Goal: Task Accomplishment & Management: Manage account settings

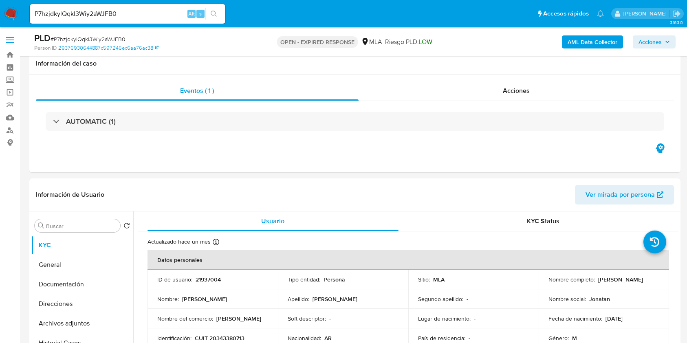
select select "10"
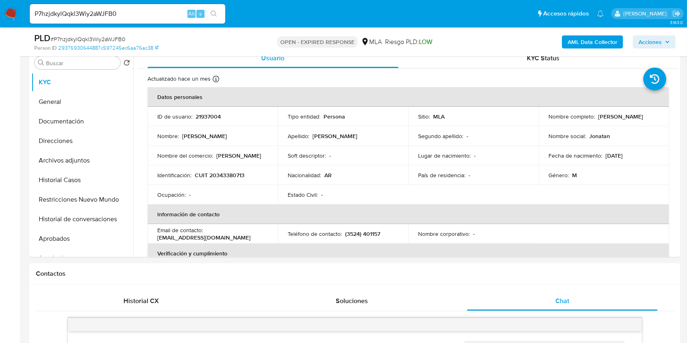
scroll to position [460, 0]
click at [92, 12] on input "P7hzjdkylQqkl3Wiy2aWJFB0" at bounding box center [128, 14] width 196 height 11
click at [121, 14] on input "P7hzjdkylQqkl3Wiy2aWJFB0" at bounding box center [128, 14] width 196 height 11
click at [121, 13] on input "P7hzjdkylQqkl3Wiy2aWJFB0" at bounding box center [128, 14] width 196 height 11
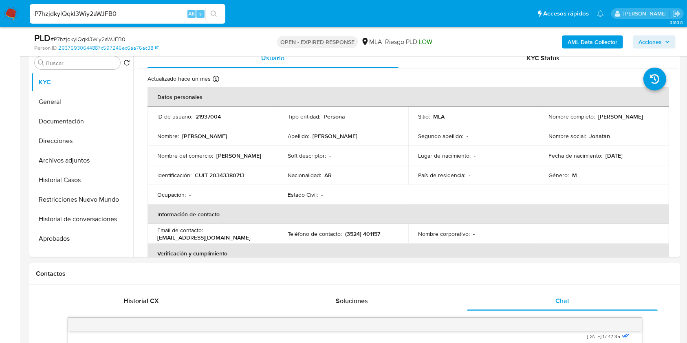
click at [99, 10] on input "P7hzjdkylQqkl3Wiy2aWJFB0" at bounding box center [128, 14] width 196 height 11
click at [115, 37] on span "# P7hzjdkylQqkl3Wiy2aWJFB0" at bounding box center [88, 39] width 75 height 8
copy span "P7hzjdkylQqkl3Wiy2aWJFB0"
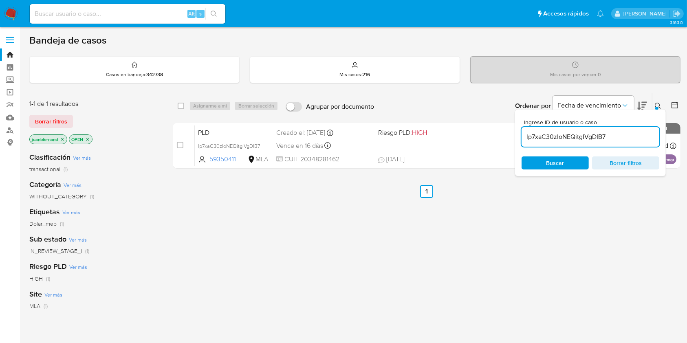
click at [621, 137] on input "lp7xaC30zIoNEQitgIVgDIB7" at bounding box center [591, 137] width 138 height 11
paste input "P7hzjdkylQqkl3Wiy2aWJFB0"
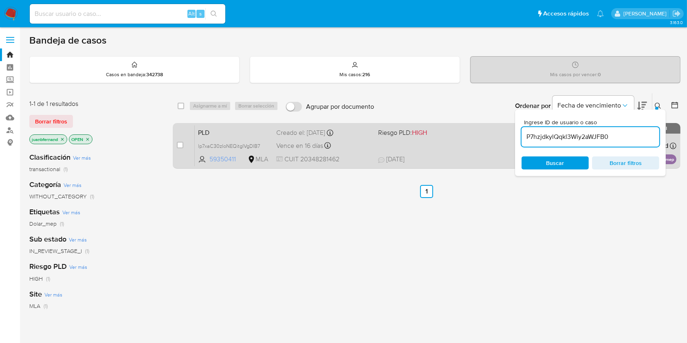
type input "P7hzjdkylQqkl3Wiy2aWJFB0"
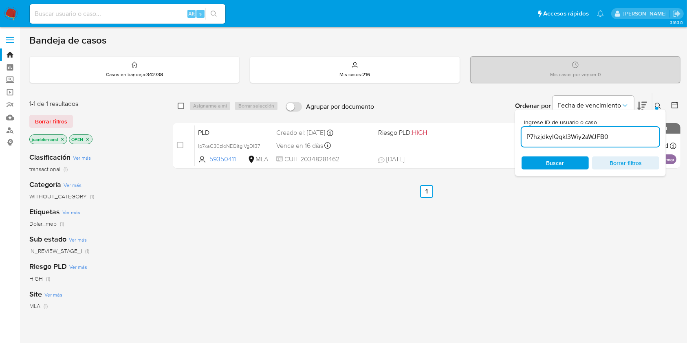
click at [180, 107] on input "checkbox" at bounding box center [181, 106] width 7 height 7
checkbox input "true"
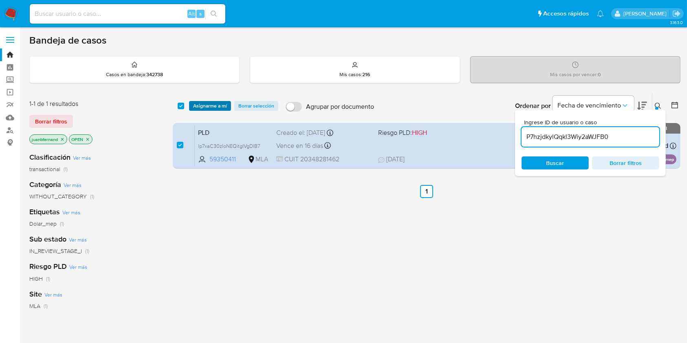
click at [198, 104] on span "Asignarme a mí" at bounding box center [210, 106] width 34 height 8
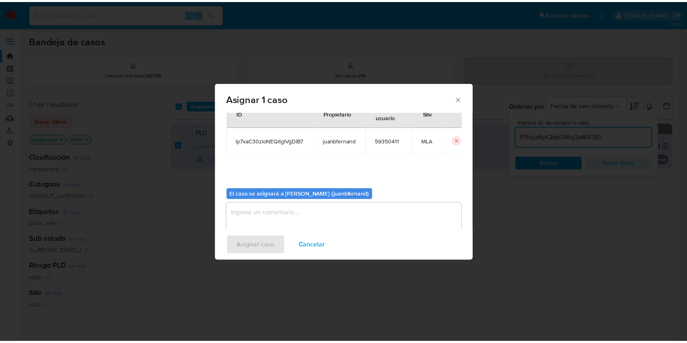
scroll to position [42, 0]
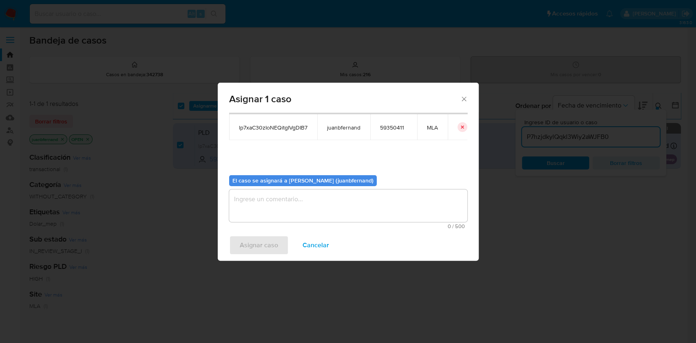
click at [271, 187] on div "El caso se asignará a [PERSON_NAME] (juanbfernand) 0 / 500 500 caracteres resta…" at bounding box center [348, 199] width 238 height 61
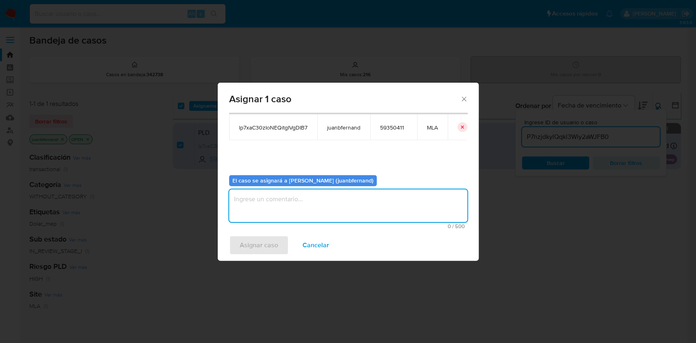
click at [285, 215] on textarea "assign-modal" at bounding box center [348, 205] width 238 height 33
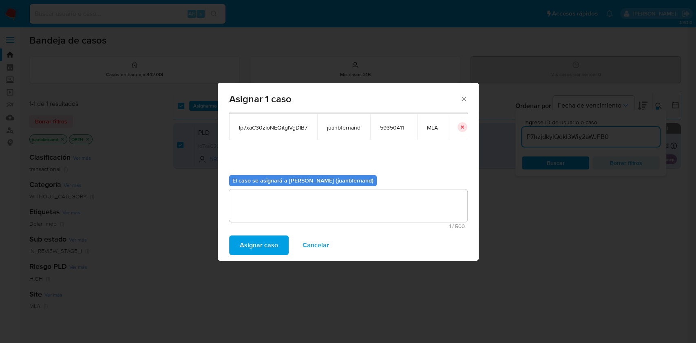
click at [284, 256] on div "Asignar caso Cancelar" at bounding box center [348, 245] width 261 height 31
click at [281, 253] on button "Asignar caso" at bounding box center [258, 246] width 59 height 20
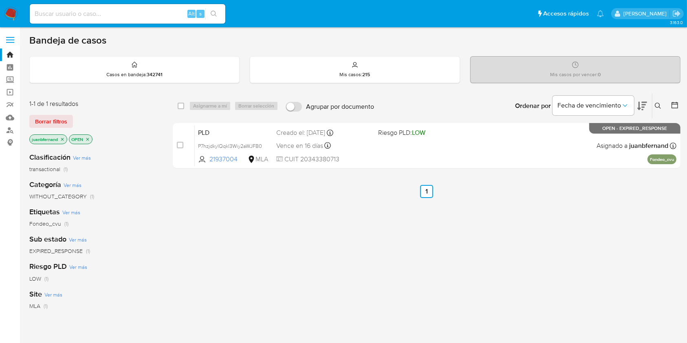
click at [660, 107] on icon at bounding box center [658, 106] width 6 height 6
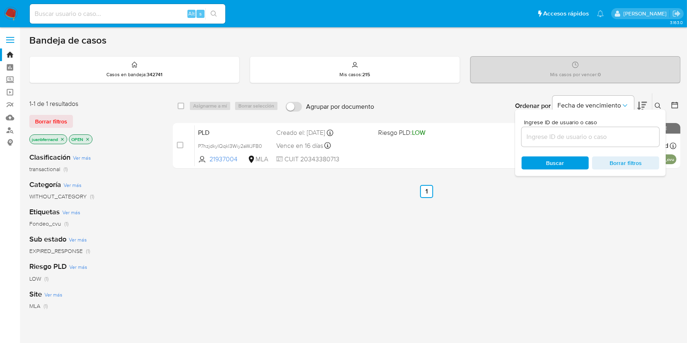
click at [553, 132] on input at bounding box center [591, 137] width 138 height 11
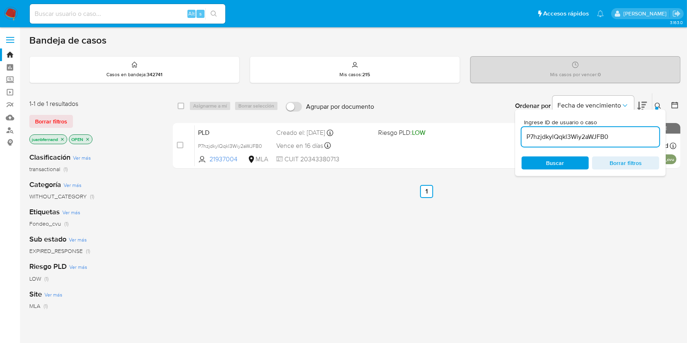
type input "P7hzjdkylQqkl3Wiy2aWJFB0"
click at [182, 106] on input "checkbox" at bounding box center [181, 106] width 7 height 7
checkbox input "true"
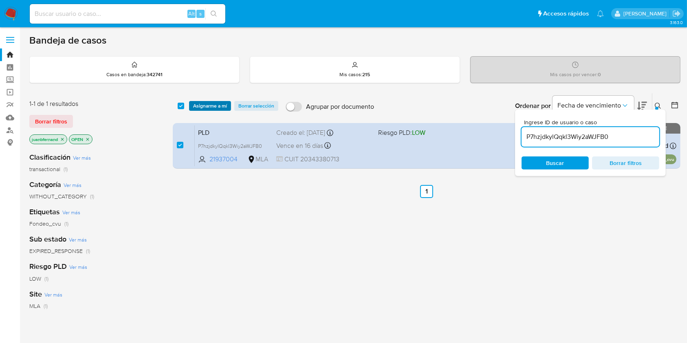
click at [200, 104] on span "Asignarme a mí" at bounding box center [210, 106] width 34 height 8
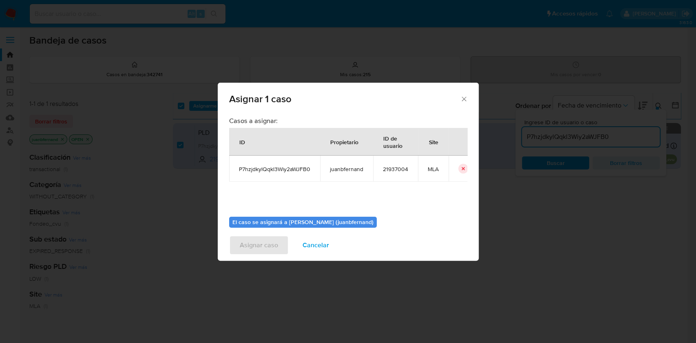
click at [249, 197] on div "Casos a asignar: ID Propietario ID de usuario Site P7hzjdkylQqkl3Wiy2aWJFB0 jua…" at bounding box center [348, 164] width 238 height 94
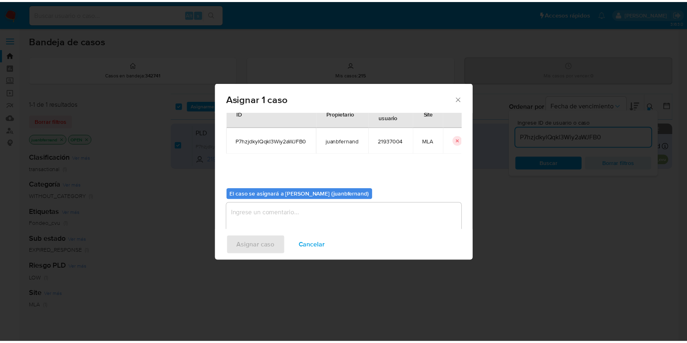
scroll to position [42, 0]
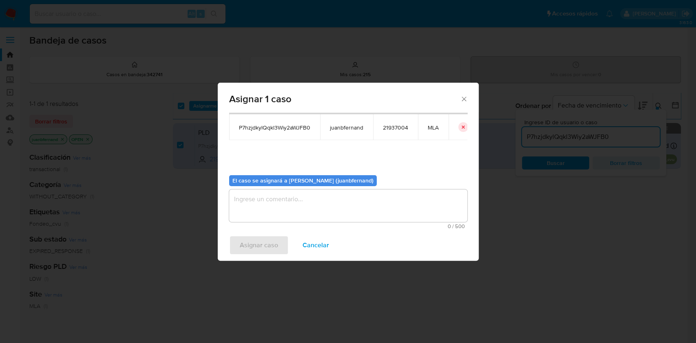
click at [280, 207] on textarea "assign-modal" at bounding box center [348, 205] width 238 height 33
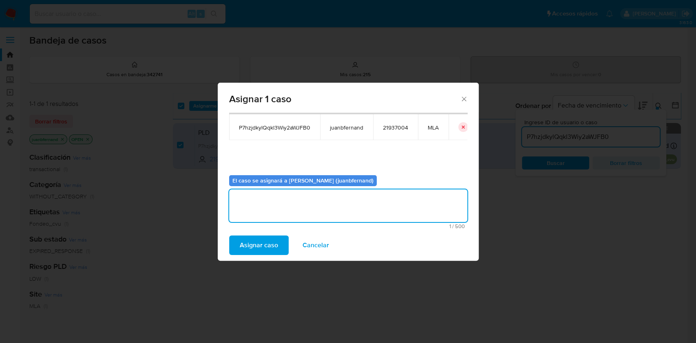
click at [263, 244] on span "Asignar caso" at bounding box center [259, 245] width 38 height 18
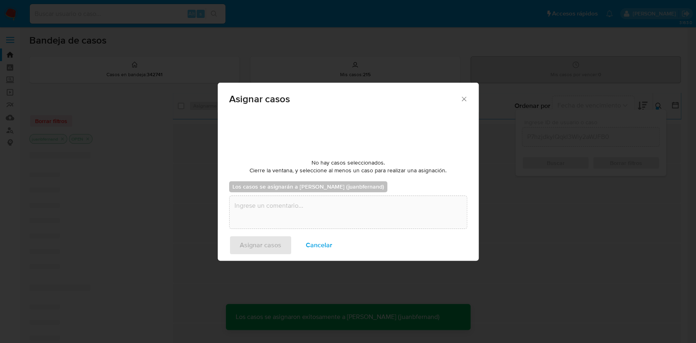
checkbox input "false"
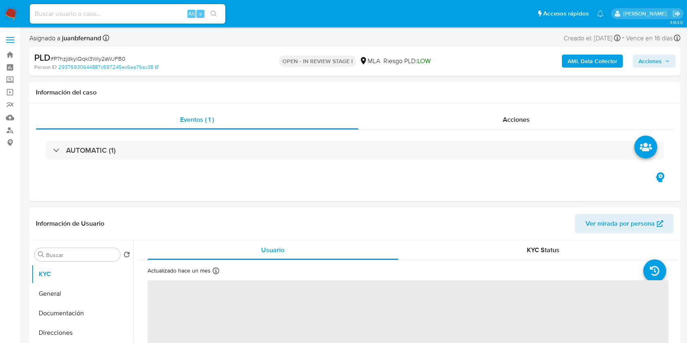
select select "10"
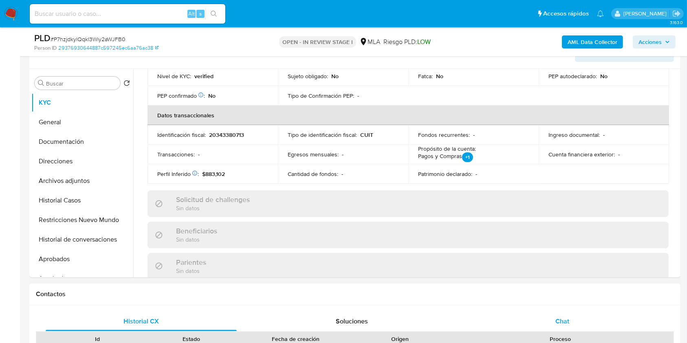
scroll to position [271, 0]
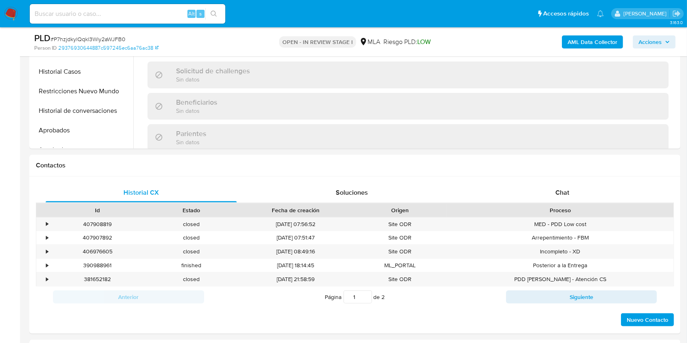
drag, startPoint x: 560, startPoint y: 192, endPoint x: 26, endPoint y: 198, distance: 533.5
click at [560, 192] on span "Chat" at bounding box center [562, 192] width 14 height 9
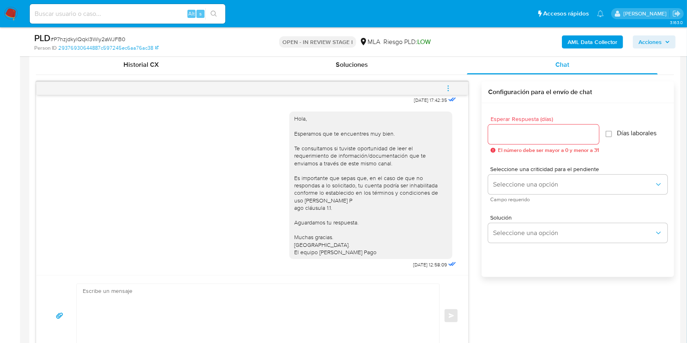
scroll to position [380, 0]
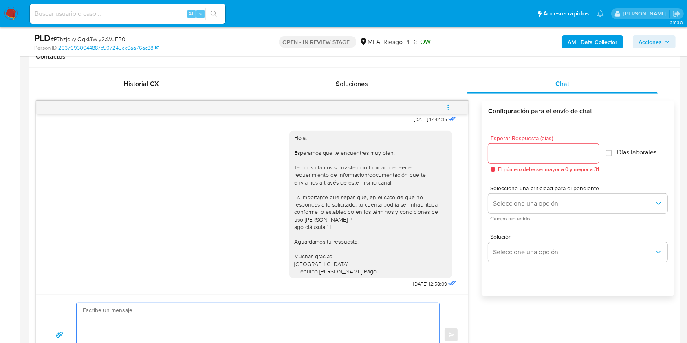
click at [114, 315] on textarea at bounding box center [256, 335] width 346 height 64
paste textarea "Hola. Esperamos que te encuentres muy bien. Te consultamos si tuviste oportunid…"
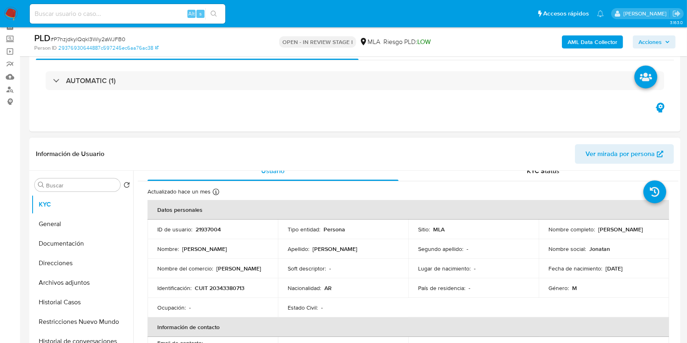
scroll to position [0, 0]
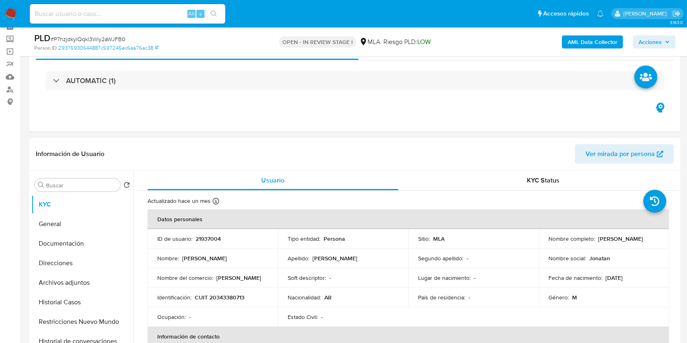
click at [232, 295] on p "CUIT 20343380713" at bounding box center [220, 297] width 50 height 7
copy p "20343380713"
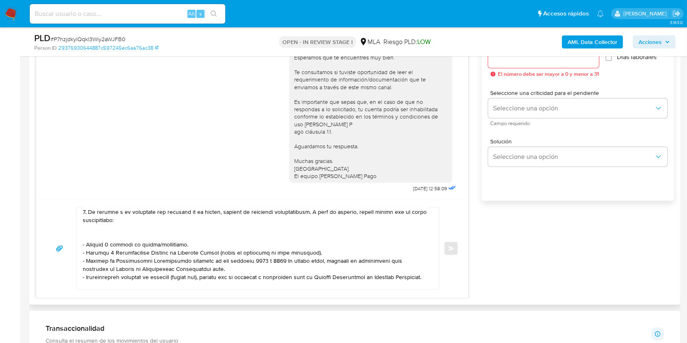
scroll to position [108, 0]
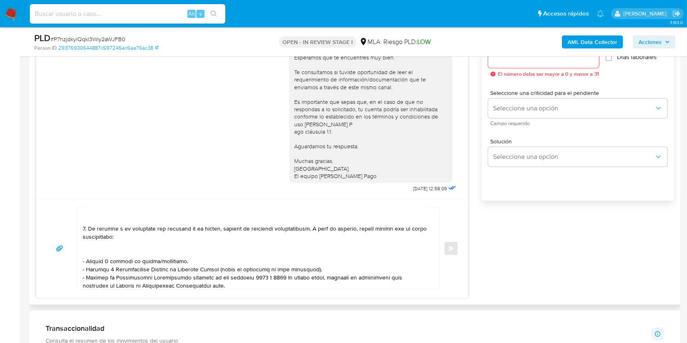
click at [163, 263] on textarea at bounding box center [256, 249] width 346 height 82
click at [136, 260] on textarea at bounding box center [256, 249] width 346 height 82
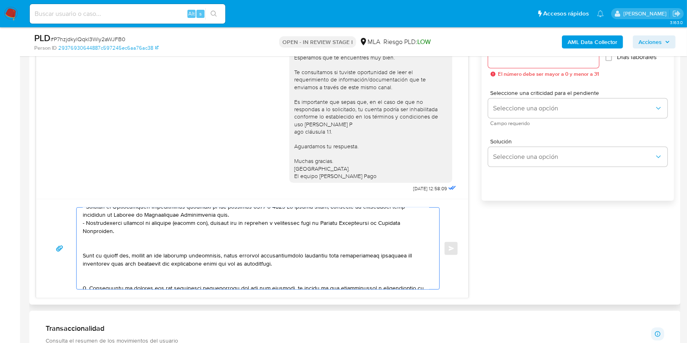
click at [108, 249] on textarea at bounding box center [256, 249] width 346 height 82
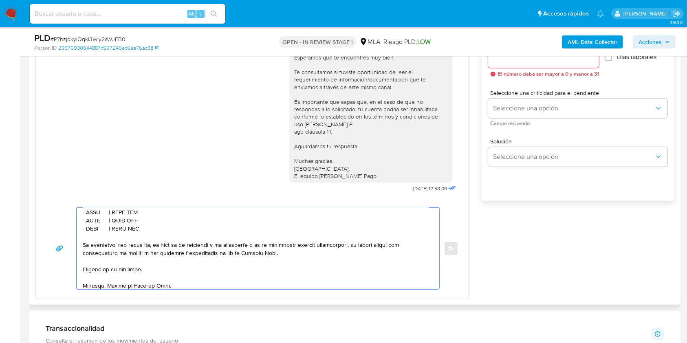
scroll to position [217, 0]
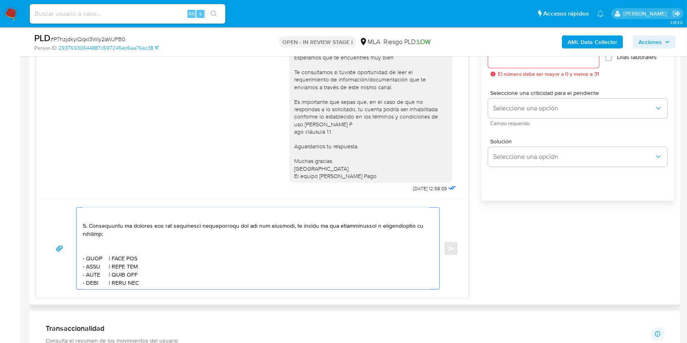
click at [106, 254] on textarea at bounding box center [256, 249] width 346 height 82
click at [94, 254] on textarea at bounding box center [256, 249] width 346 height 82
paste textarea "BRANDOLINI FRANCISCO JAVIER"
drag, startPoint x: 150, startPoint y: 280, endPoint x: 72, endPoint y: 261, distance: 80.4
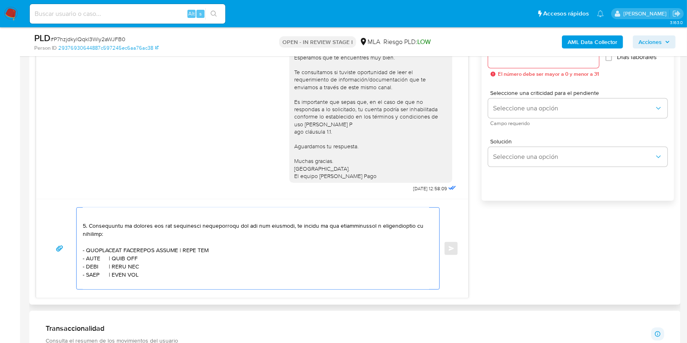
click at [72, 261] on div "Enviar" at bounding box center [252, 248] width 412 height 82
click at [159, 276] on textarea at bounding box center [256, 249] width 346 height 82
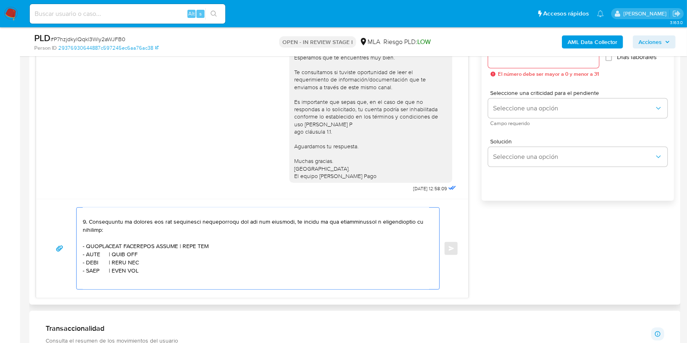
paste textarea "- XXXX | CUIT XXX - XXXX | CUIT XXX - XXXX | CUIT XXX"
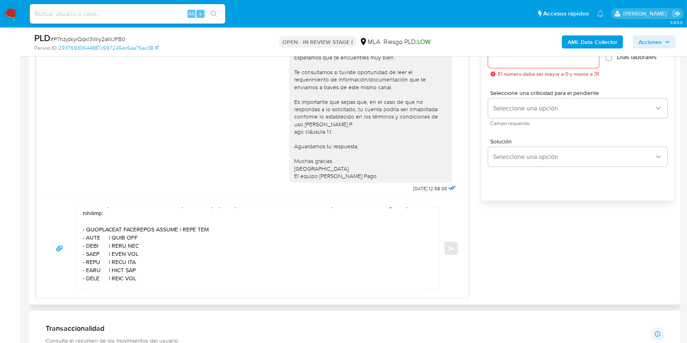
click at [195, 234] on textarea at bounding box center [256, 249] width 346 height 82
paste textarea "20406816223"
click at [93, 244] on textarea at bounding box center [256, 249] width 346 height 82
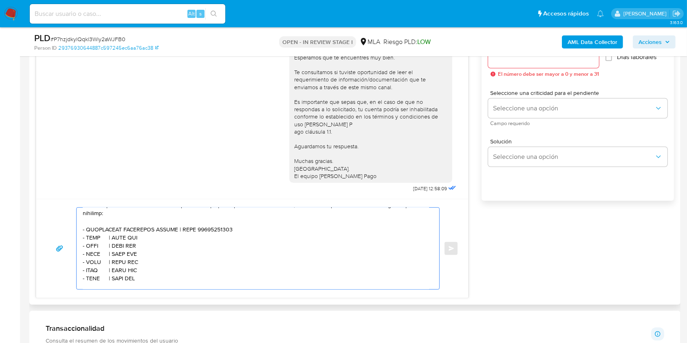
paste textarea "MATEO JAVIER BRANDOLINI"
click at [182, 241] on textarea at bounding box center [256, 249] width 346 height 82
paste textarea "20937968400"
click at [92, 253] on textarea at bounding box center [256, 249] width 346 height 82
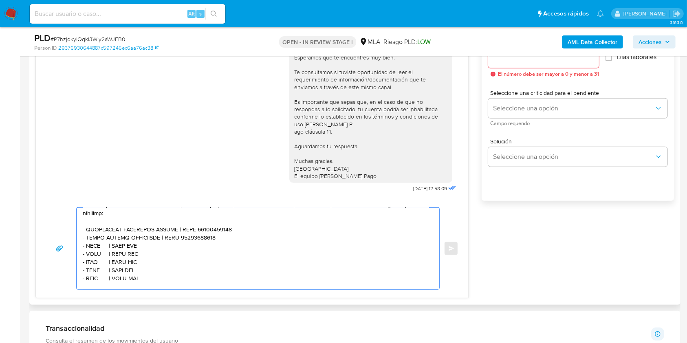
click at [92, 253] on textarea at bounding box center [256, 249] width 346 height 82
paste textarea "ANALIA VICTORIA BATISTELLA"
click at [190, 255] on textarea at bounding box center [256, 249] width 346 height 82
paste textarea "27306601690"
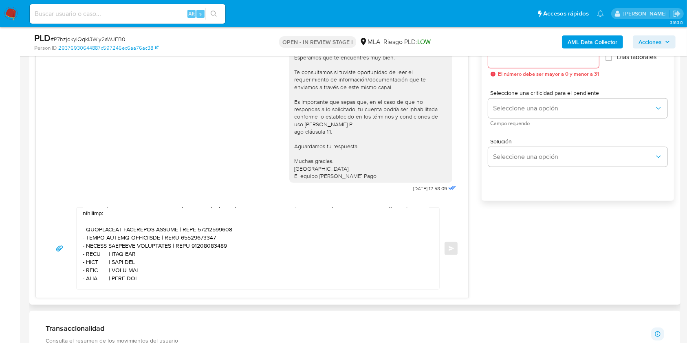
click at [92, 258] on textarea at bounding box center [256, 249] width 346 height 82
paste textarea "TORREGIANI MARIO SANTIAGO"
click at [189, 260] on textarea at bounding box center [256, 249] width 346 height 82
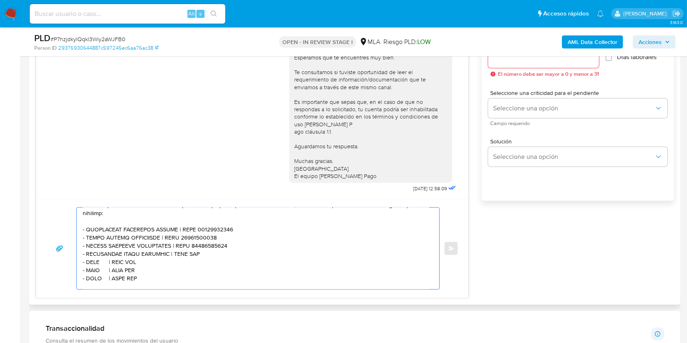
paste textarea "20181078961"
click at [95, 269] on textarea at bounding box center [256, 249] width 346 height 82
paste textarea "Jhon Carlos Emanuel Nicolas Conde"
click at [198, 269] on textarea at bounding box center [256, 249] width 346 height 82
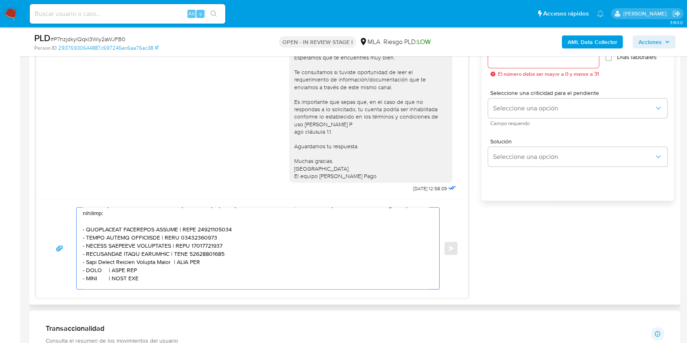
click at [198, 269] on textarea at bounding box center [256, 249] width 346 height 82
paste textarea "23476516323"
click at [93, 277] on textarea at bounding box center [256, 249] width 346 height 82
paste textarea "Federico Ezequiel Roldan"
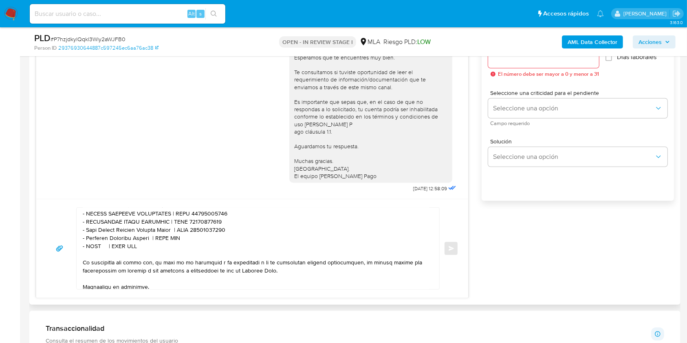
scroll to position [292, 0]
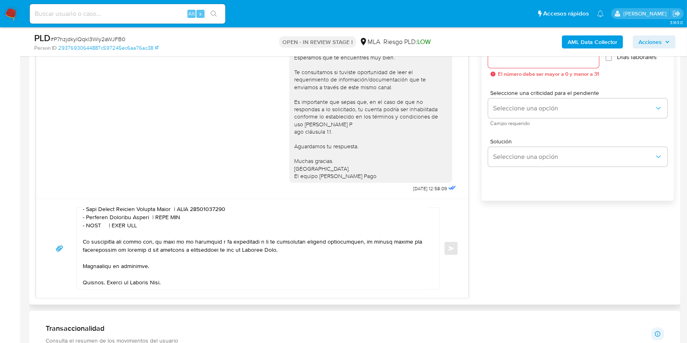
click at [173, 220] on textarea at bounding box center [256, 249] width 346 height 82
paste textarea "20450907236"
drag, startPoint x: 143, startPoint y: 230, endPoint x: 42, endPoint y: 232, distance: 101.9
click at [42, 232] on div "Enviar" at bounding box center [252, 248] width 432 height 99
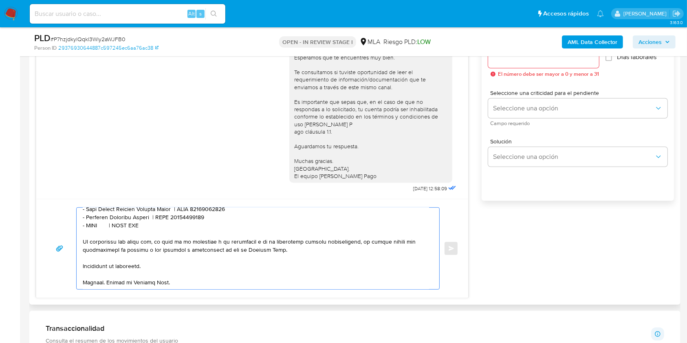
click at [150, 233] on textarea at bounding box center [256, 249] width 346 height 82
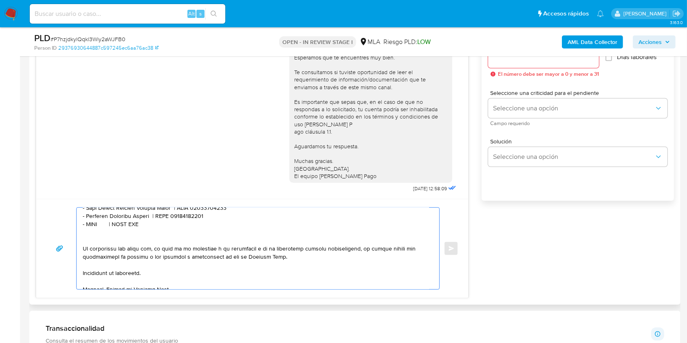
paste textarea "- XXXX | CUIT XXX"
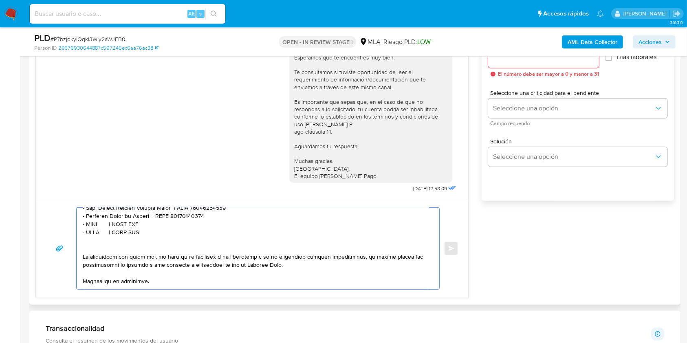
paste textarea "- XXXX | CUIT XXX"
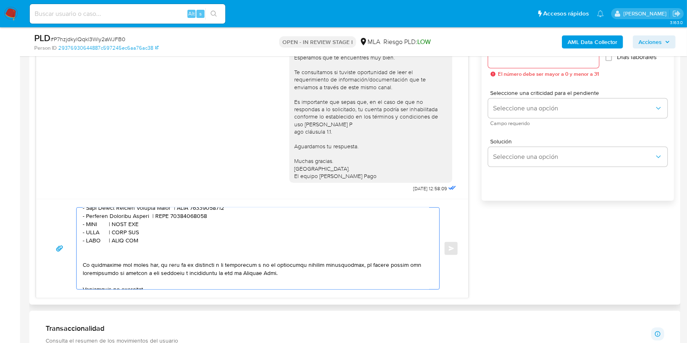
paste textarea "- XXXX | CUIT XXX"
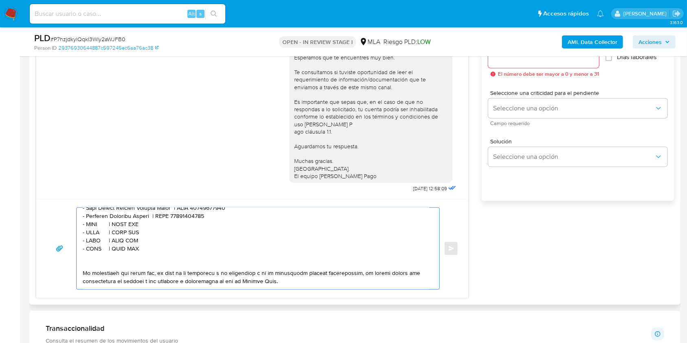
paste textarea "- XXXX | CUIT XXX"
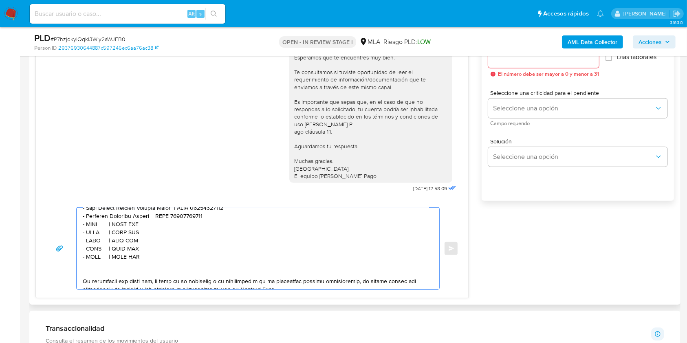
paste textarea "- XXXX | CUIT XXX"
click at [94, 230] on textarea at bounding box center [256, 249] width 346 height 82
paste textarea "Pedro Javier Serrano"
click at [161, 232] on textarea at bounding box center [256, 249] width 346 height 82
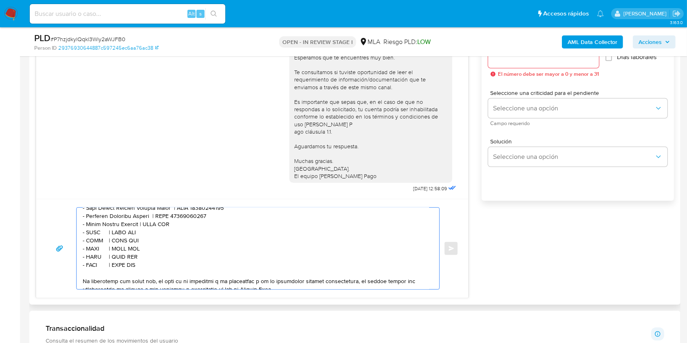
click at [161, 232] on textarea at bounding box center [256, 249] width 346 height 82
paste textarea "20357420858"
click at [94, 237] on textarea at bounding box center [256, 249] width 346 height 82
paste textarea "[PERSON_NAME] [PERSON_NAME]"
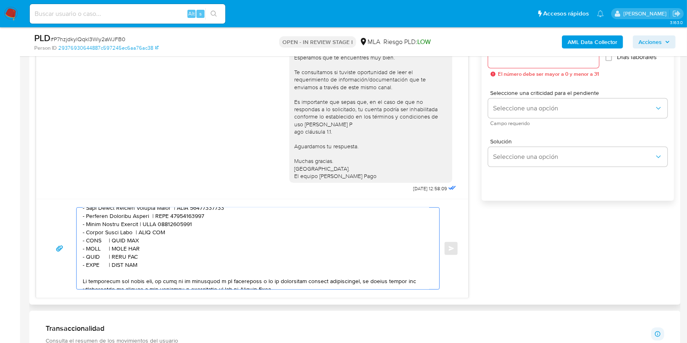
click at [156, 238] on textarea at bounding box center [256, 249] width 346 height 82
paste textarea "20213482514"
click at [93, 246] on textarea at bounding box center [256, 249] width 346 height 82
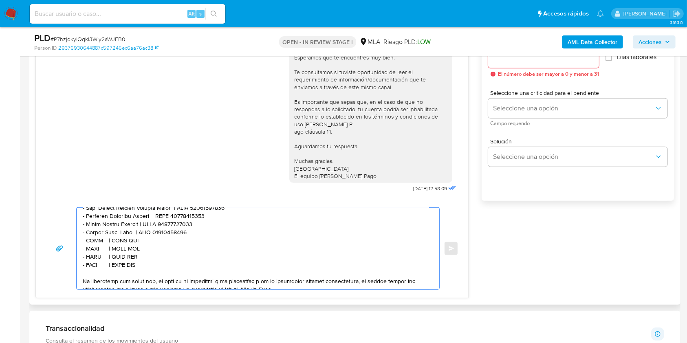
paste textarea "Matias Emmanuel Palacios"
click at [176, 247] on textarea at bounding box center [256, 249] width 346 height 82
paste textarea "20404197003"
click at [92, 255] on textarea at bounding box center [256, 249] width 346 height 82
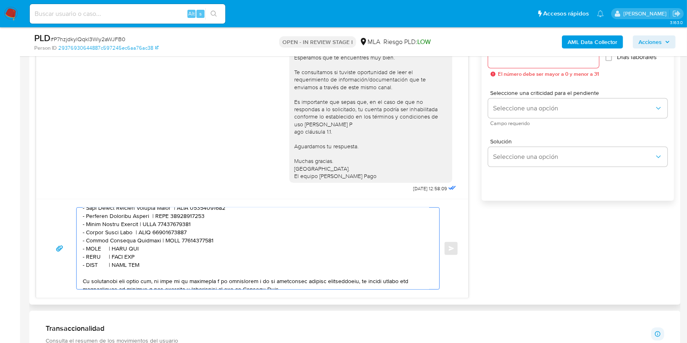
click at [92, 255] on textarea at bounding box center [256, 249] width 346 height 82
paste textarea "Julio Donadio Sa"
click at [151, 256] on textarea at bounding box center [256, 249] width 346 height 82
paste textarea "30537412379"
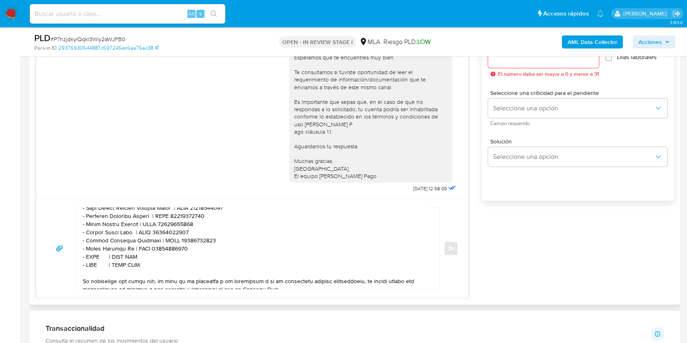
click at [97, 265] on textarea at bounding box center [256, 249] width 346 height 82
paste textarea "Rabinovich Damian Marcos"
click at [177, 262] on textarea at bounding box center [256, 249] width 346 height 82
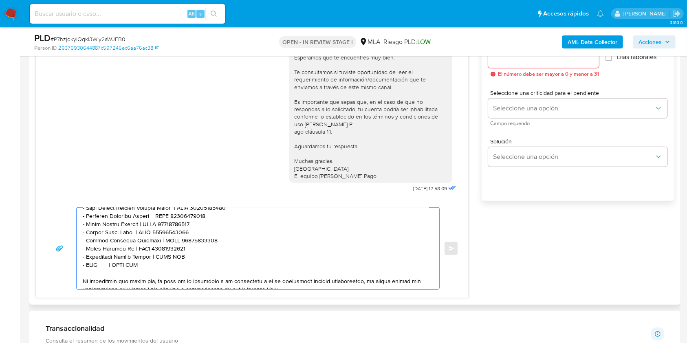
paste textarea "20205694855"
click at [93, 272] on textarea at bounding box center [256, 249] width 346 height 82
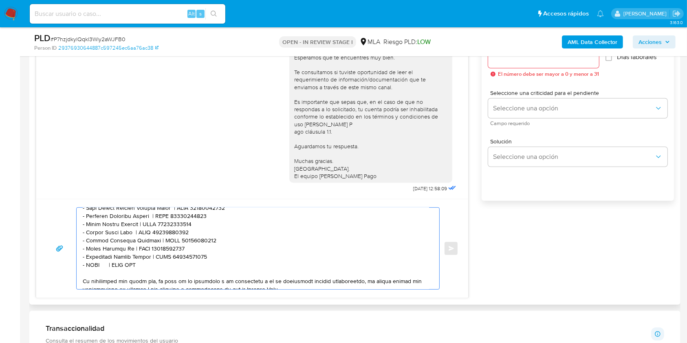
paste textarea "Fibrahumana S.r.l."
click at [157, 273] on textarea at bounding box center [256, 249] width 346 height 82
click at [157, 272] on textarea at bounding box center [256, 249] width 346 height 82
paste textarea "30714086525"
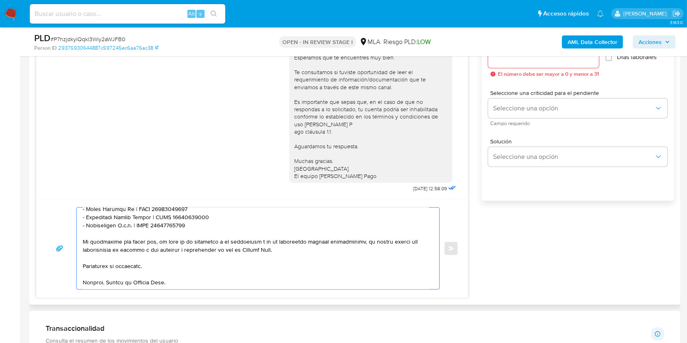
scroll to position [346, 0]
click at [189, 259] on textarea at bounding box center [256, 249] width 346 height 82
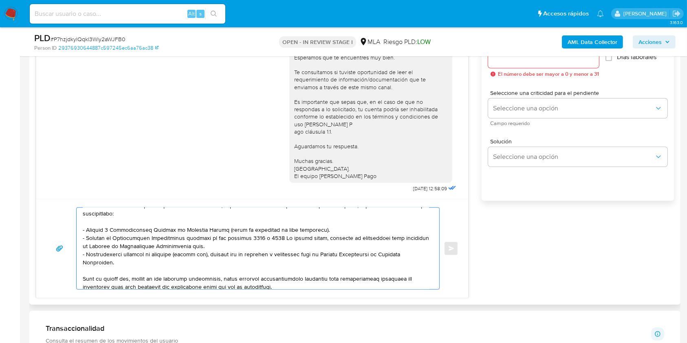
scroll to position [0, 0]
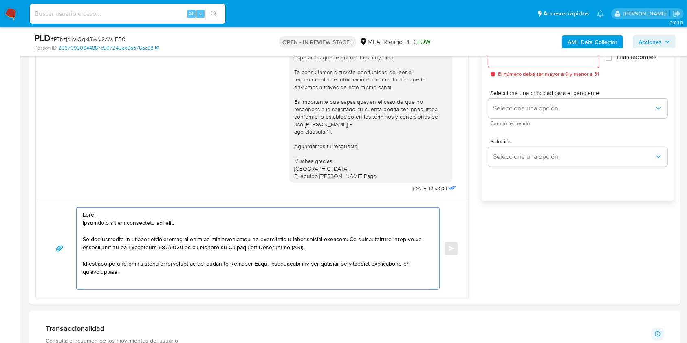
type textarea "Hola. Esperamos que te encuentres muy bien. Te consultamos si tuviste oportunid…"
drag, startPoint x: 186, startPoint y: 272, endPoint x: 78, endPoint y: 102, distance: 201.5
click at [78, 102] on div "18/08/2025 17:42:35 Hola, Esperamos que te encuentres muy bien. Te consultamos …" at bounding box center [252, 151] width 433 height 293
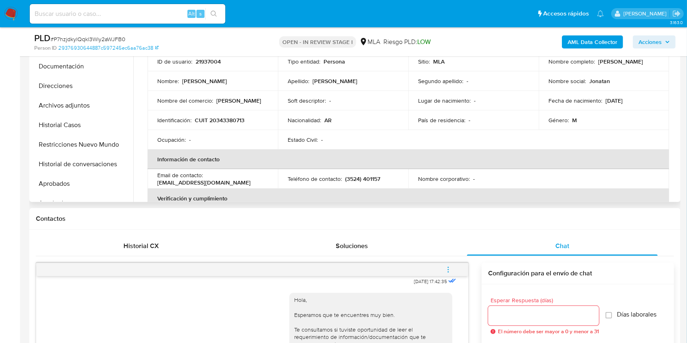
scroll to position [150, 0]
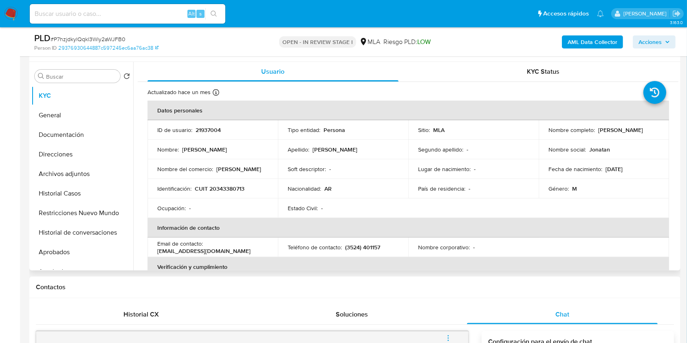
click at [213, 130] on p "21937004" at bounding box center [208, 129] width 25 height 7
copy p "21937004"
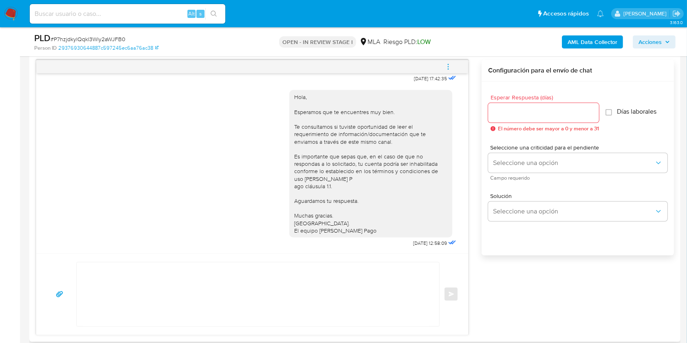
scroll to position [406, 0]
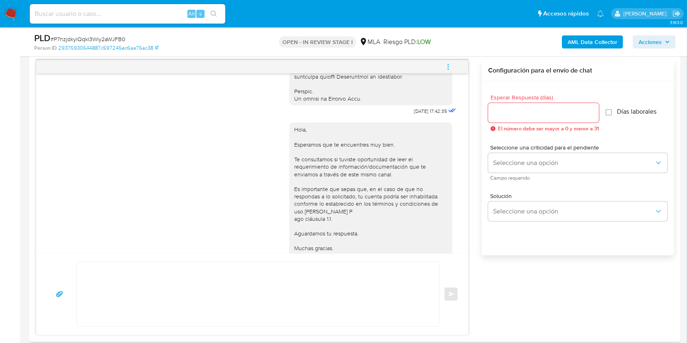
click at [414, 115] on span "[DATE] 17:42:35" at bounding box center [430, 111] width 33 height 7
drag, startPoint x: 397, startPoint y: 126, endPoint x: 414, endPoint y: 125, distance: 16.7
click at [414, 115] on span "[DATE] 17:42:35" at bounding box center [430, 111] width 33 height 7
copy span "18/08/2025"
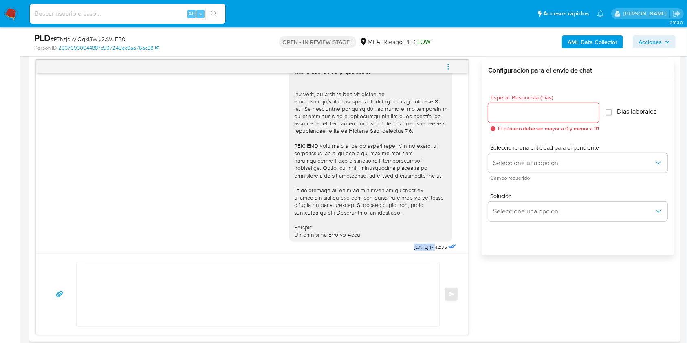
scroll to position [460, 0]
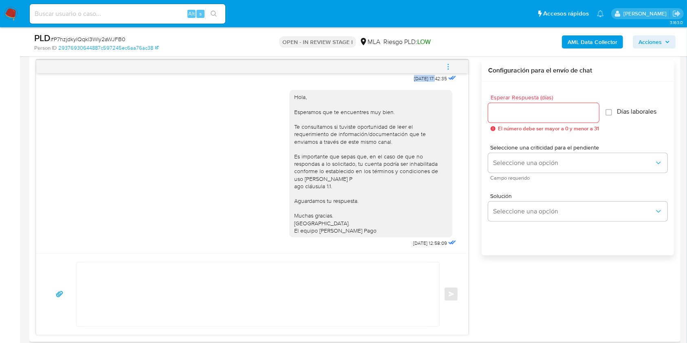
click at [413, 242] on span "[DATE] 12:58:09" at bounding box center [430, 243] width 34 height 7
drag, startPoint x: 394, startPoint y: 242, endPoint x: 414, endPoint y: 244, distance: 20.0
click at [414, 244] on span "[DATE] 12:58:09" at bounding box center [430, 243] width 34 height 7
copy span "22/08/2025"
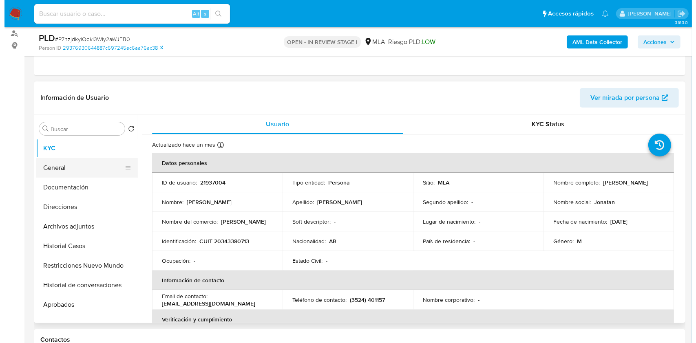
scroll to position [95, 0]
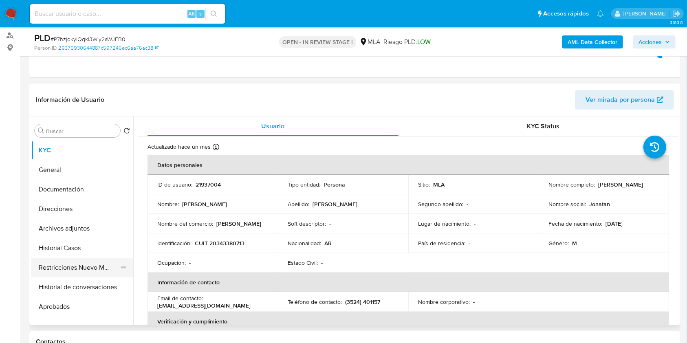
click at [75, 269] on button "Restricciones Nuevo Mundo" at bounding box center [78, 268] width 95 height 20
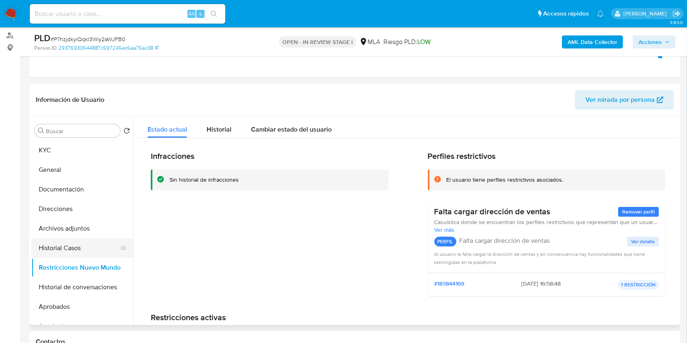
click at [82, 243] on button "Historial Casos" at bounding box center [78, 248] width 95 height 20
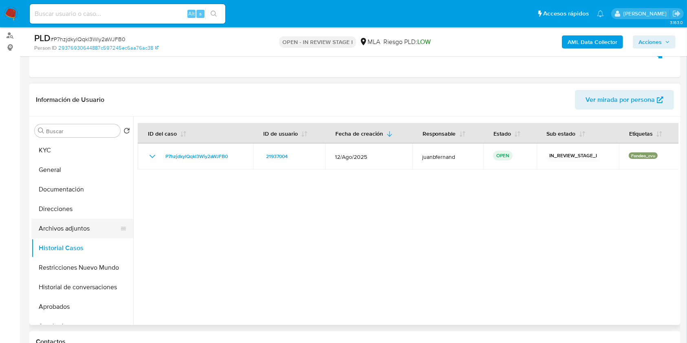
click at [73, 227] on button "Archivos adjuntos" at bounding box center [78, 229] width 95 height 20
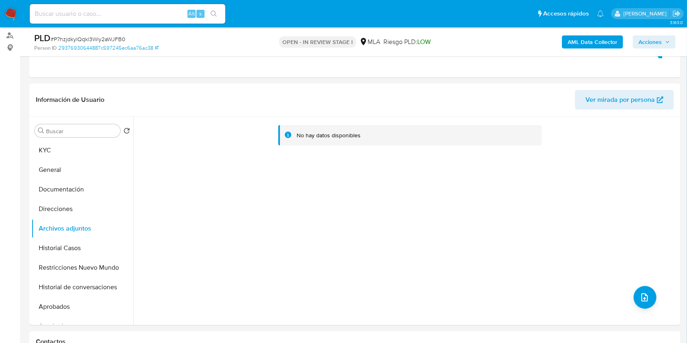
click at [601, 44] on b "AML Data Collector" at bounding box center [593, 41] width 50 height 13
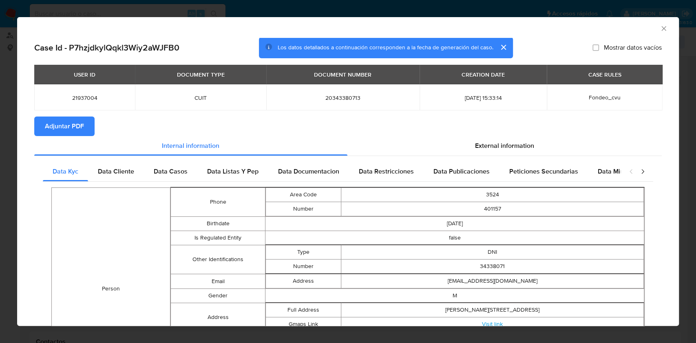
click at [75, 125] on span "Adjuntar PDF" at bounding box center [64, 126] width 39 height 18
click at [659, 31] on icon "Cerrar ventana" at bounding box center [663, 28] width 8 height 8
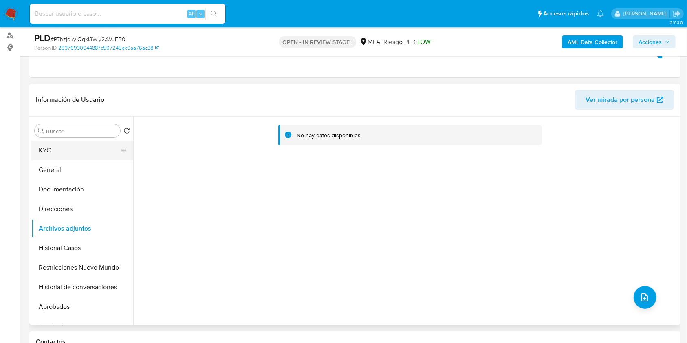
click at [78, 149] on button "KYC" at bounding box center [78, 151] width 95 height 20
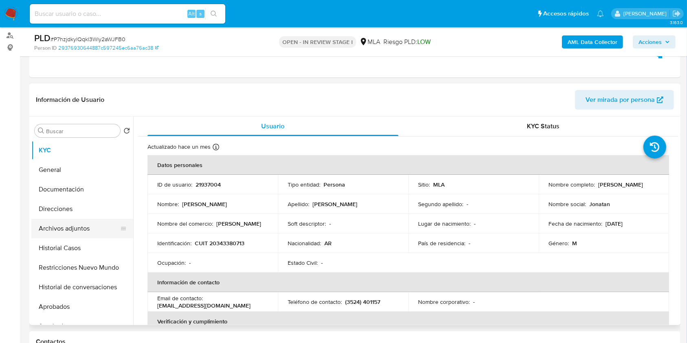
click at [89, 227] on button "Archivos adjuntos" at bounding box center [78, 229] width 95 height 20
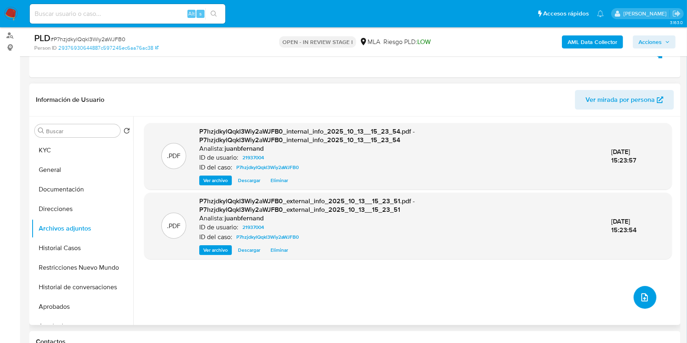
click at [640, 296] on icon "upload-file" at bounding box center [645, 298] width 10 height 10
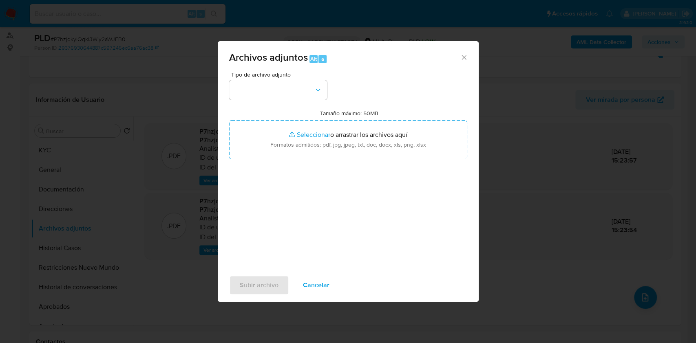
click at [288, 102] on div "Tipo de archivo adjunto Tamaño máximo: 50MB Seleccionar archivos Seleccionar o …" at bounding box center [348, 168] width 238 height 192
click at [287, 92] on button "button" at bounding box center [278, 90] width 98 height 20
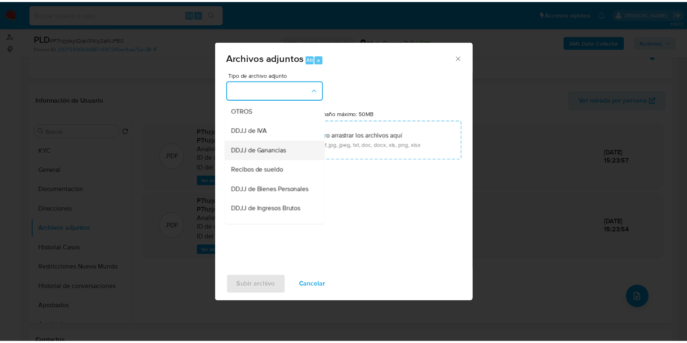
scroll to position [163, 0]
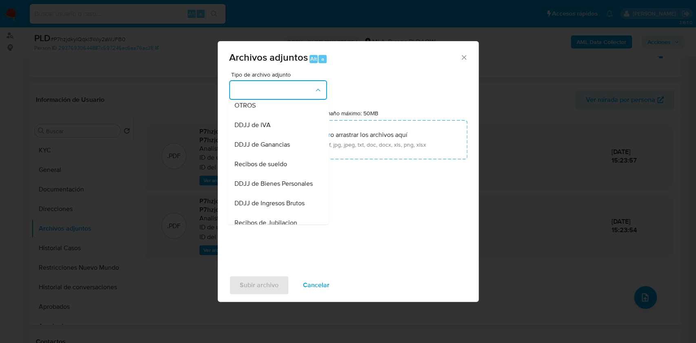
click at [261, 111] on div "OTROS" at bounding box center [275, 106] width 83 height 20
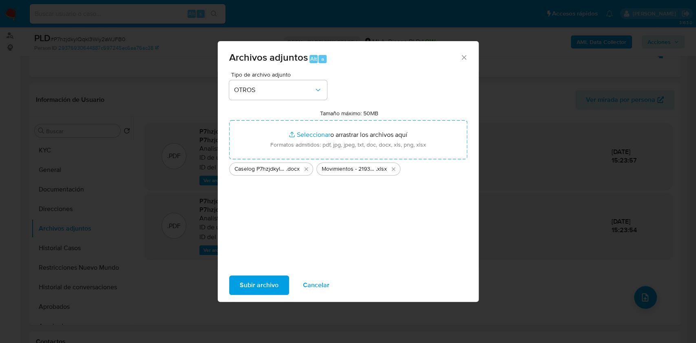
click at [272, 279] on span "Subir archivo" at bounding box center [259, 285] width 39 height 18
click at [246, 282] on span "Subir archivo" at bounding box center [259, 285] width 39 height 18
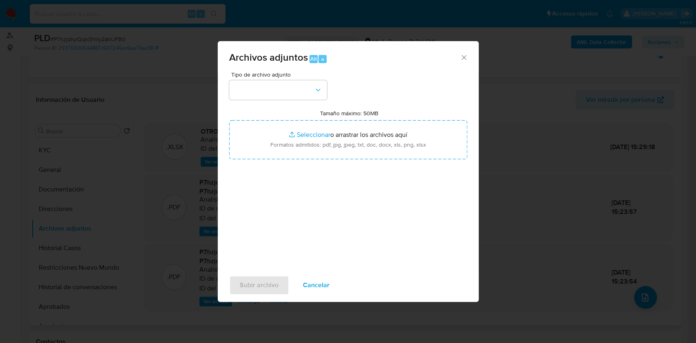
click at [463, 55] on icon "Cerrar" at bounding box center [464, 57] width 8 height 8
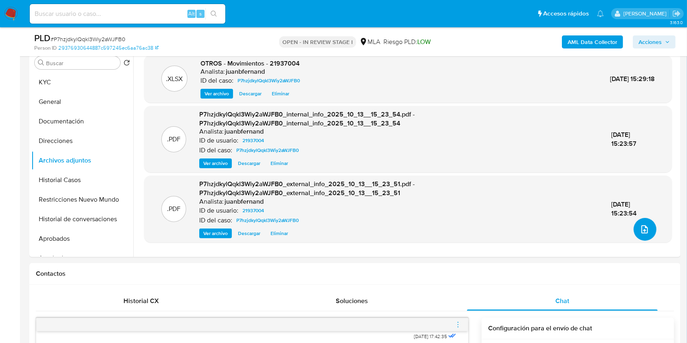
click at [641, 231] on icon "upload-file" at bounding box center [645, 230] width 10 height 10
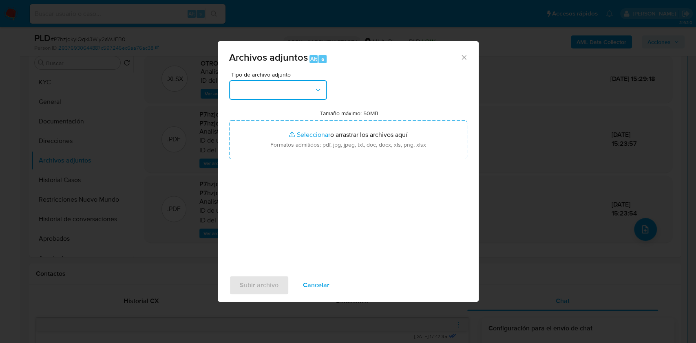
click at [286, 88] on button "button" at bounding box center [278, 90] width 98 height 20
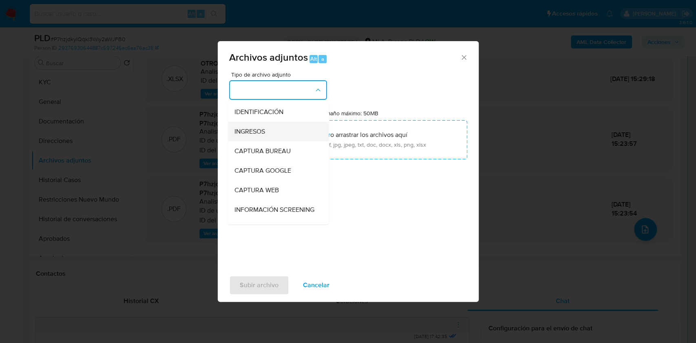
scroll to position [108, 0]
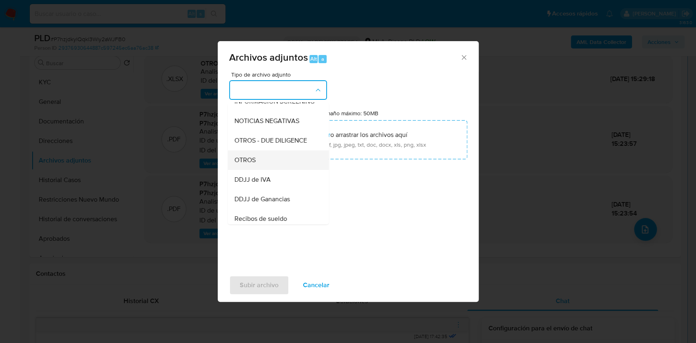
click at [272, 165] on div "OTROS" at bounding box center [275, 160] width 83 height 20
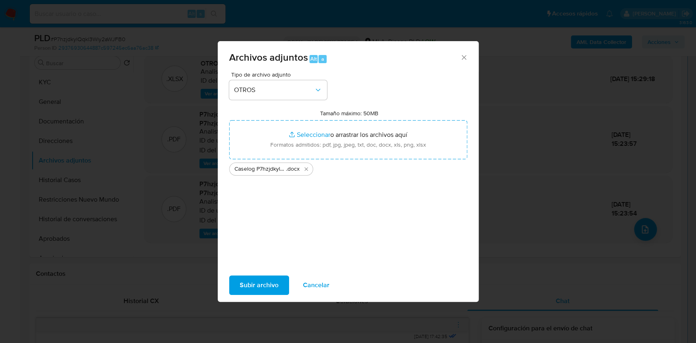
click at [240, 279] on span "Subir archivo" at bounding box center [259, 285] width 39 height 18
click at [267, 289] on span "Subir archivo" at bounding box center [259, 285] width 39 height 18
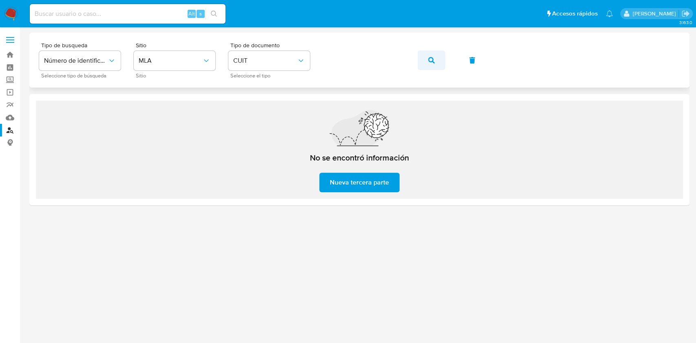
click at [441, 64] on button "button" at bounding box center [431, 61] width 28 height 20
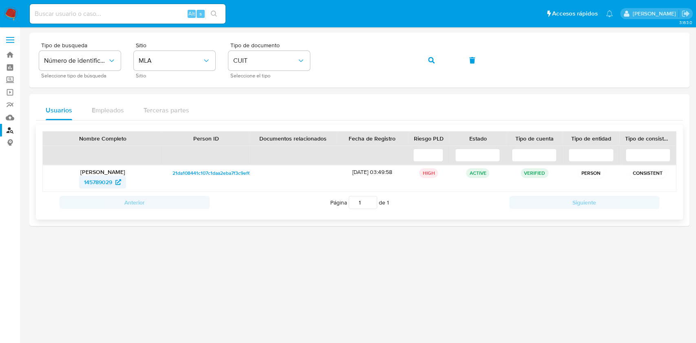
click at [119, 182] on icon at bounding box center [118, 182] width 6 height 6
click at [430, 57] on icon "button" at bounding box center [431, 60] width 7 height 7
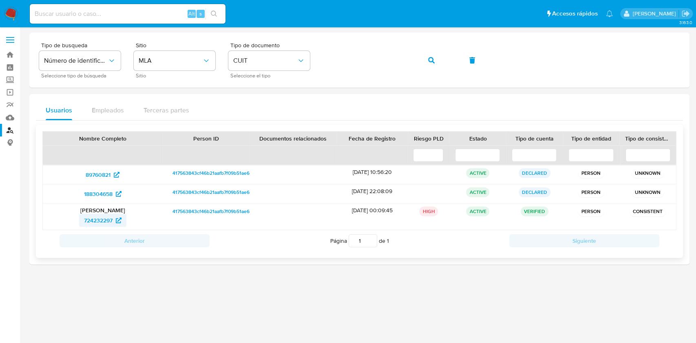
click at [106, 220] on span "724232297" at bounding box center [98, 220] width 29 height 13
click at [425, 62] on button "button" at bounding box center [431, 61] width 28 height 20
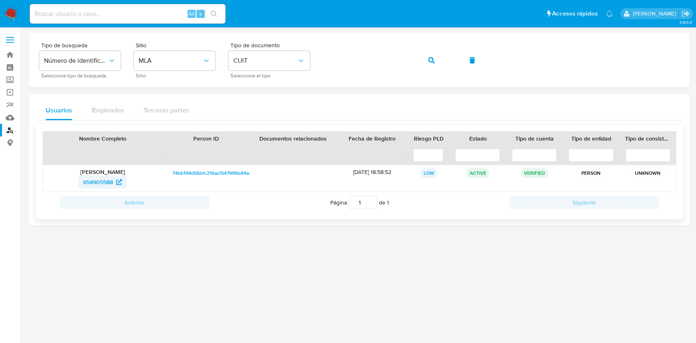
click at [106, 183] on span "654905588" at bounding box center [98, 182] width 30 height 13
click at [424, 60] on button "button" at bounding box center [431, 61] width 28 height 20
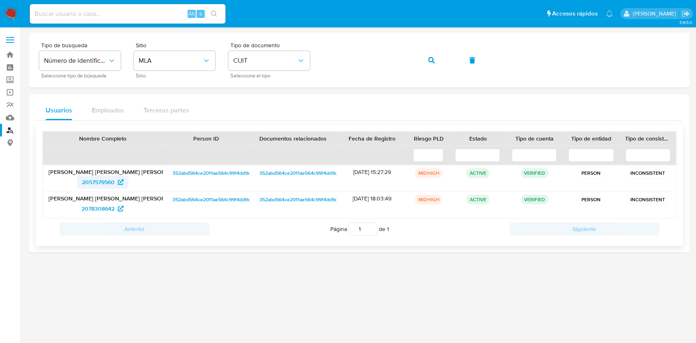
click at [111, 185] on span "2057579560" at bounding box center [98, 182] width 33 height 13
click at [445, 56] on div "Tipo de busqueda Número de identificación Seleccione tipo de búsqueda Sitio MLA…" at bounding box center [359, 59] width 640 height 35
click at [435, 59] on button "button" at bounding box center [431, 61] width 28 height 20
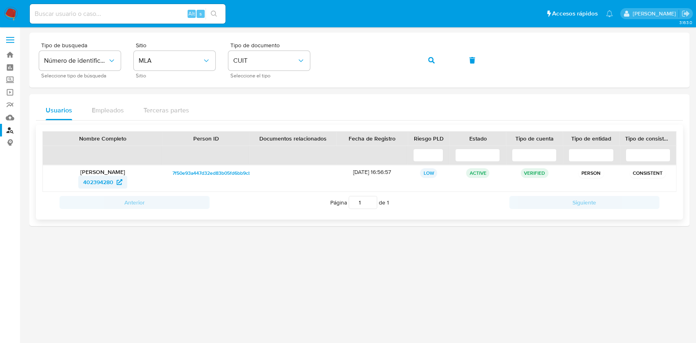
click at [118, 181] on icon at bounding box center [120, 182] width 6 height 6
drag, startPoint x: 443, startPoint y: 69, endPoint x: 435, endPoint y: 66, distance: 8.4
click at [441, 69] on button "button" at bounding box center [431, 61] width 28 height 20
click at [104, 178] on span "341259610" at bounding box center [97, 182] width 27 height 13
click at [428, 62] on icon "button" at bounding box center [431, 60] width 7 height 7
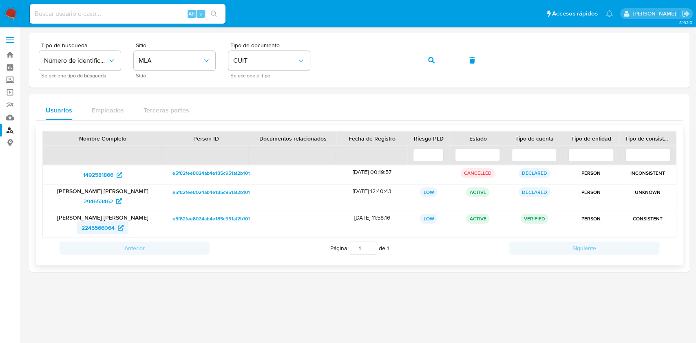
click at [116, 229] on span "2245566064" at bounding box center [103, 227] width 42 height 13
click at [436, 64] on button "button" at bounding box center [431, 61] width 28 height 20
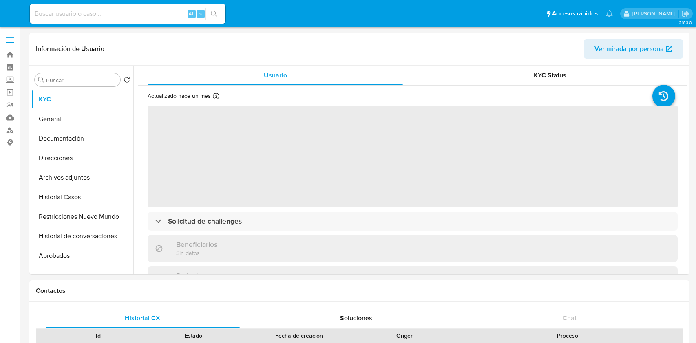
select select "10"
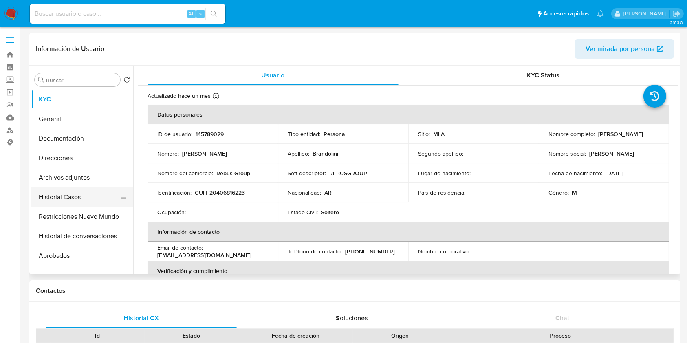
click at [67, 198] on button "Historial Casos" at bounding box center [78, 197] width 95 height 20
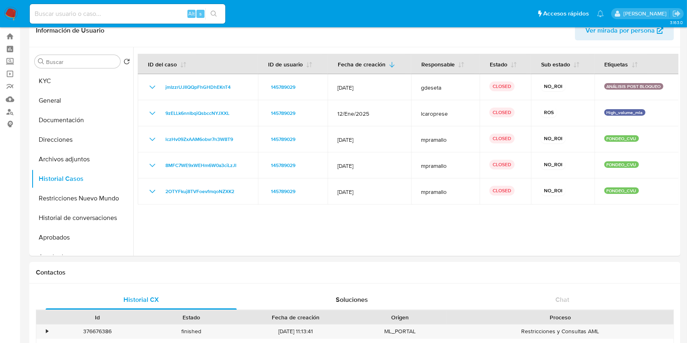
scroll to position [1, 0]
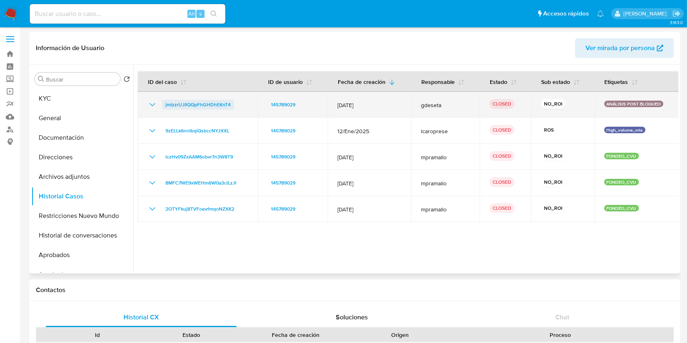
click at [205, 107] on span "jmIzzrUJIlQQpFhGHDhEKnT4" at bounding box center [197, 105] width 65 height 10
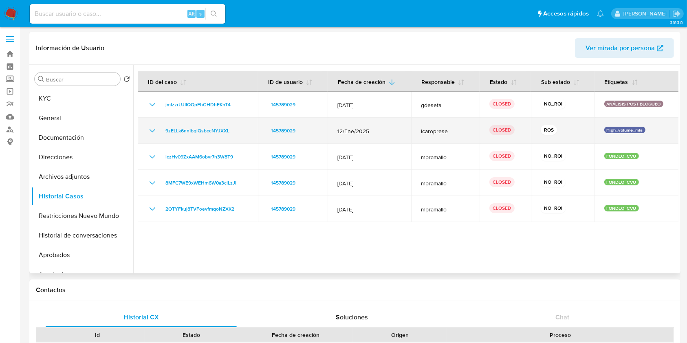
click at [152, 130] on icon "Mostrar/Ocultar" at bounding box center [153, 131] width 10 height 10
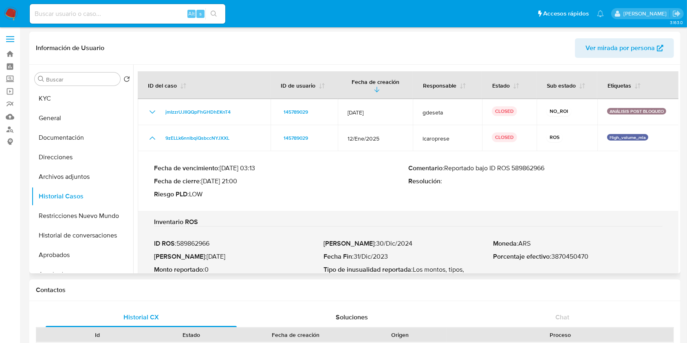
click at [531, 165] on p "Comentario : Reportado bajo ID ROS 589862966" at bounding box center [535, 168] width 254 height 8
click at [196, 257] on p "Fecha ROS : 26/Mar/2025" at bounding box center [239, 257] width 170 height 8
drag, startPoint x: 196, startPoint y: 257, endPoint x: 221, endPoint y: 258, distance: 24.9
click at [221, 258] on p "Fecha ROS : 26/Mar/2025" at bounding box center [239, 257] width 170 height 8
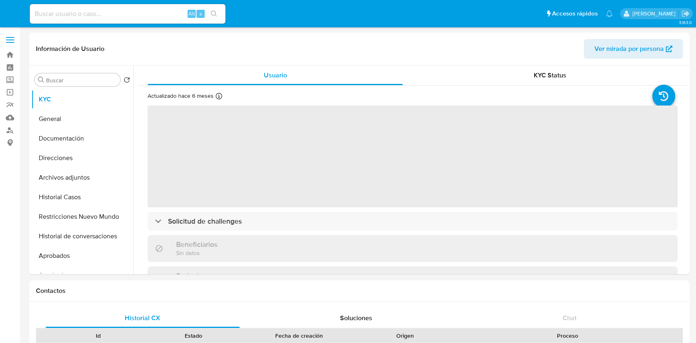
select select "10"
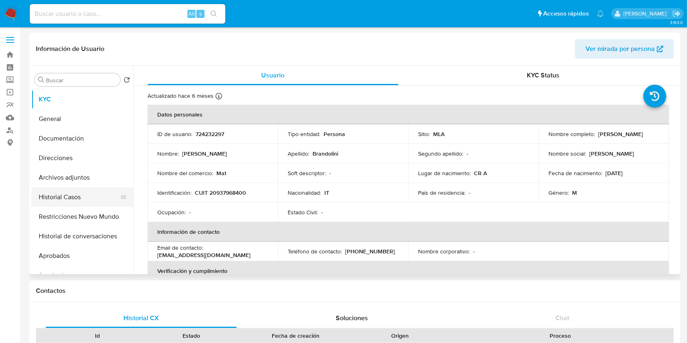
click at [82, 198] on button "Historial Casos" at bounding box center [78, 197] width 95 height 20
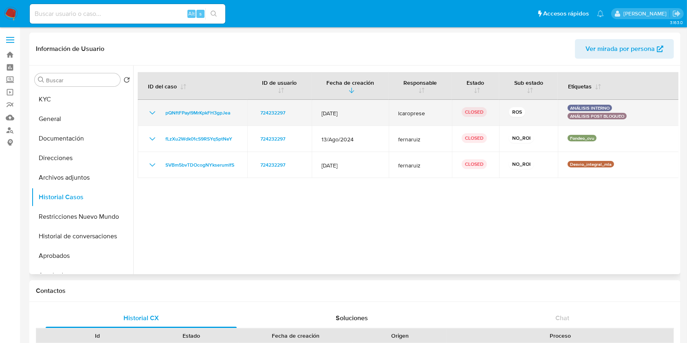
click at [155, 112] on icon "Mostrar/Ocultar" at bounding box center [153, 113] width 10 height 10
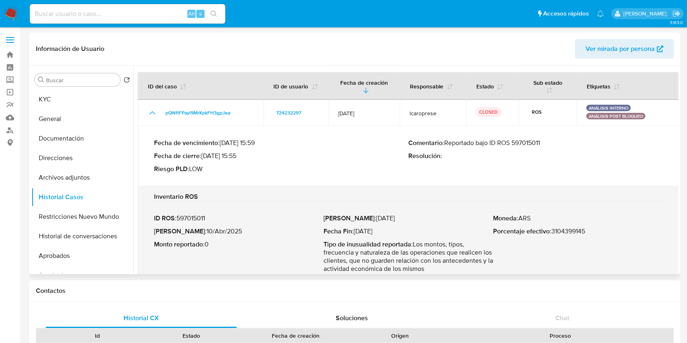
click at [534, 145] on p "Comentario : Reportado bajo ID ROS 597015011" at bounding box center [535, 143] width 254 height 8
click at [194, 230] on p "Fecha ROS : 10/Abr/2025" at bounding box center [239, 231] width 170 height 8
drag, startPoint x: 194, startPoint y: 230, endPoint x: 220, endPoint y: 232, distance: 25.8
click at [220, 232] on p "Fecha ROS : 10/Abr/2025" at bounding box center [239, 231] width 170 height 8
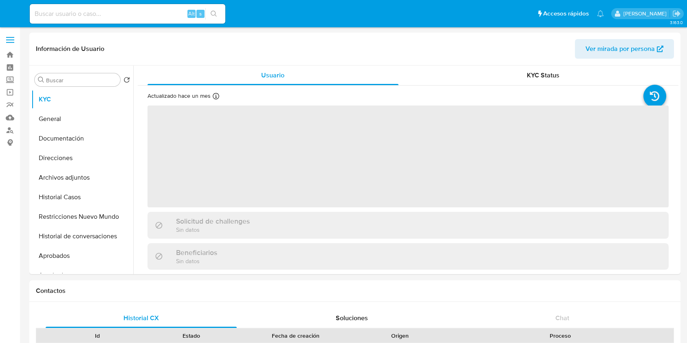
select select "10"
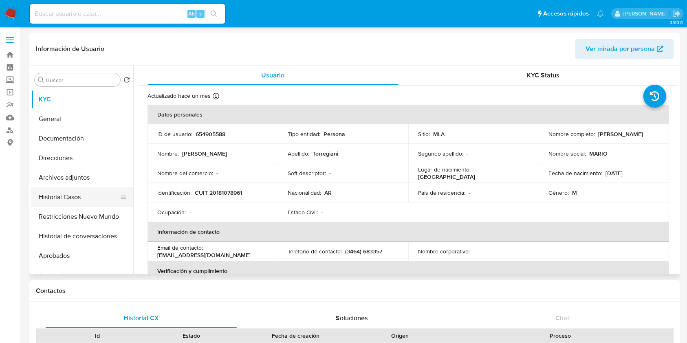
click at [65, 200] on button "Historial Casos" at bounding box center [78, 197] width 95 height 20
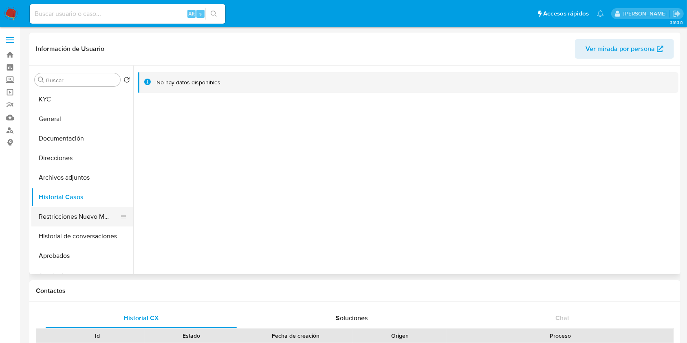
click at [66, 214] on button "Restricciones Nuevo Mundo" at bounding box center [78, 217] width 95 height 20
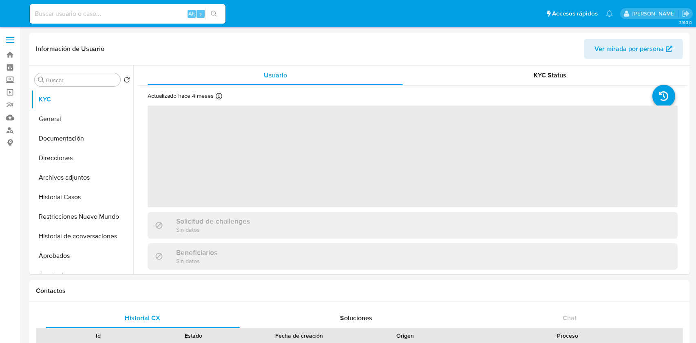
select select "10"
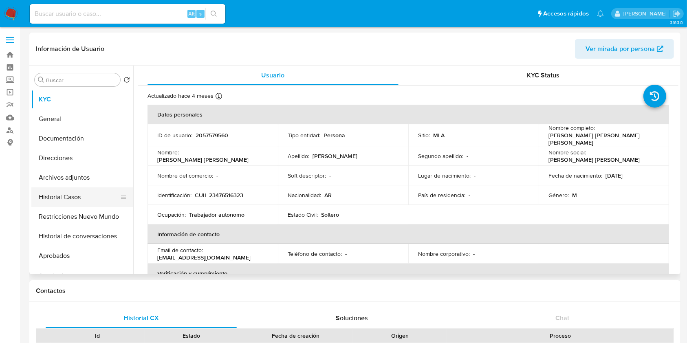
click at [89, 194] on button "Historial Casos" at bounding box center [78, 197] width 95 height 20
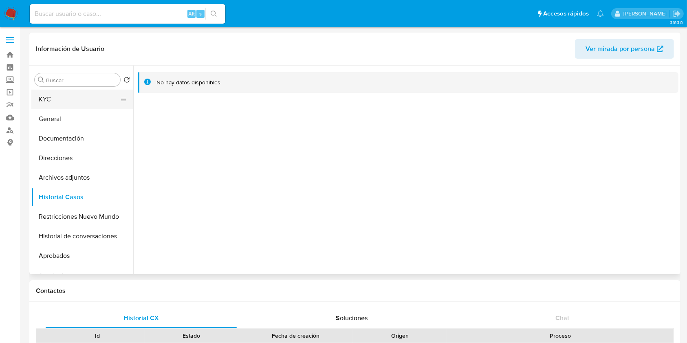
click at [61, 104] on button "KYC" at bounding box center [78, 100] width 95 height 20
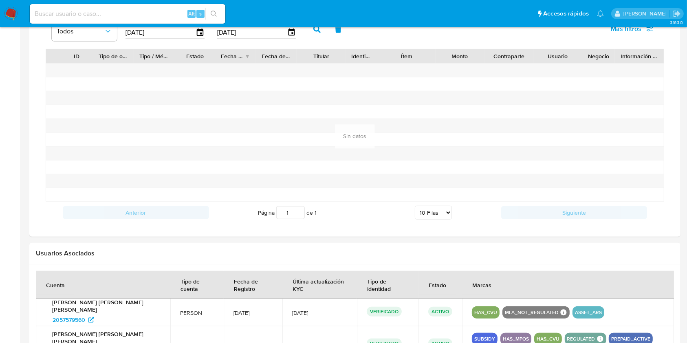
scroll to position [684, 0]
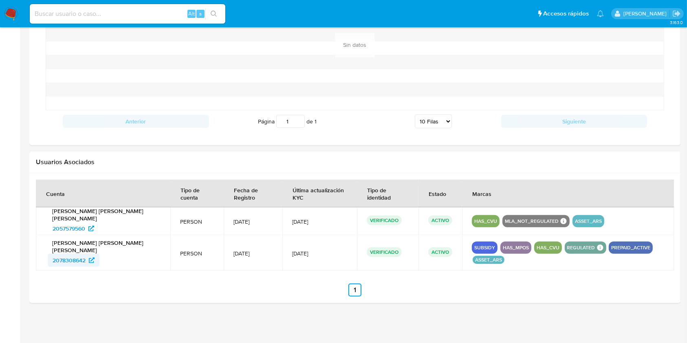
click at [82, 258] on span "2078308642" at bounding box center [69, 260] width 33 height 13
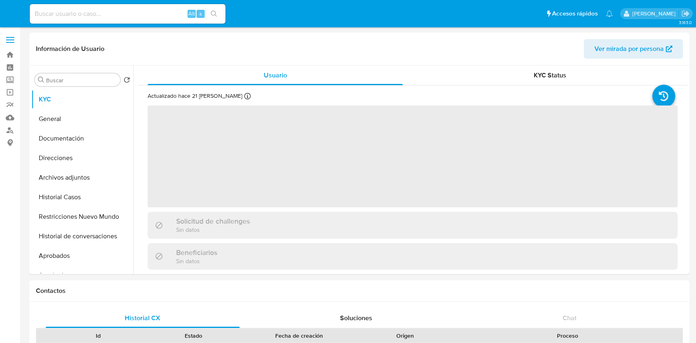
select select "10"
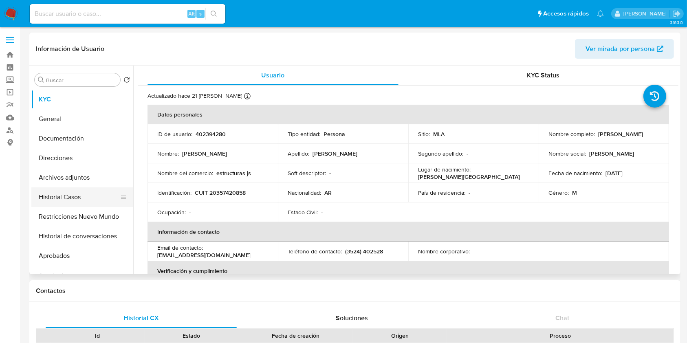
click at [73, 200] on button "Historial Casos" at bounding box center [78, 197] width 95 height 20
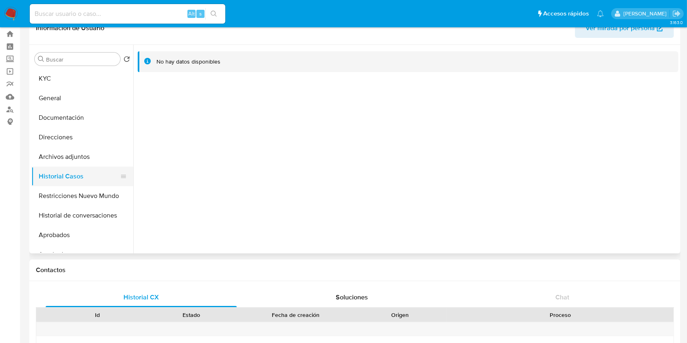
scroll to position [11, 0]
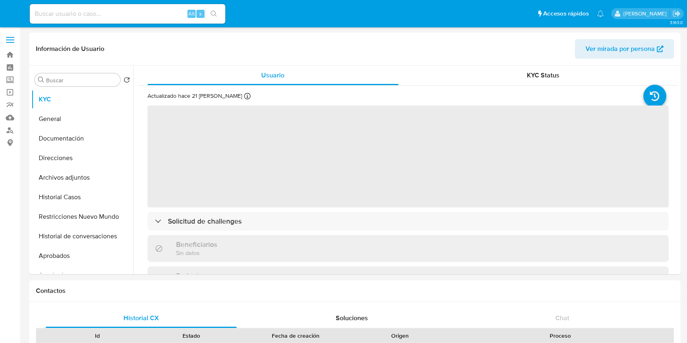
select select "10"
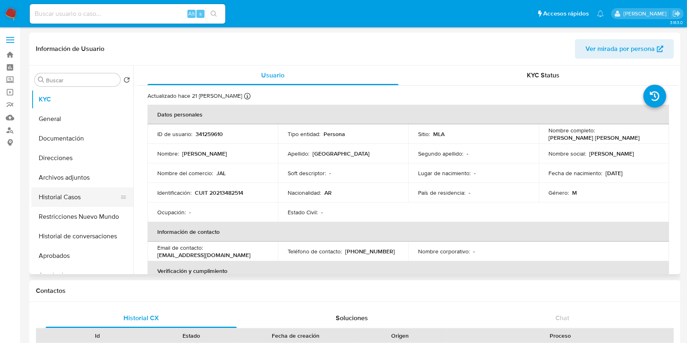
click at [74, 191] on button "Historial Casos" at bounding box center [78, 197] width 95 height 20
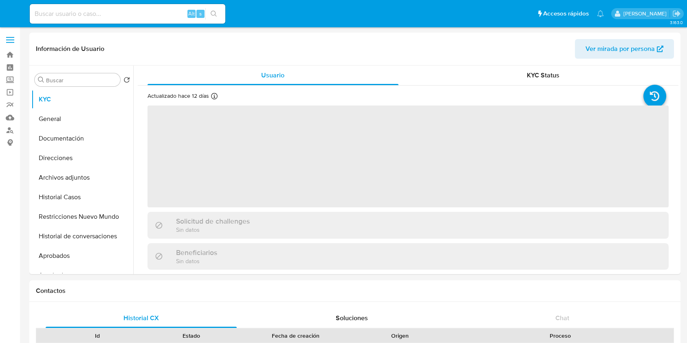
select select "10"
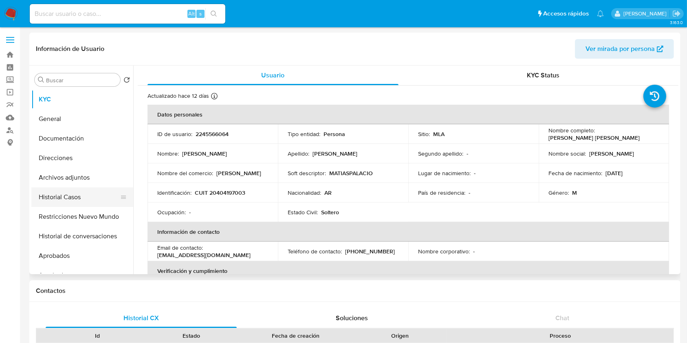
click at [85, 195] on button "Historial Casos" at bounding box center [78, 197] width 95 height 20
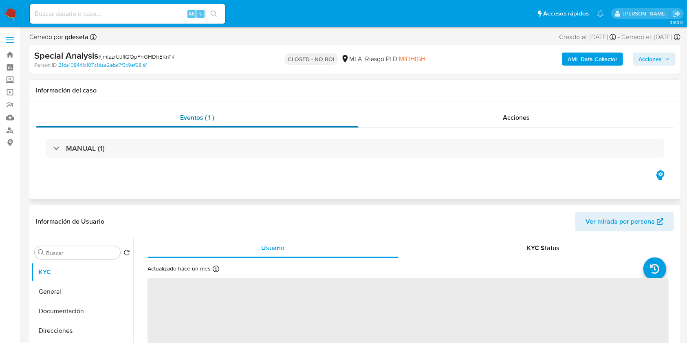
select select "10"
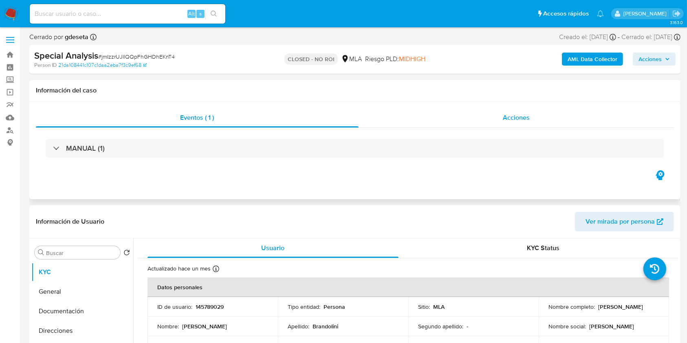
click at [522, 126] on div "Acciones" at bounding box center [517, 118] width 316 height 20
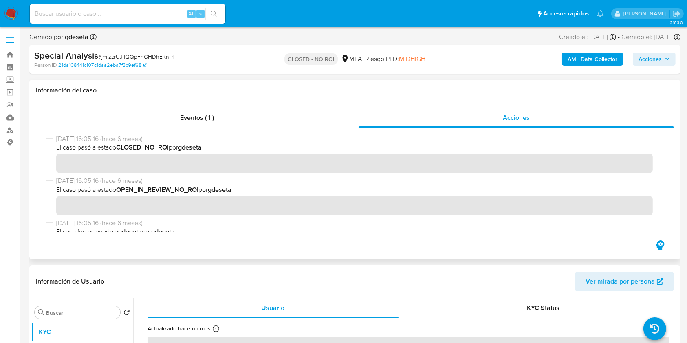
scroll to position [108, 0]
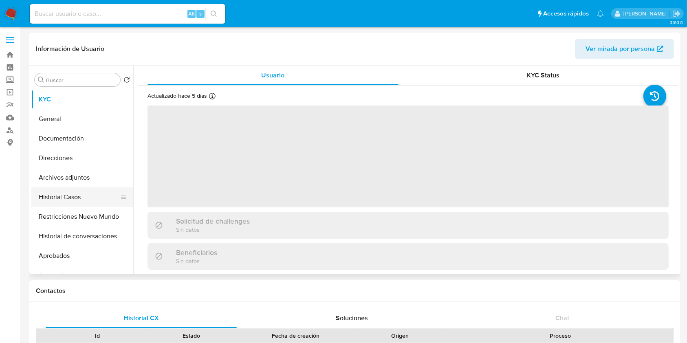
click at [76, 191] on button "Historial Casos" at bounding box center [78, 197] width 95 height 20
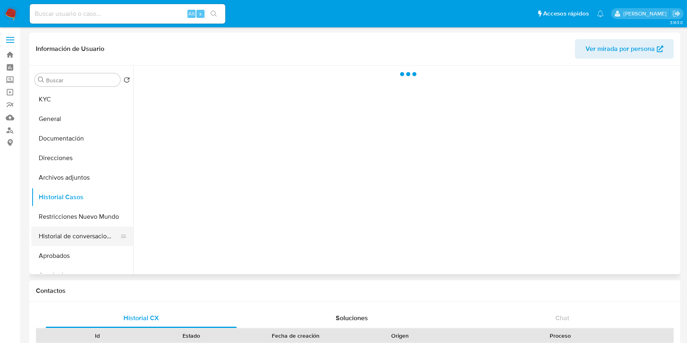
select select "10"
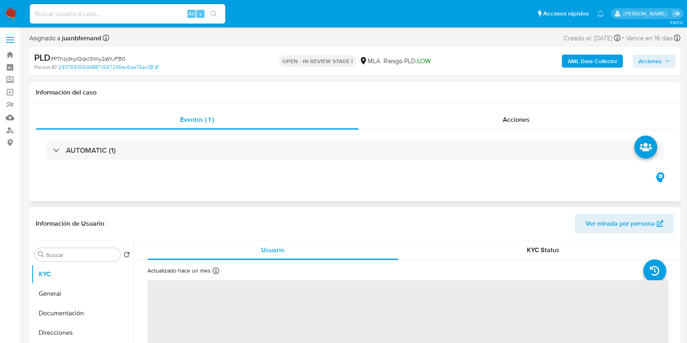
select select "10"
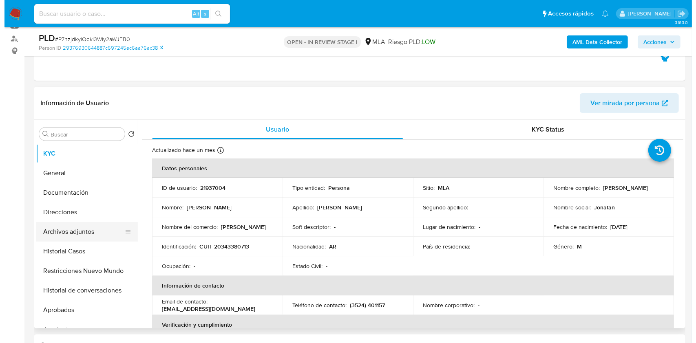
scroll to position [108, 0]
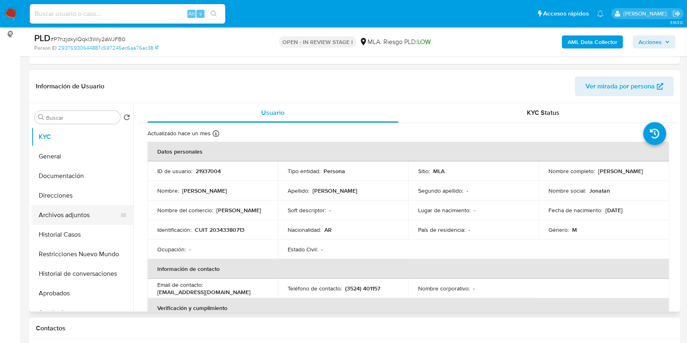
drag, startPoint x: 84, startPoint y: 225, endPoint x: 84, endPoint y: 220, distance: 4.5
click at [84, 220] on ul "KYC General Documentación Direcciones Archivos adjuntos Historial Casos Restric…" at bounding box center [82, 219] width 102 height 184
click at [84, 220] on button "Archivos adjuntos" at bounding box center [78, 215] width 95 height 20
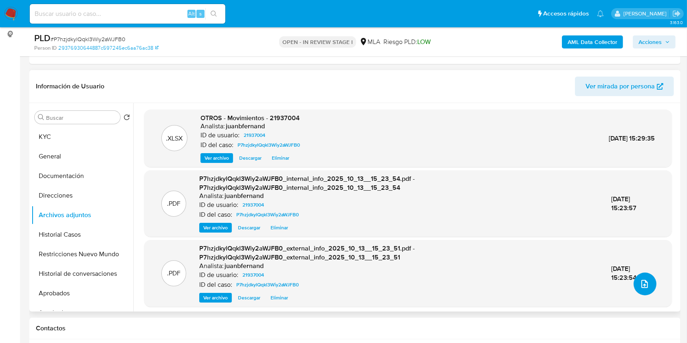
click at [640, 286] on icon "upload-file" at bounding box center [645, 284] width 10 height 10
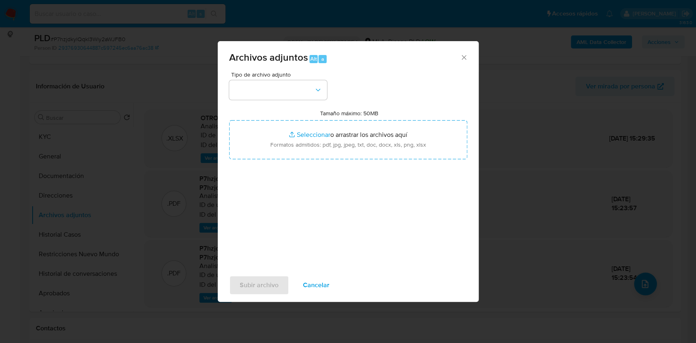
click at [305, 77] on div "Tipo de archivo adjunto" at bounding box center [278, 86] width 98 height 28
click at [290, 96] on button "button" at bounding box center [278, 90] width 98 height 20
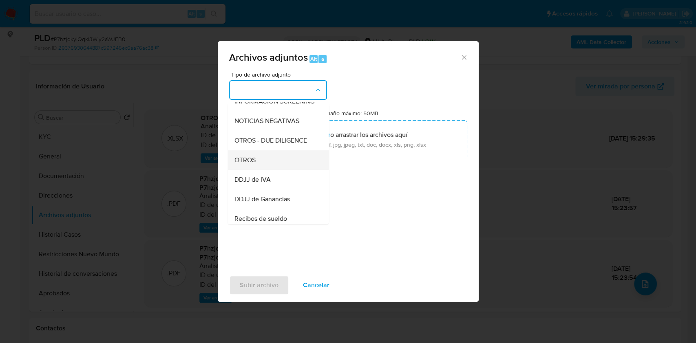
click at [267, 166] on div "OTROS" at bounding box center [275, 160] width 83 height 20
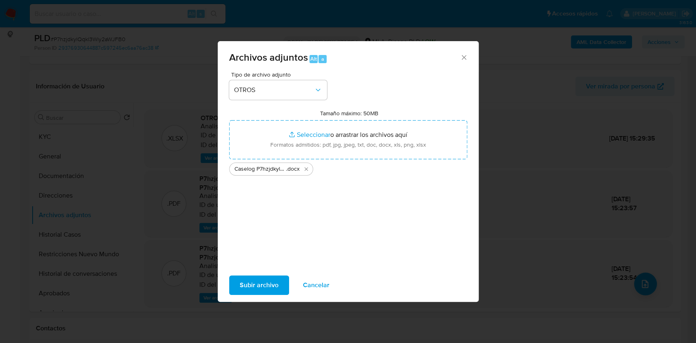
click at [241, 284] on span "Subir archivo" at bounding box center [259, 285] width 39 height 18
click at [256, 289] on span "Subir archivo" at bounding box center [259, 285] width 39 height 18
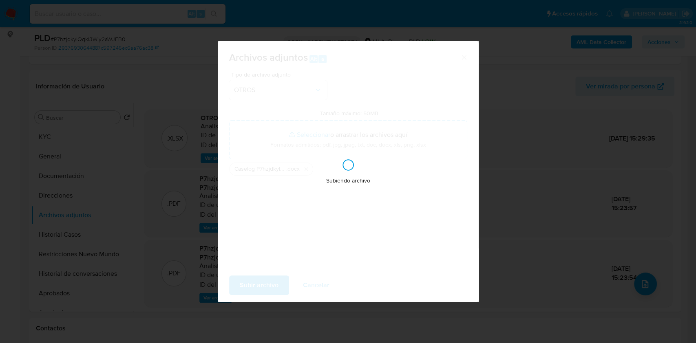
click at [334, 135] on div "Subiendo archivo" at bounding box center [348, 171] width 261 height 261
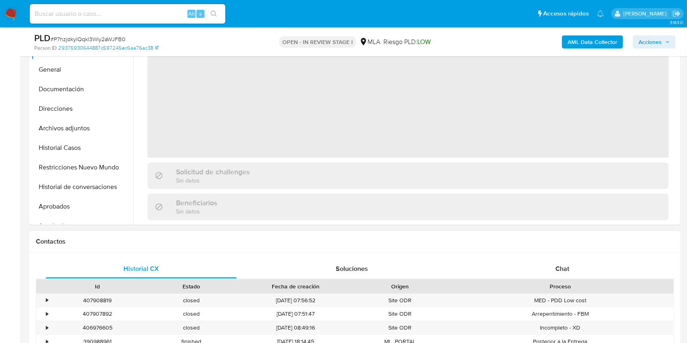
scroll to position [217, 0]
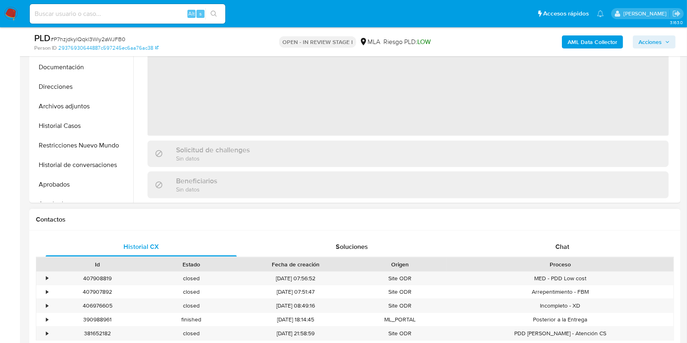
select select "10"
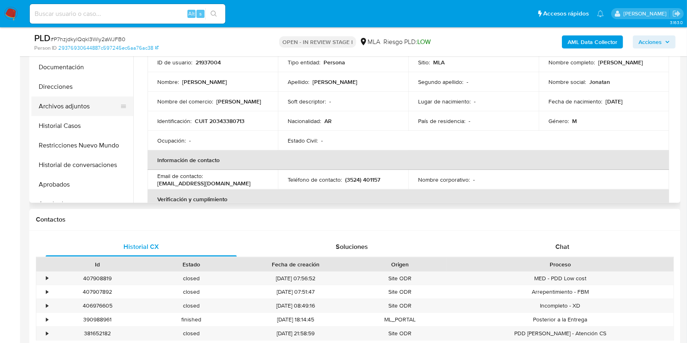
click at [61, 104] on button "Archivos adjuntos" at bounding box center [78, 107] width 95 height 20
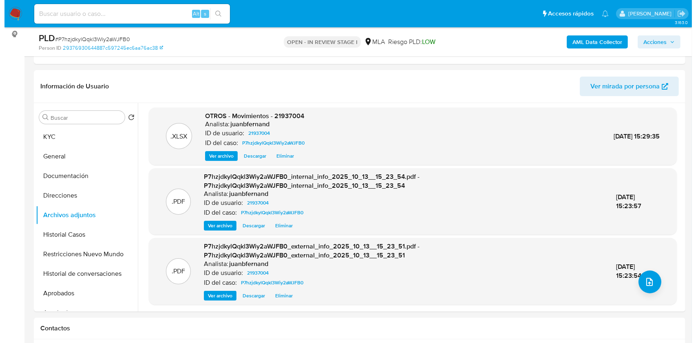
scroll to position [2, 0]
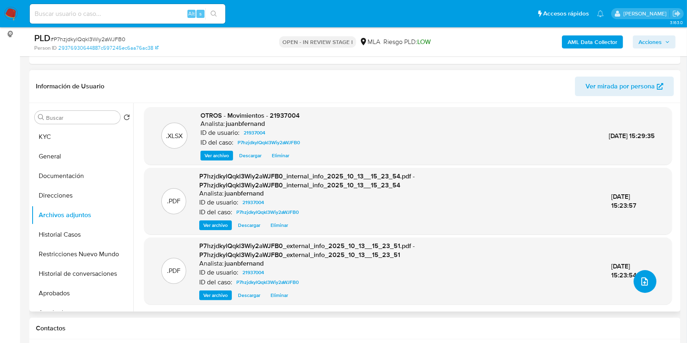
click at [641, 281] on icon "upload-file" at bounding box center [644, 282] width 7 height 8
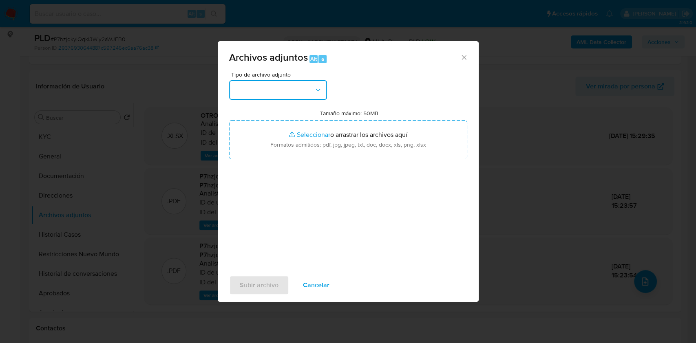
click at [284, 95] on button "button" at bounding box center [278, 90] width 98 height 20
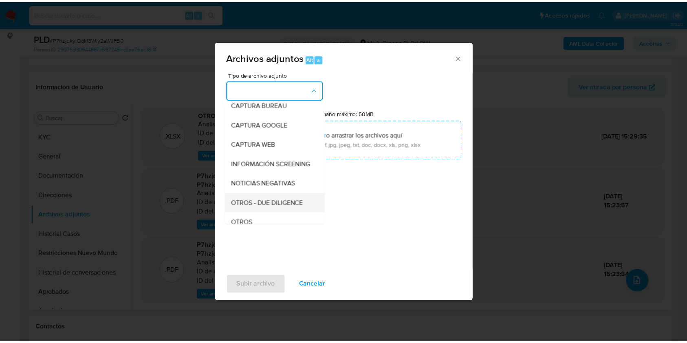
scroll to position [108, 0]
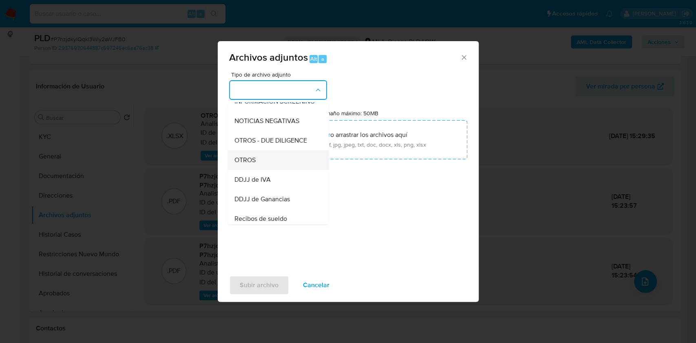
click at [260, 165] on div "OTROS" at bounding box center [275, 160] width 83 height 20
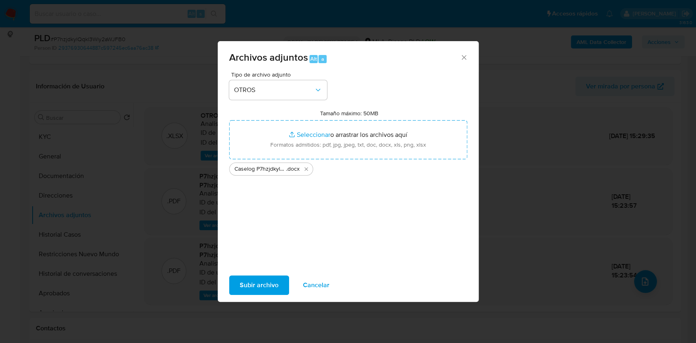
click at [258, 282] on span "Subir archivo" at bounding box center [259, 285] width 39 height 18
click at [250, 284] on span "Subir archivo" at bounding box center [259, 285] width 39 height 18
click at [271, 280] on span "Subir archivo" at bounding box center [259, 285] width 39 height 18
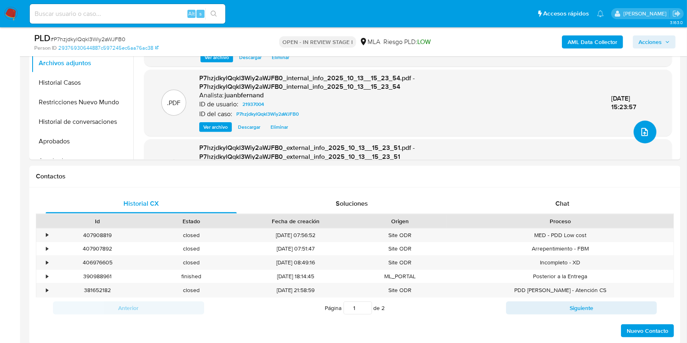
scroll to position [380, 0]
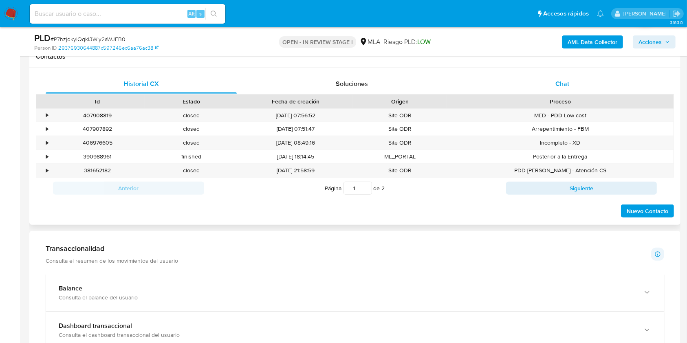
click at [578, 82] on div "Chat" at bounding box center [562, 84] width 191 height 20
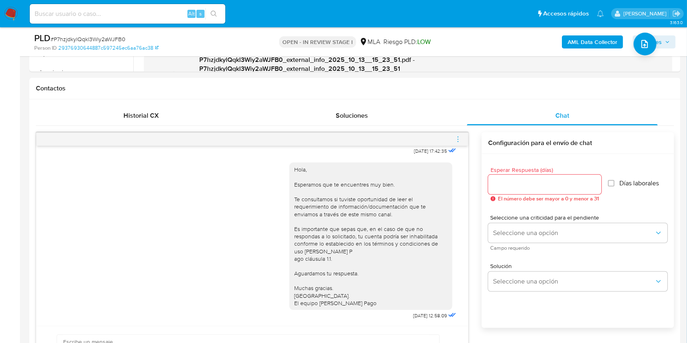
scroll to position [217, 0]
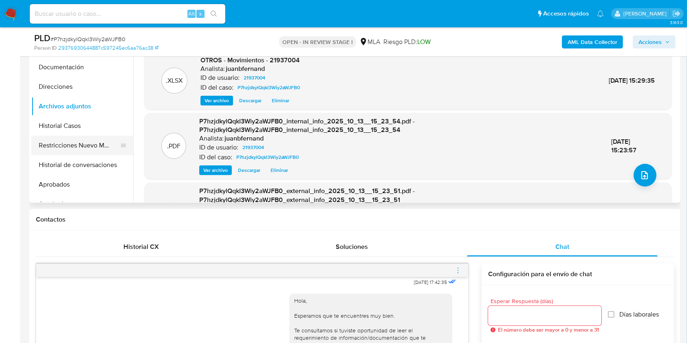
drag, startPoint x: 80, startPoint y: 137, endPoint x: 75, endPoint y: 137, distance: 4.6
click at [80, 136] on button "Restricciones Nuevo Mundo" at bounding box center [78, 146] width 95 height 20
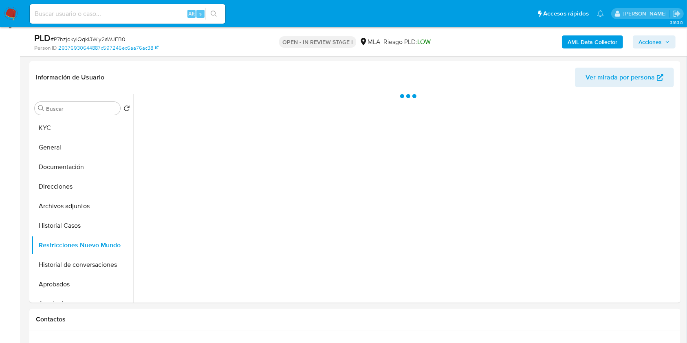
scroll to position [108, 0]
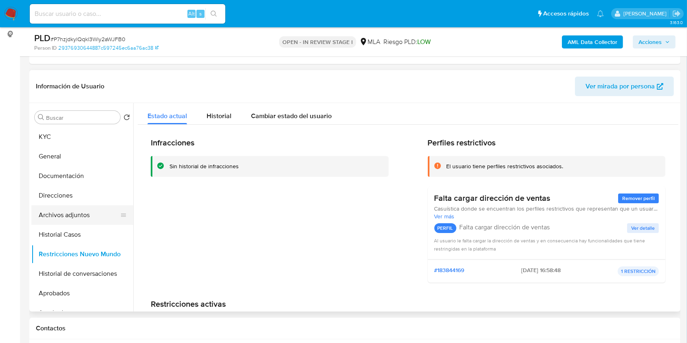
click at [82, 213] on button "Archivos adjuntos" at bounding box center [78, 215] width 95 height 20
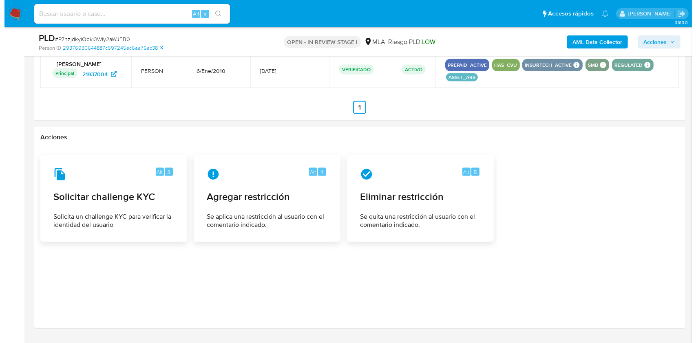
scroll to position [1264, 0]
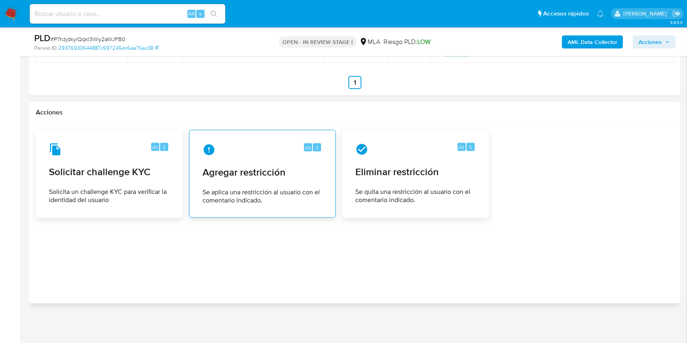
click at [264, 172] on span "Agregar restricción" at bounding box center [263, 172] width 120 height 12
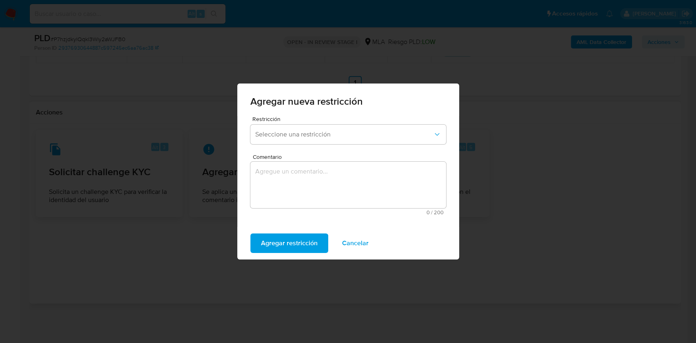
click at [289, 148] on form "Restricción Seleccione una restricción Comentario 0 / 200 200 caracteres restan…" at bounding box center [348, 168] width 196 height 104
click at [305, 138] on span "Seleccione una restricción" at bounding box center [344, 134] width 178 height 8
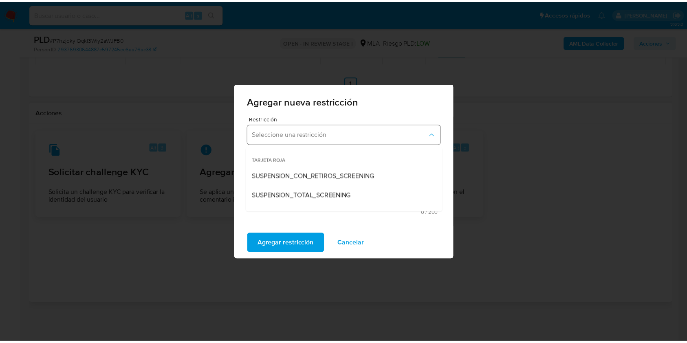
scroll to position [108, 0]
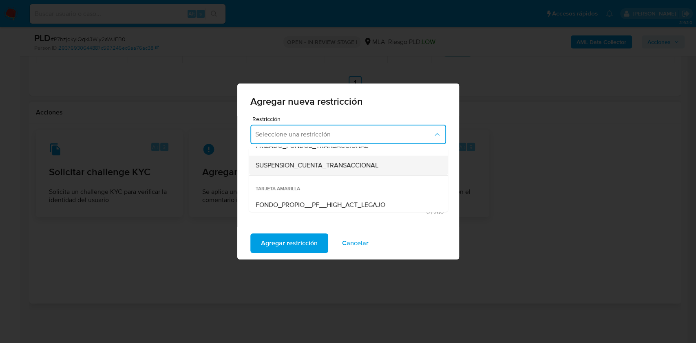
click at [318, 167] on span "SUSPENSION_CUENTA_TRANSACCIONAL" at bounding box center [316, 165] width 123 height 8
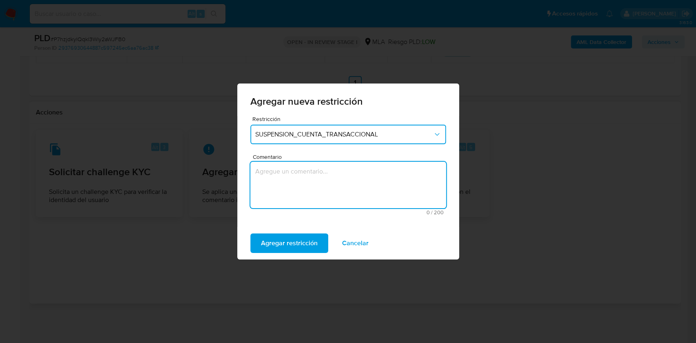
click at [320, 184] on textarea "Comentario" at bounding box center [348, 185] width 196 height 46
type textarea "AML"
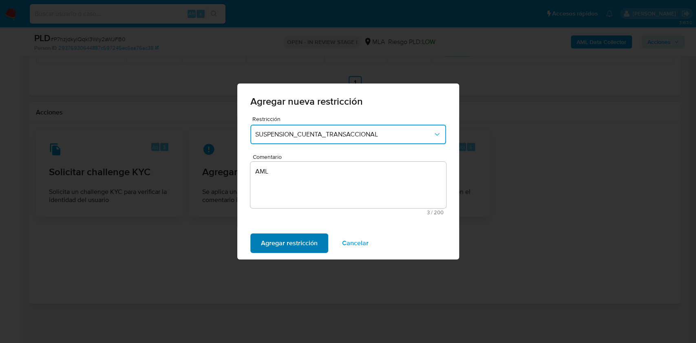
click at [288, 240] on span "Agregar restricción" at bounding box center [289, 243] width 57 height 18
click at [286, 242] on span "Confirmar" at bounding box center [275, 243] width 29 height 18
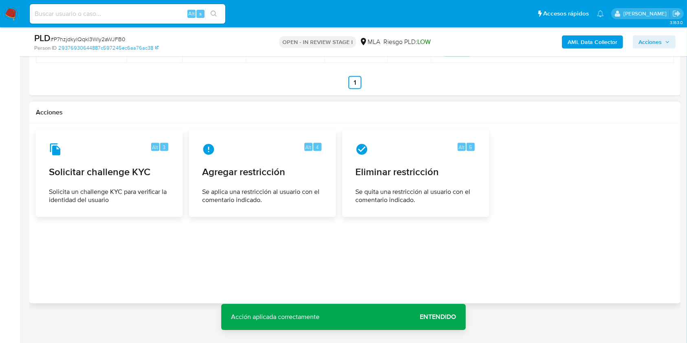
click at [441, 317] on span "Entendido" at bounding box center [438, 317] width 36 height 0
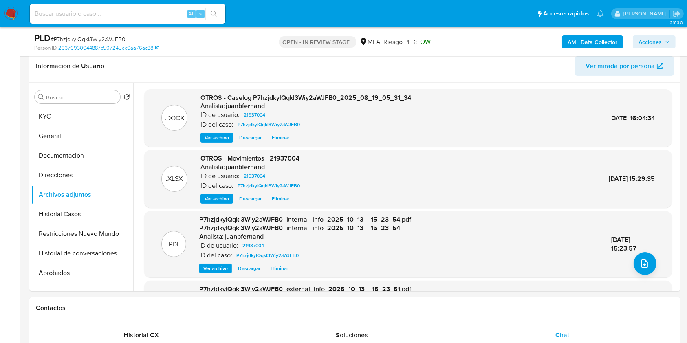
scroll to position [68, 0]
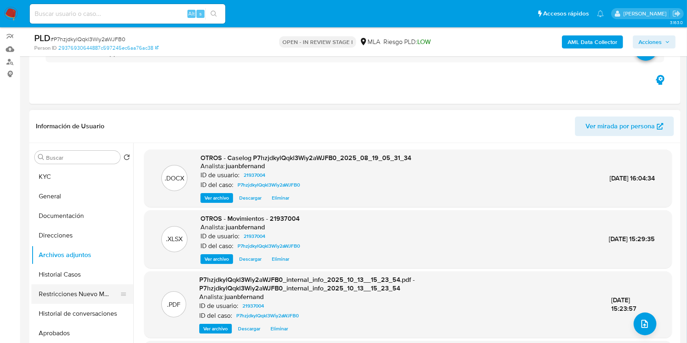
click at [69, 288] on button "Restricciones Nuevo Mundo" at bounding box center [78, 294] width 95 height 20
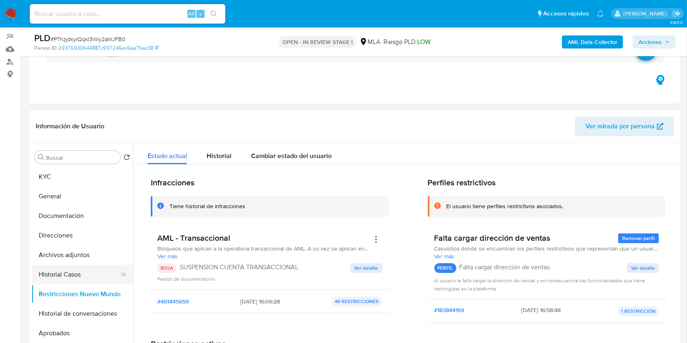
click at [76, 268] on button "Historial Casos" at bounding box center [78, 275] width 95 height 20
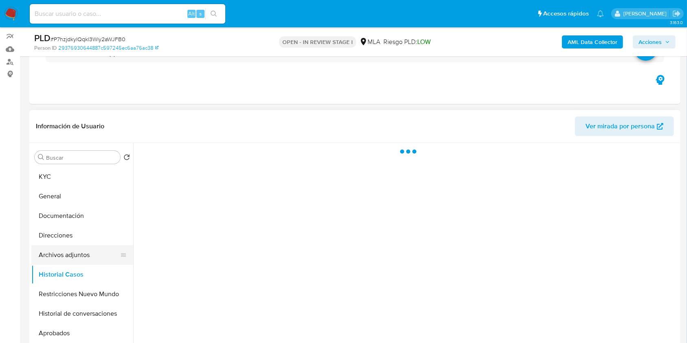
click at [88, 256] on button "Archivos adjuntos" at bounding box center [78, 255] width 95 height 20
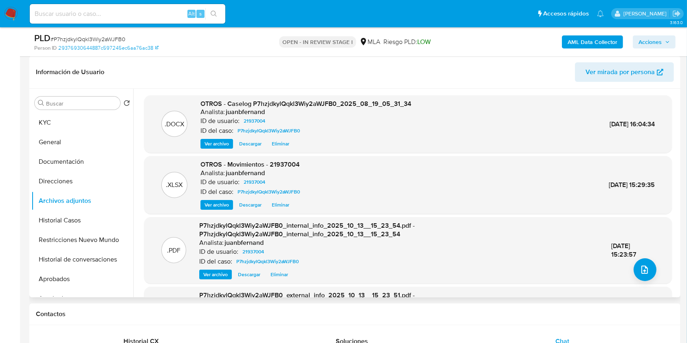
scroll to position [63, 0]
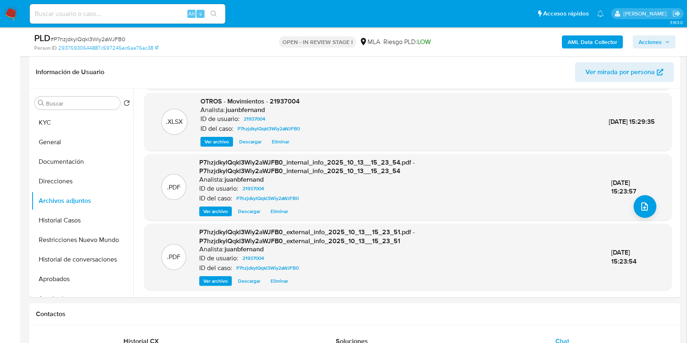
click at [645, 35] on span "Acciones" at bounding box center [650, 41] width 23 height 13
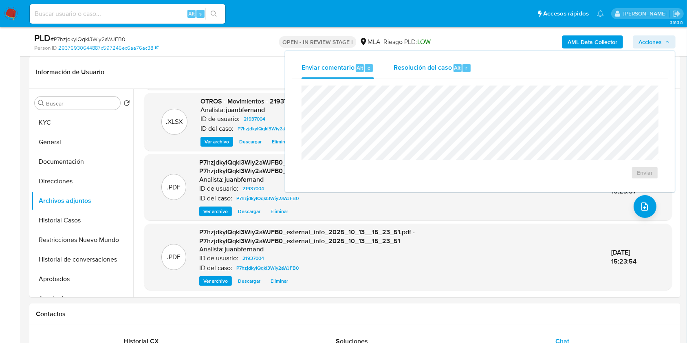
click at [443, 66] on span "Resolución del caso" at bounding box center [423, 67] width 58 height 9
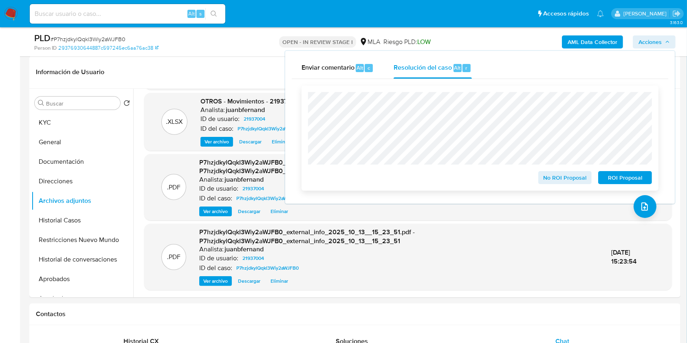
click at [612, 174] on span "ROI Proposal" at bounding box center [625, 177] width 42 height 11
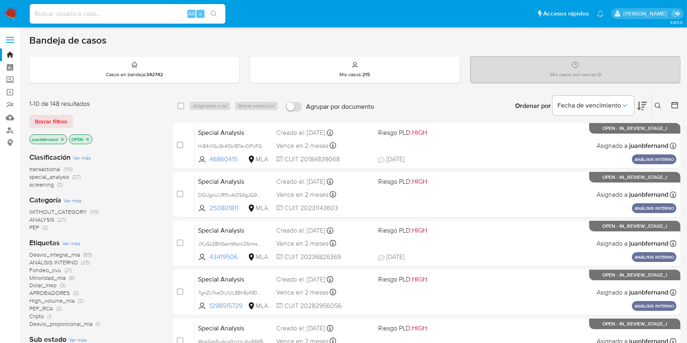
drag, startPoint x: 170, startPoint y: 11, endPoint x: 186, endPoint y: 11, distance: 15.9
click at [170, 11] on input at bounding box center [128, 14] width 196 height 11
paste input "kFYWe5OSYLqWkCD3fdz3HXn4"
type input "kFYWe5OSYLqWkCD3fdz3HXn4"
click at [216, 10] on button "search-icon" at bounding box center [213, 13] width 17 height 11
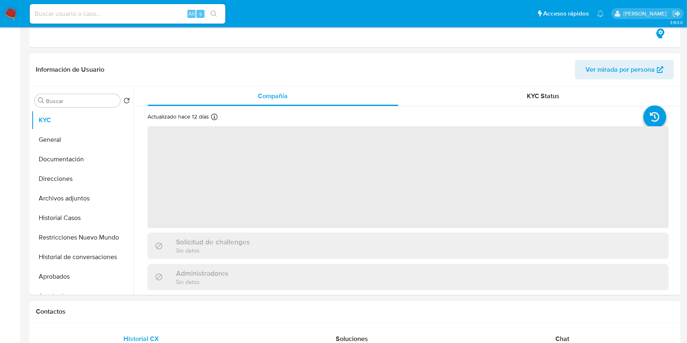
scroll to position [326, 0]
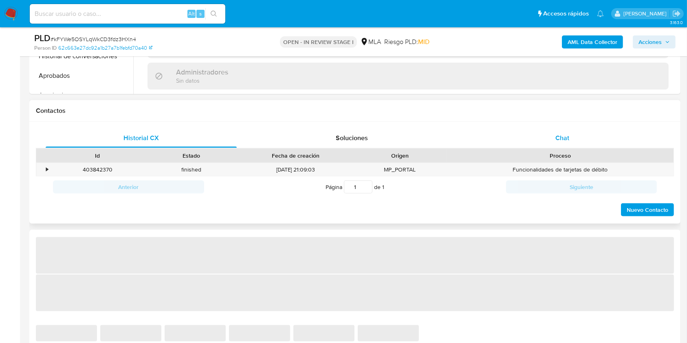
click at [581, 140] on div "Chat" at bounding box center [562, 138] width 191 height 20
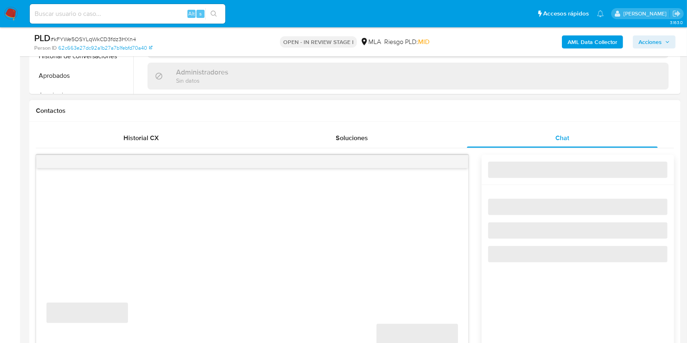
select select "10"
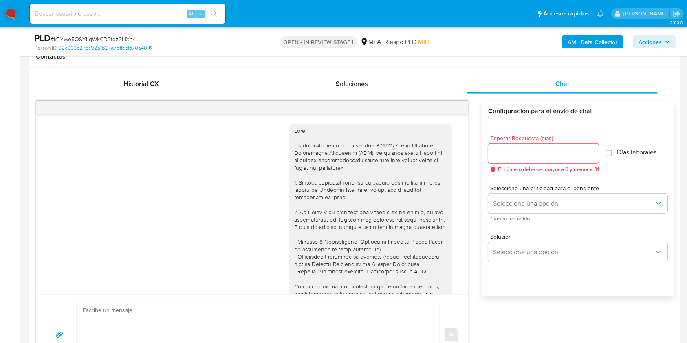
scroll to position [1418, 0]
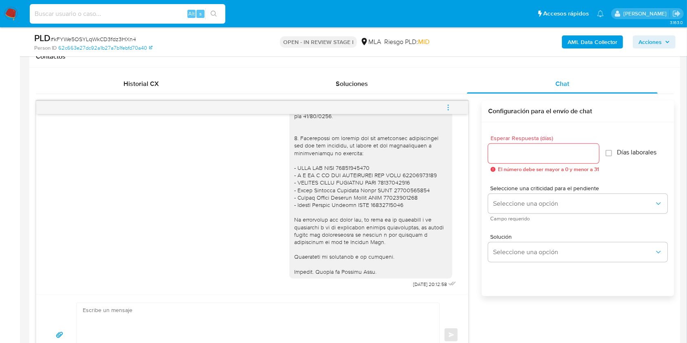
click at [149, 9] on input at bounding box center [128, 14] width 196 height 11
paste input "57n6RiuAqvTKq3Ff0o2xOsnW"
type input "57n6RiuAqvTKq3Ff0o2xOsnW"
click at [221, 19] on button "search-icon" at bounding box center [213, 13] width 17 height 11
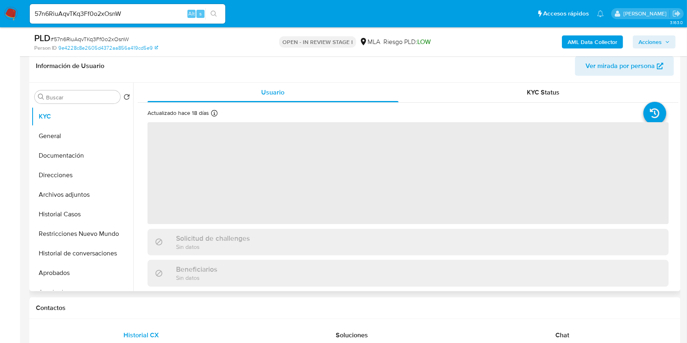
scroll to position [217, 0]
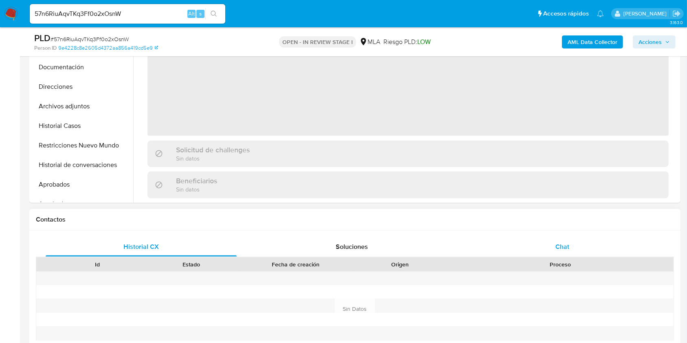
select select "10"
drag, startPoint x: 542, startPoint y: 251, endPoint x: 485, endPoint y: 251, distance: 57.1
click at [542, 250] on div "Chat" at bounding box center [562, 247] width 191 height 20
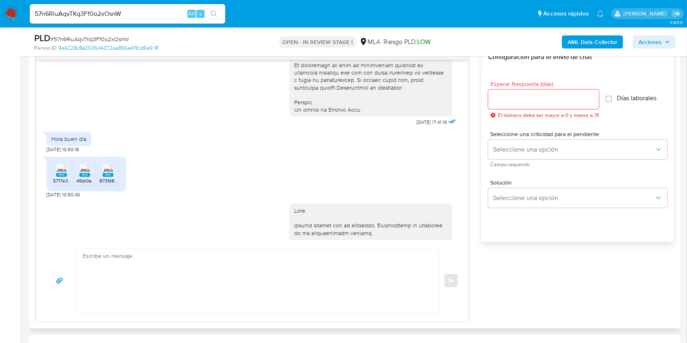
scroll to position [399, 0]
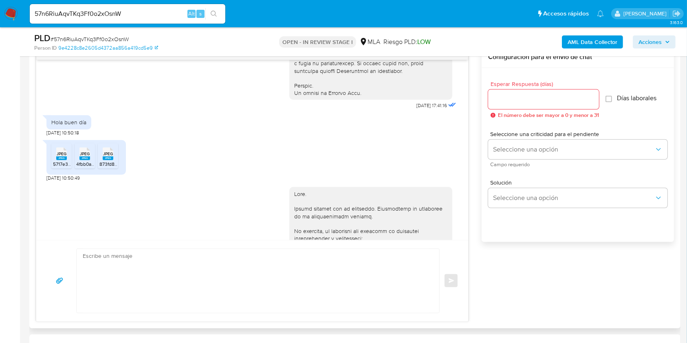
click at [48, 181] on span "19/08/2025 10:50:49" at bounding box center [62, 178] width 33 height 7
drag, startPoint x: 48, startPoint y: 192, endPoint x: 59, endPoint y: 193, distance: 11.4
click at [59, 181] on span "19/08/2025 10:50:49" at bounding box center [62, 178] width 33 height 7
copy span "19/08/2025"
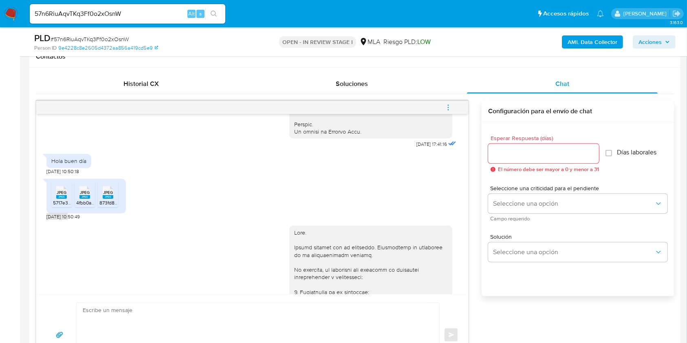
scroll to position [290, 0]
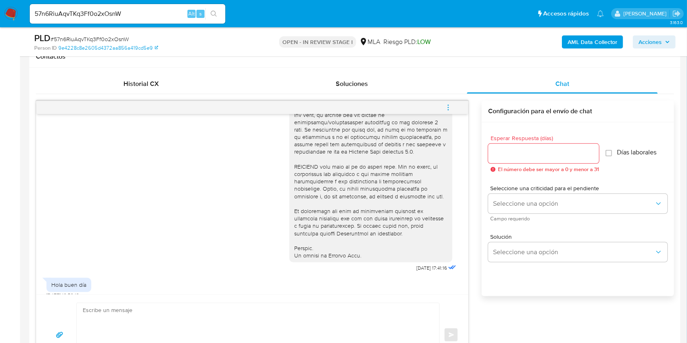
click at [416, 271] on span "18/08/2025 17:41:16" at bounding box center [431, 268] width 31 height 7
drag, startPoint x: 401, startPoint y: 283, endPoint x: 414, endPoint y: 284, distance: 13.5
click at [416, 271] on span "18/08/2025 17:41:16" at bounding box center [431, 268] width 31 height 7
copy span "18/08/2025"
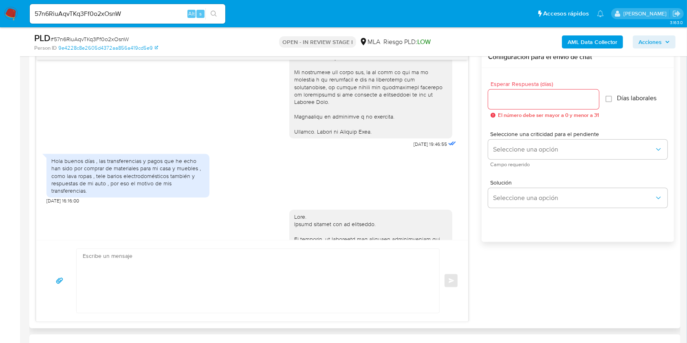
scroll to position [779, 0]
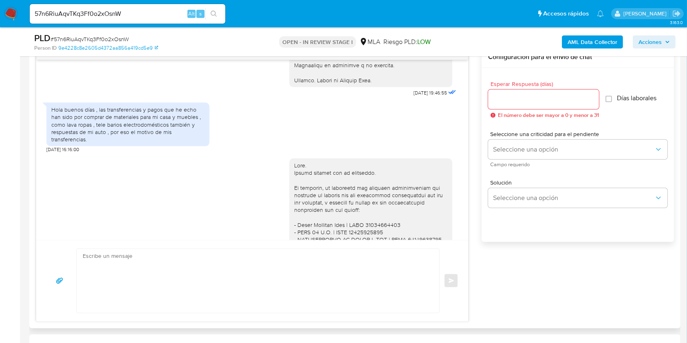
click at [102, 117] on div "Hola buenos días , las transferencias y pagos que he echo han sido por comprar …" at bounding box center [127, 124] width 153 height 37
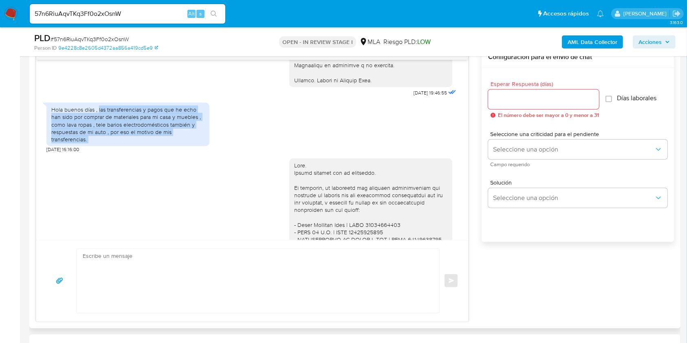
drag, startPoint x: 102, startPoint y: 117, endPoint x: 191, endPoint y: 146, distance: 93.6
click at [191, 143] on div "Hola buenos días , las transferencias y pagos que he echo han sido por comprar …" at bounding box center [127, 124] width 153 height 37
copy div "las transferencias y pagos que he echo han sido por comprar de materiales para …"
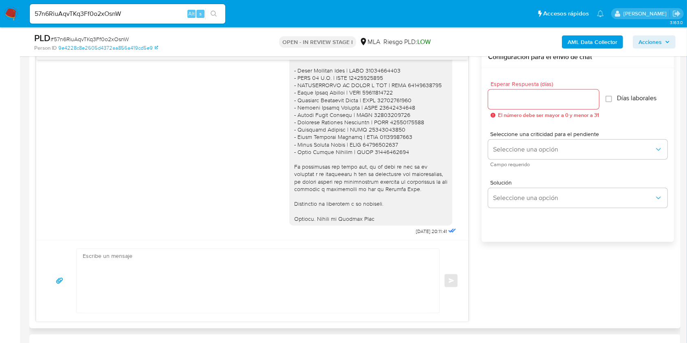
scroll to position [942, 0]
click at [416, 229] on span "09/10/2025 20:11:41" at bounding box center [431, 230] width 31 height 7
drag, startPoint x: 399, startPoint y: 229, endPoint x: 416, endPoint y: 229, distance: 16.7
click at [416, 229] on span "09/10/2025 20:11:41" at bounding box center [431, 230] width 31 height 7
copy span "09/10/2025"
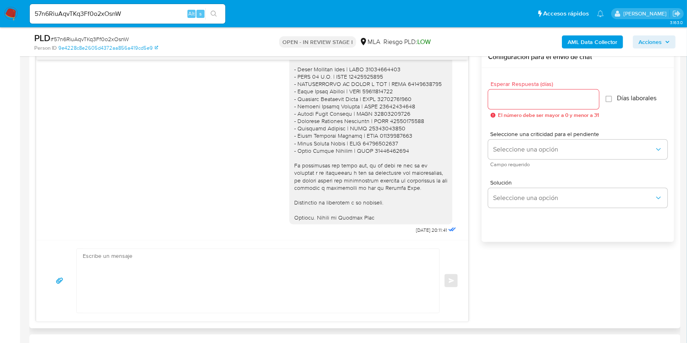
click at [425, 155] on div at bounding box center [370, 113] width 153 height 215
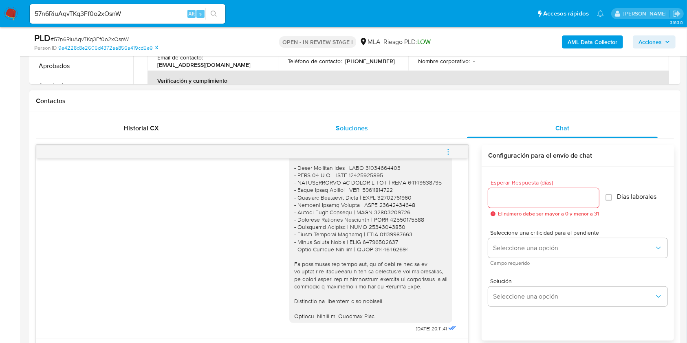
scroll to position [326, 0]
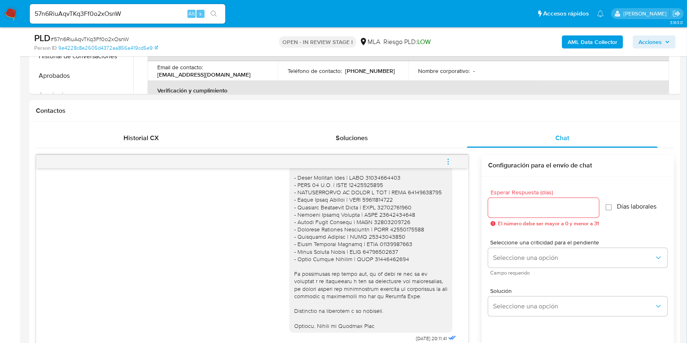
click at [447, 161] on icon "menu-action" at bounding box center [448, 161] width 7 height 7
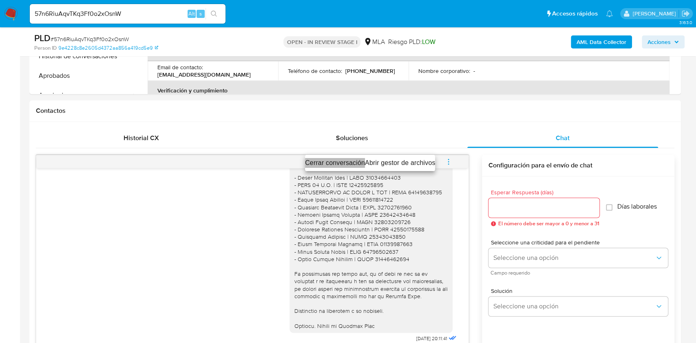
click at [337, 163] on li "Cerrar conversación" at bounding box center [335, 163] width 60 height 10
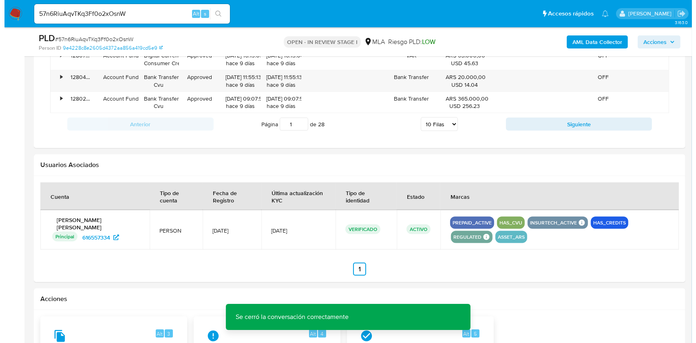
scroll to position [1195, 0]
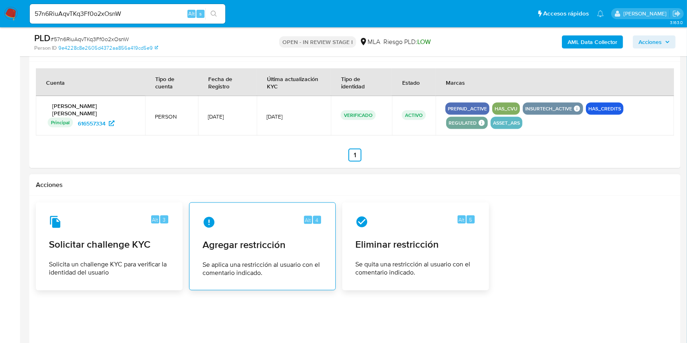
click at [280, 243] on span "Agregar restricción" at bounding box center [263, 245] width 120 height 12
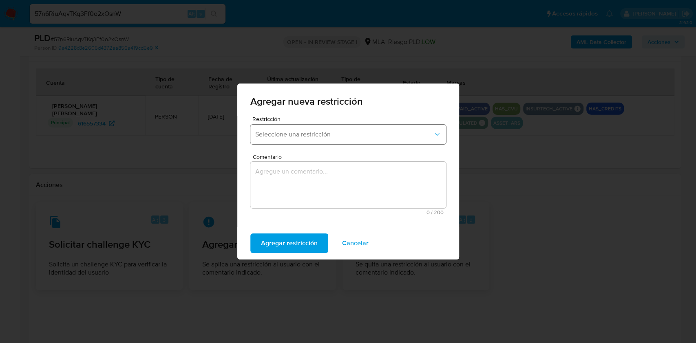
click at [289, 128] on button "Seleccione una restricción" at bounding box center [348, 135] width 196 height 20
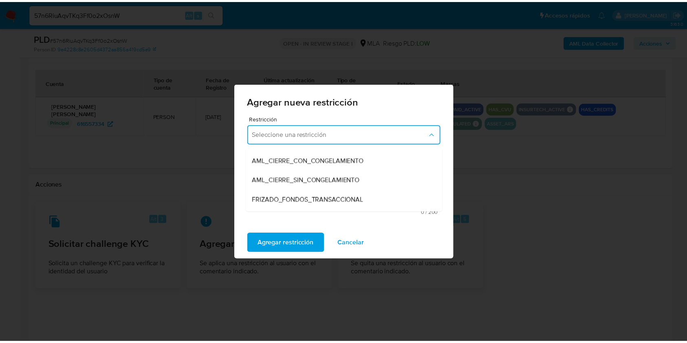
scroll to position [108, 0]
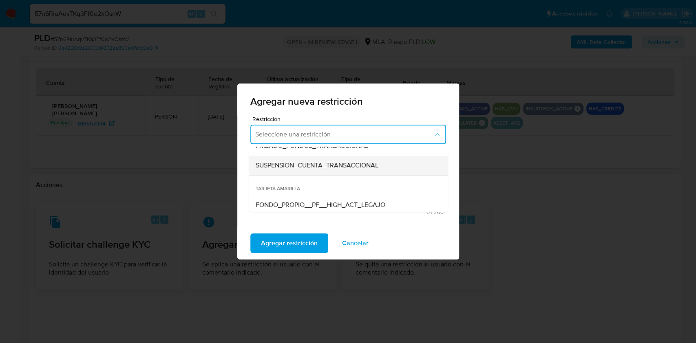
click at [313, 168] on span "SUSPENSION_CUENTA_TRANSACCIONAL" at bounding box center [316, 165] width 123 height 8
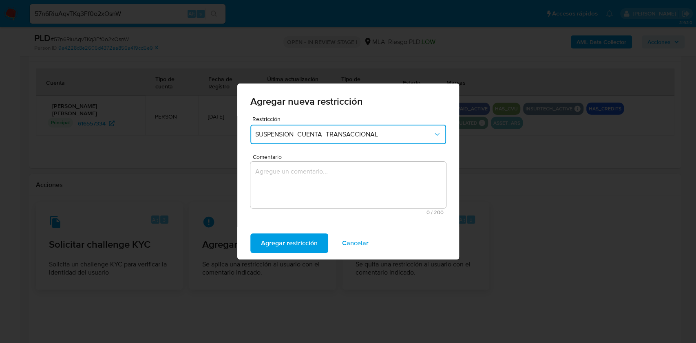
drag, startPoint x: 326, startPoint y: 175, endPoint x: 333, endPoint y: 178, distance: 7.3
click at [328, 176] on textarea "Comentario" at bounding box center [348, 185] width 196 height 46
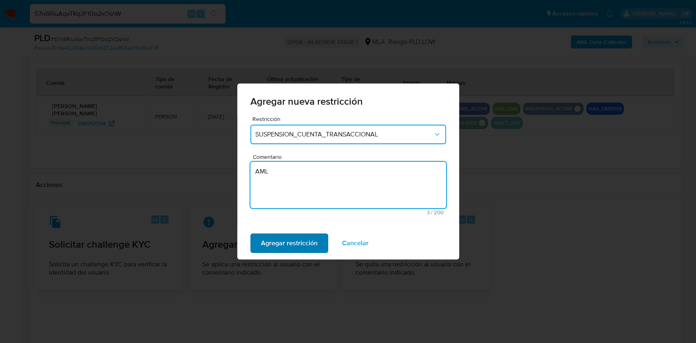
type textarea "AML"
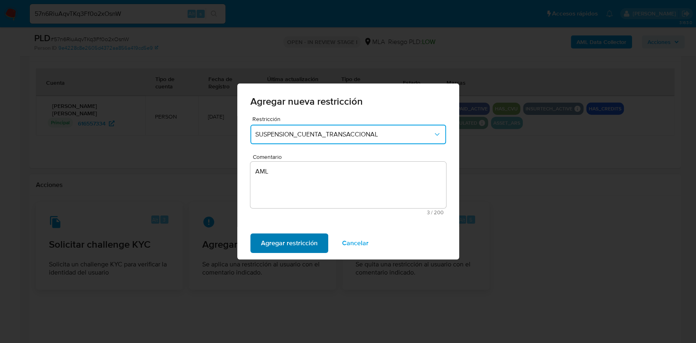
click at [310, 241] on span "Agregar restricción" at bounding box center [289, 243] width 57 height 18
click at [290, 247] on button "Confirmar" at bounding box center [275, 244] width 51 height 20
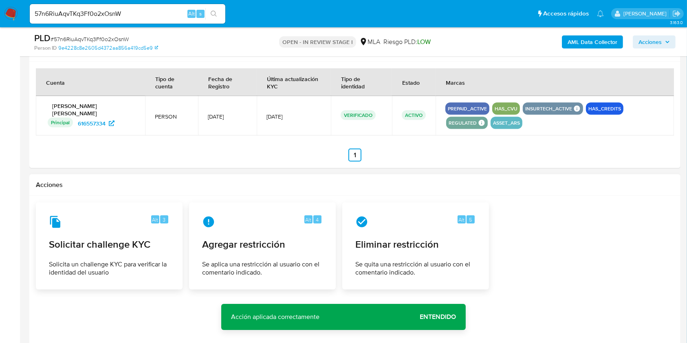
click at [455, 317] on span "Entendido" at bounding box center [438, 317] width 36 height 0
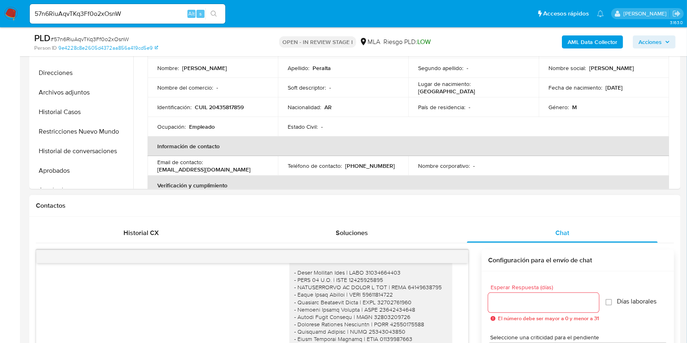
scroll to position [217, 0]
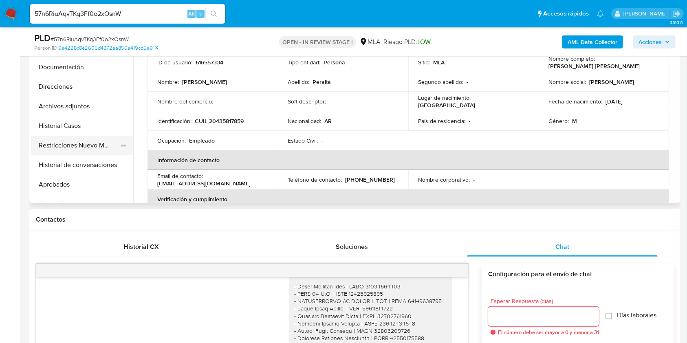
click at [69, 150] on button "Restricciones Nuevo Mundo" at bounding box center [78, 146] width 95 height 20
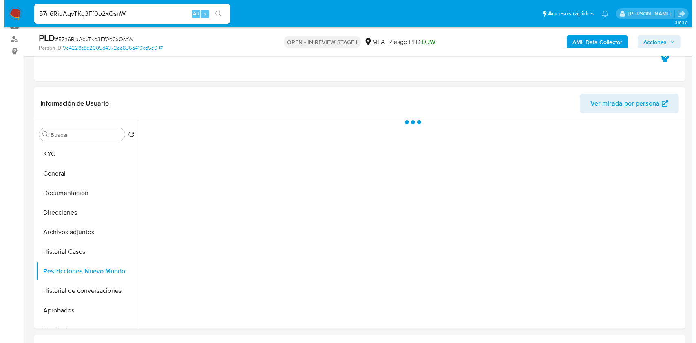
scroll to position [108, 0]
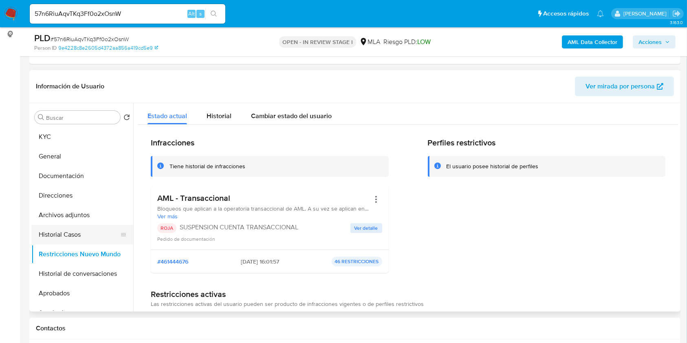
click at [66, 236] on button "Historial Casos" at bounding box center [78, 235] width 95 height 20
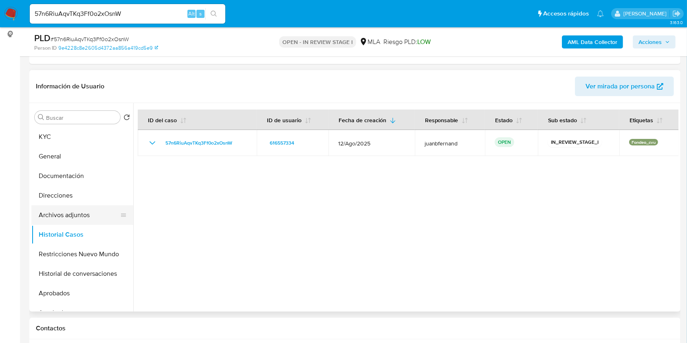
click at [78, 218] on button "Archivos adjuntos" at bounding box center [78, 215] width 95 height 20
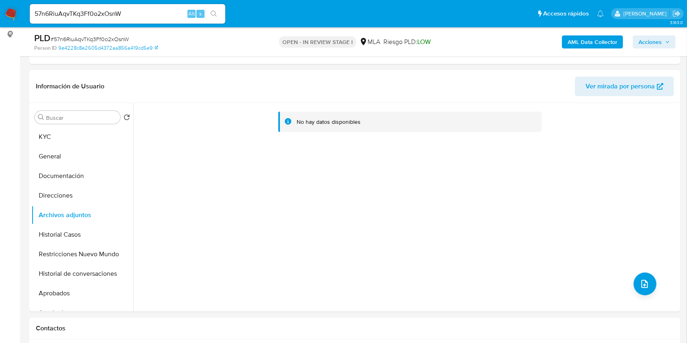
click at [612, 41] on b "AML Data Collector" at bounding box center [593, 41] width 50 height 13
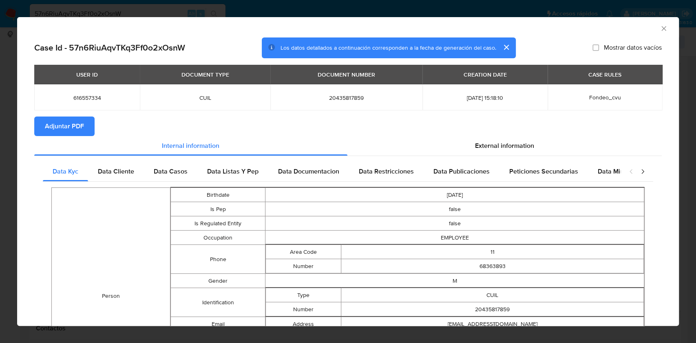
click at [80, 126] on span "Adjuntar PDF" at bounding box center [64, 126] width 39 height 18
click at [659, 29] on icon "Cerrar ventana" at bounding box center [663, 28] width 8 height 8
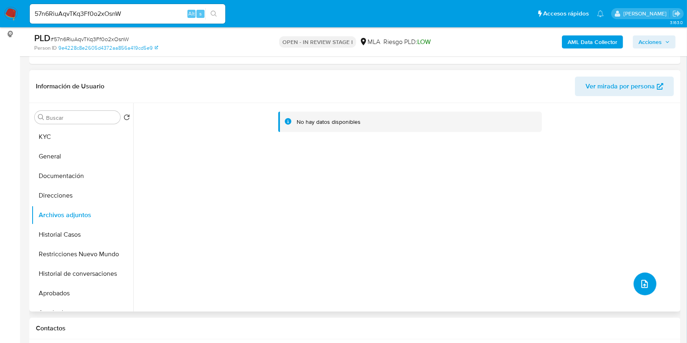
click at [647, 282] on button "upload-file" at bounding box center [645, 284] width 23 height 23
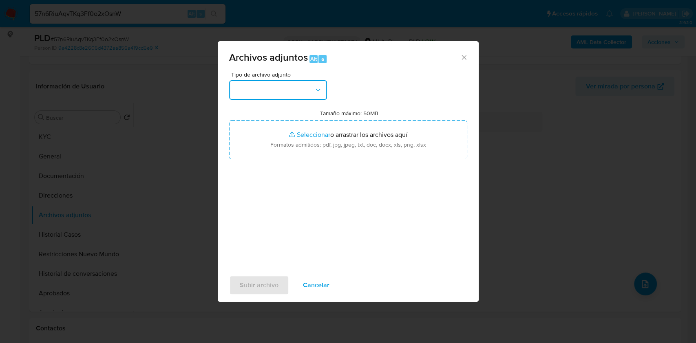
click at [303, 88] on button "button" at bounding box center [278, 90] width 98 height 20
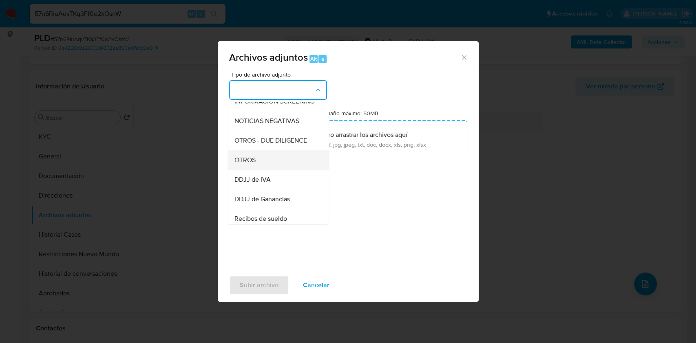
click at [269, 167] on div "OTROS" at bounding box center [275, 160] width 83 height 20
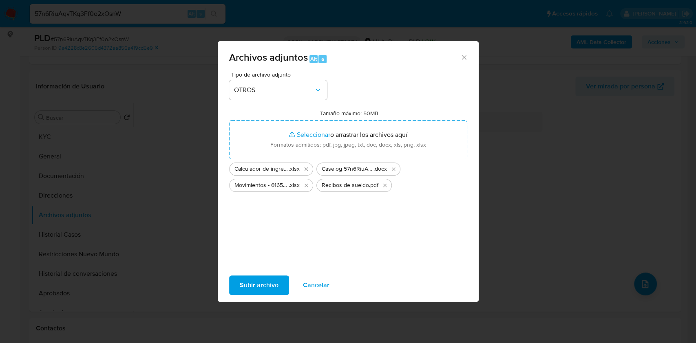
click at [274, 287] on span "Subir archivo" at bounding box center [259, 285] width 39 height 18
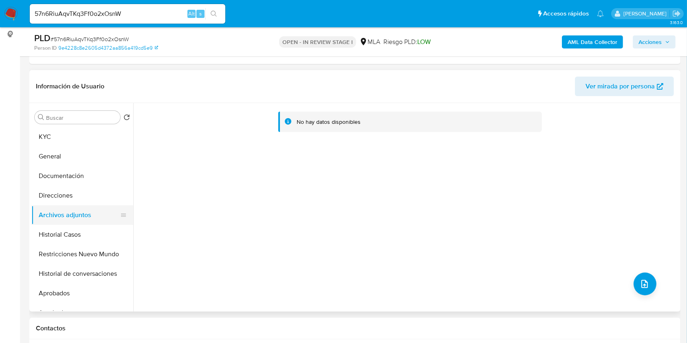
click at [53, 232] on button "Historial Casos" at bounding box center [82, 235] width 102 height 20
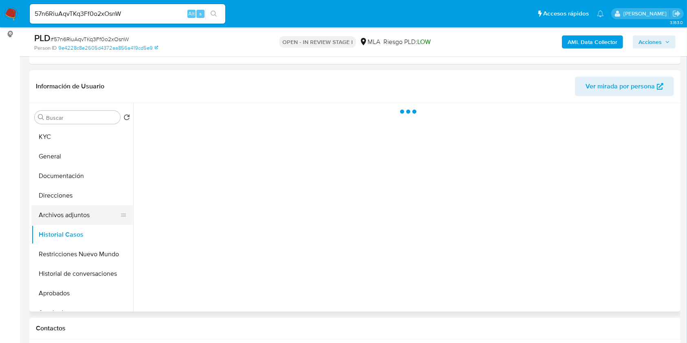
click at [62, 217] on button "Archivos adjuntos" at bounding box center [78, 215] width 95 height 20
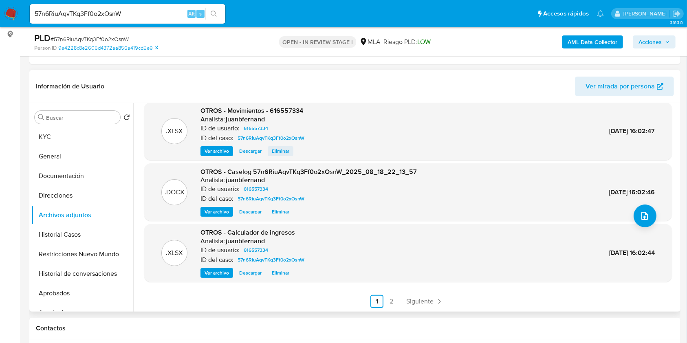
scroll to position [68, 0]
click at [424, 303] on span "Siguiente" at bounding box center [419, 301] width 27 height 7
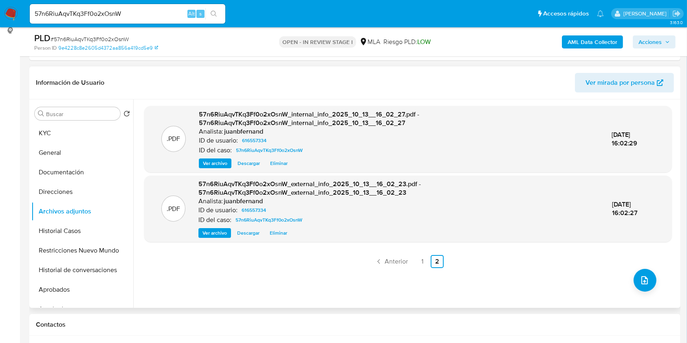
scroll to position [108, 0]
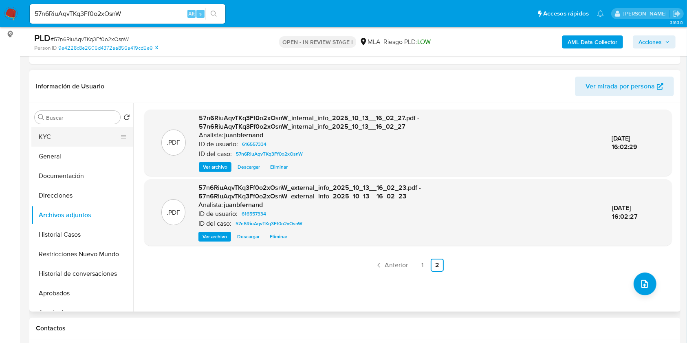
click at [58, 139] on button "KYC" at bounding box center [78, 137] width 95 height 20
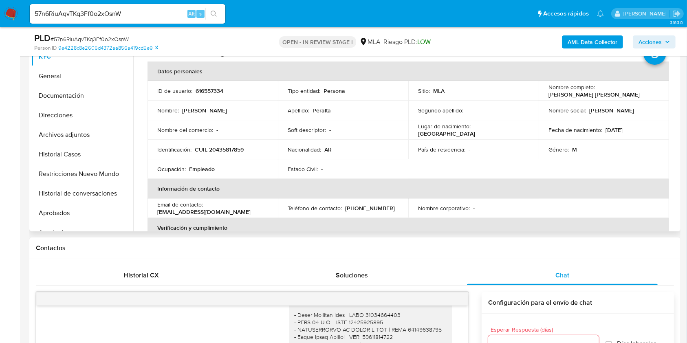
scroll to position [163, 0]
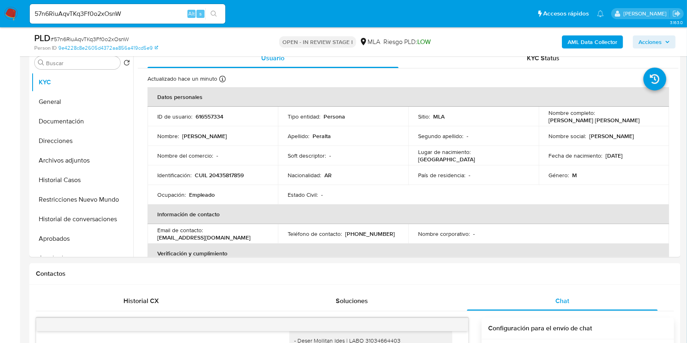
click at [668, 42] on icon "button" at bounding box center [667, 42] width 3 height 2
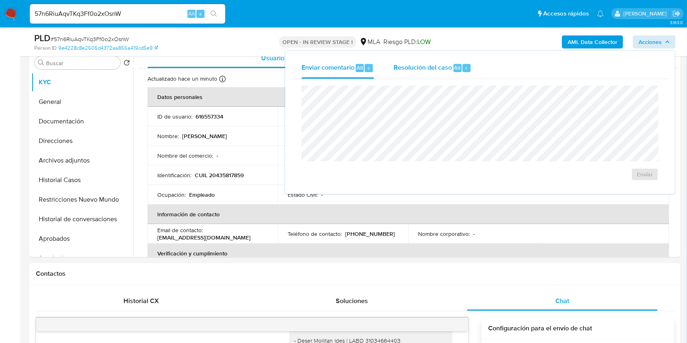
click at [411, 68] on span "Resolución del caso" at bounding box center [423, 67] width 58 height 9
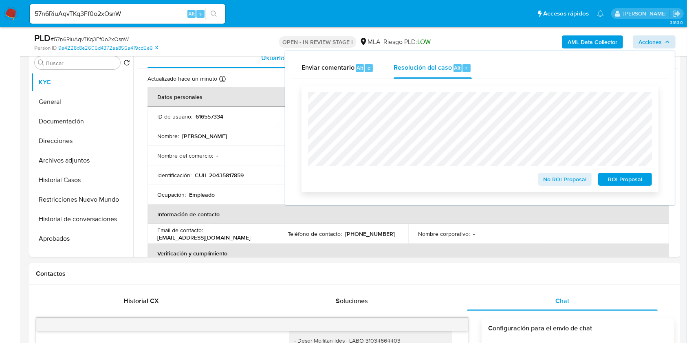
click at [637, 180] on span "ROI Proposal" at bounding box center [625, 179] width 42 height 11
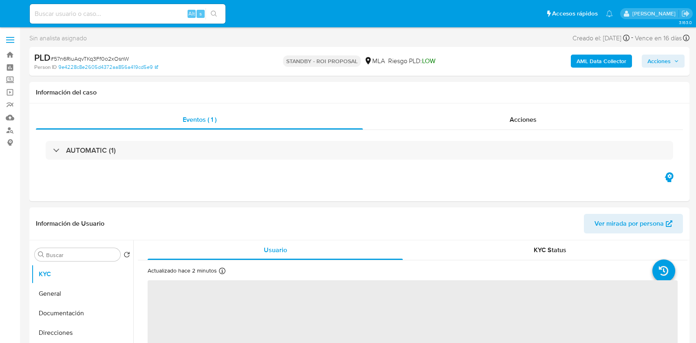
select select "10"
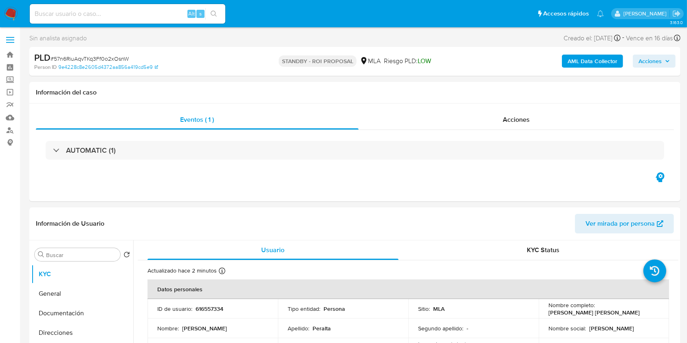
click at [178, 9] on input at bounding box center [128, 14] width 196 height 11
paste input "C8Fo2RzHXBu4Tr5PYBTSHd8N"
type input "C8Fo2RzHXBu4Tr5PYBTSHd8N"
click at [212, 12] on icon "search-icon" at bounding box center [214, 14] width 7 height 7
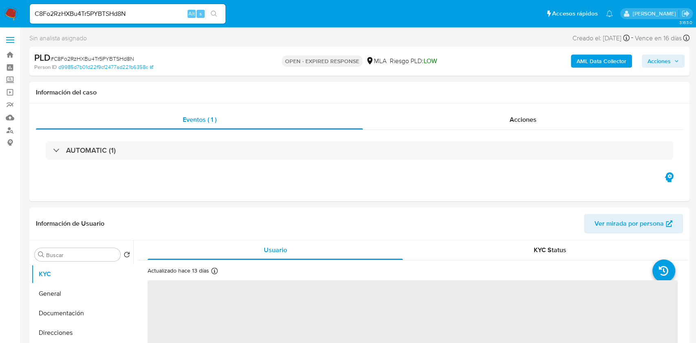
select select "10"
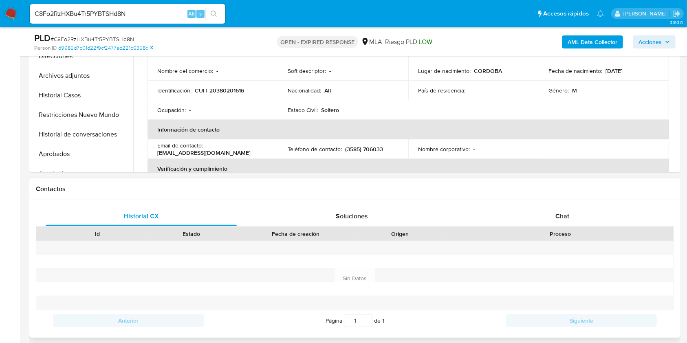
scroll to position [326, 0]
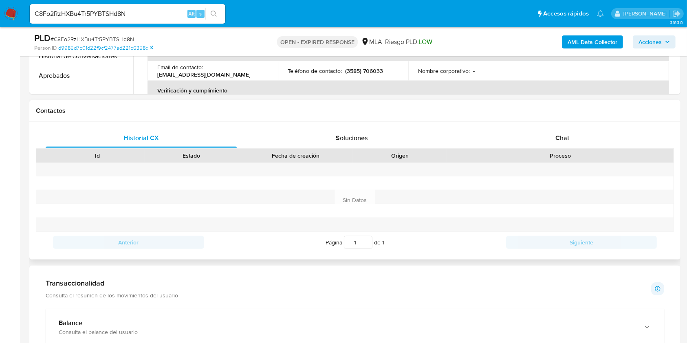
click at [591, 148] on div "Id Estado Fecha de creación Origen Proceso" at bounding box center [355, 155] width 638 height 14
click at [586, 145] on div "Chat" at bounding box center [562, 138] width 191 height 20
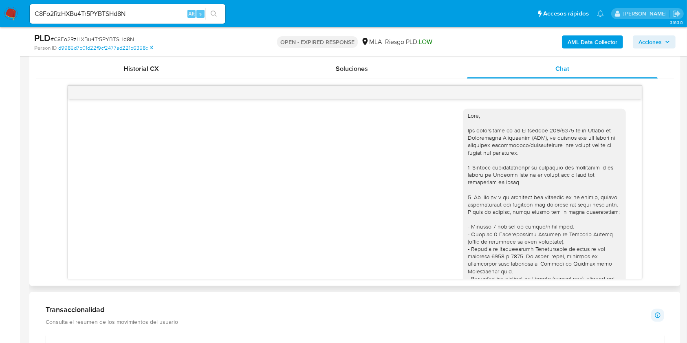
scroll to position [380, 0]
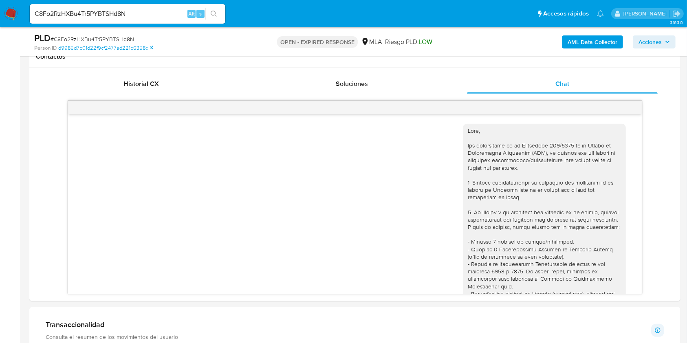
click at [117, 11] on input "C8Fo2RzHXBu4Tr5PYBTSHd8N" at bounding box center [128, 14] width 196 height 11
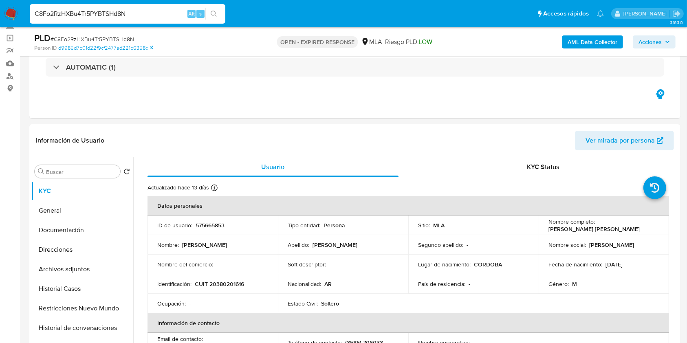
scroll to position [0, 0]
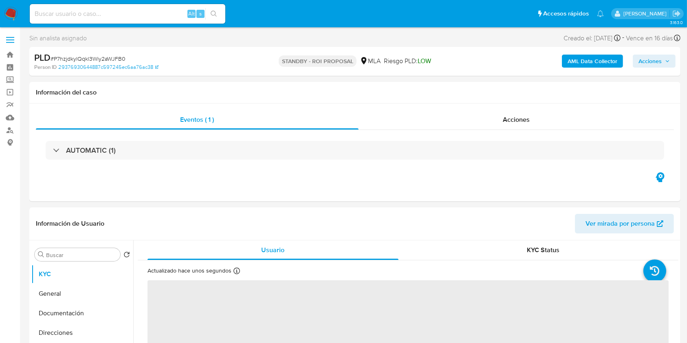
select select "10"
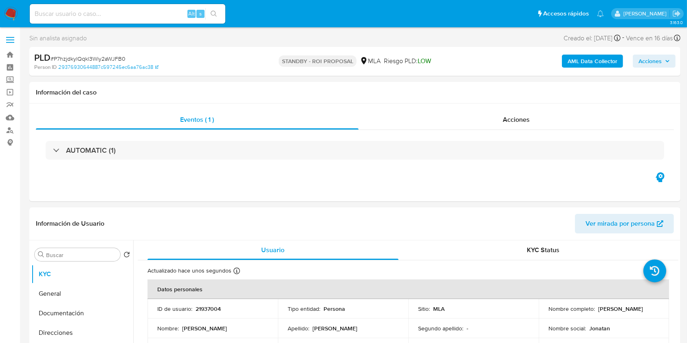
click at [114, 18] on input at bounding box center [128, 14] width 196 height 11
paste input "C8Fo2RzHXBu4Tr5PYBTSHd8N"
type input "C8Fo2RzHXBu4Tr5PYBTSHd8N"
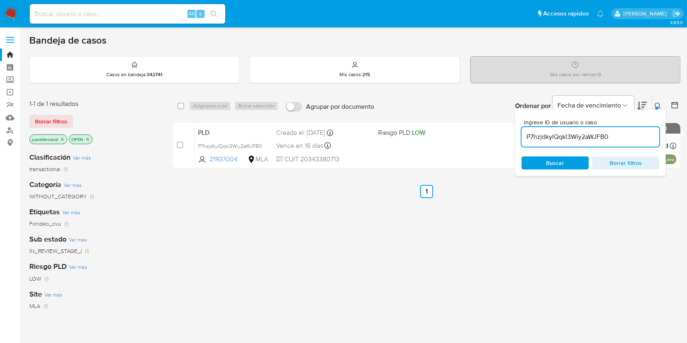
click at [645, 140] on input "P7hzjdkylQqkl3Wiy2aWJFB0" at bounding box center [591, 137] width 138 height 11
paste input "C8Fo2RzHXBu4Tr5PYBTSHd8N"
type input "C8Fo2RzHXBu4Tr5PYBTSHd8N"
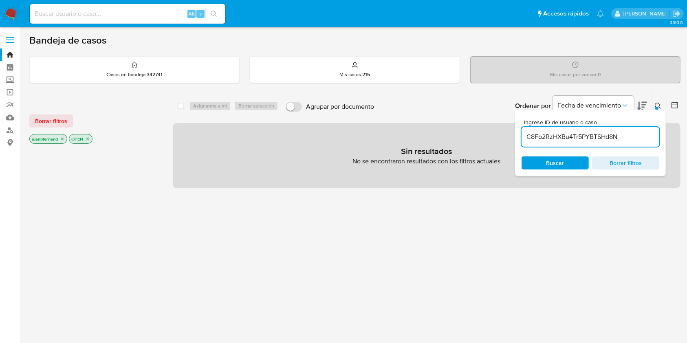
click at [62, 139] on icon "close-filter" at bounding box center [62, 139] width 5 height 5
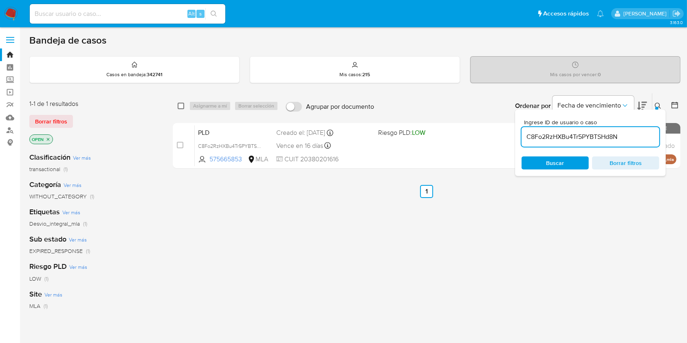
click at [179, 104] on input "checkbox" at bounding box center [181, 106] width 7 height 7
checkbox input "true"
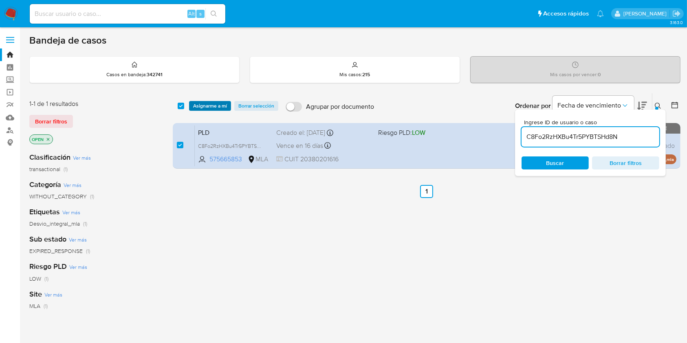
click at [204, 104] on span "Asignarme a mí" at bounding box center [210, 106] width 34 height 8
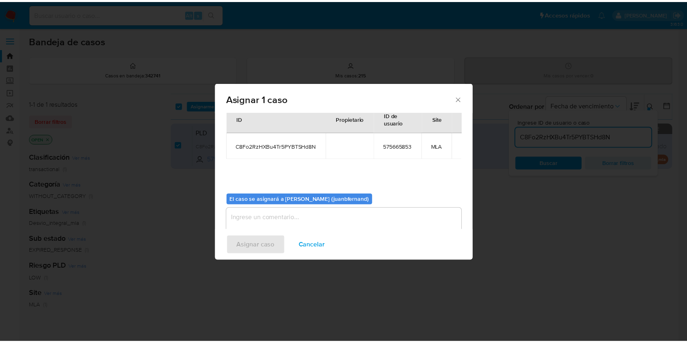
scroll to position [42, 0]
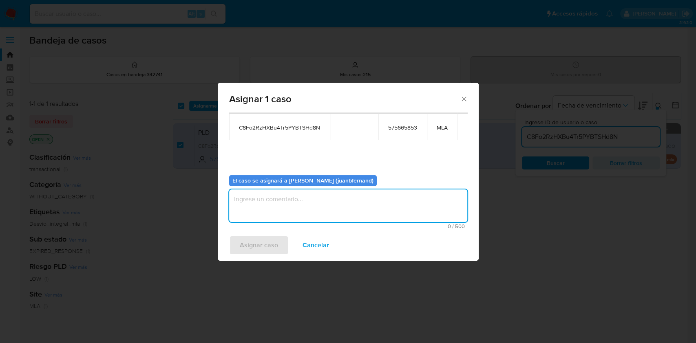
click at [267, 199] on textarea "assign-modal" at bounding box center [348, 205] width 238 height 33
click at [269, 243] on span "Asignar caso" at bounding box center [259, 245] width 38 height 18
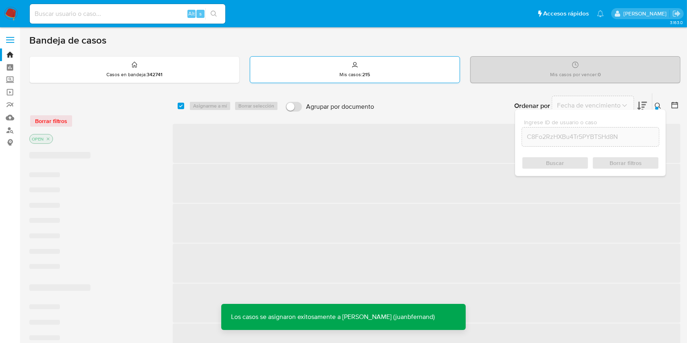
click at [350, 72] on p "Mis casos : 215" at bounding box center [355, 74] width 31 height 7
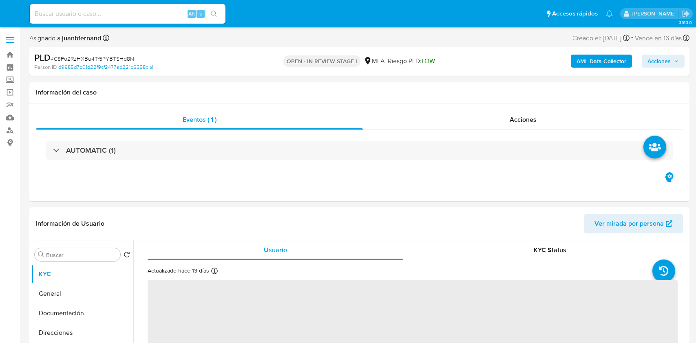
select select "10"
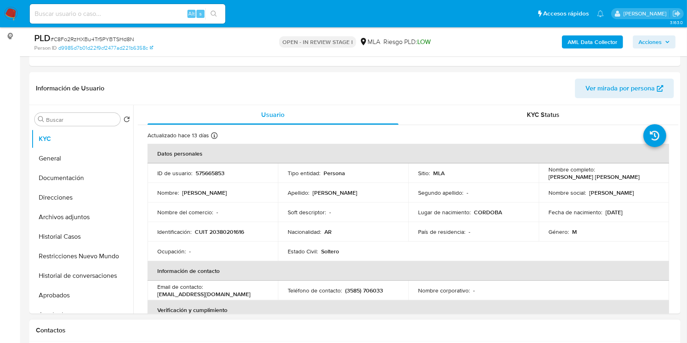
scroll to position [326, 0]
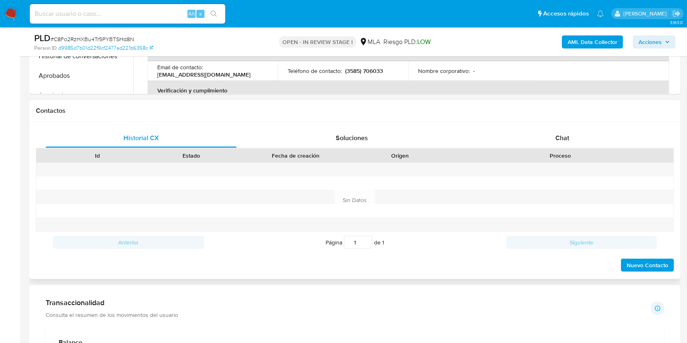
click at [577, 126] on div "Historial CX Soluciones Chat Id Estado Fecha de creación Origen Proceso Anterio…" at bounding box center [354, 200] width 651 height 157
click at [562, 137] on span "Chat" at bounding box center [562, 137] width 14 height 9
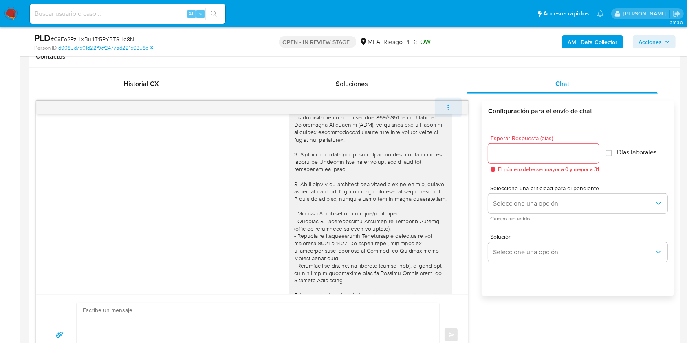
scroll to position [0, 0]
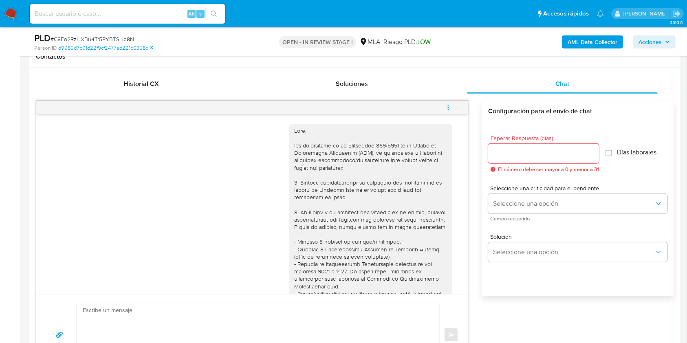
click at [448, 106] on icon "menu-action" at bounding box center [448, 107] width 7 height 7
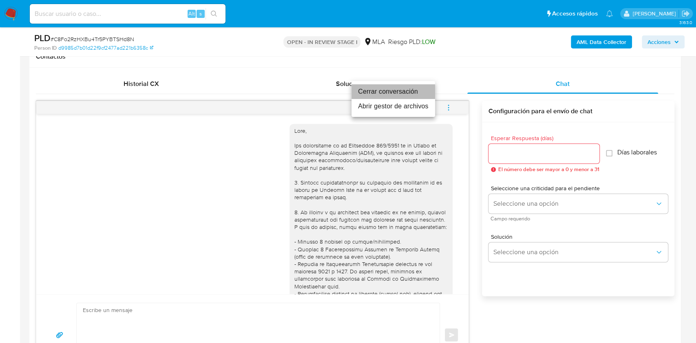
click at [363, 95] on li "Cerrar conversación" at bounding box center [393, 91] width 84 height 15
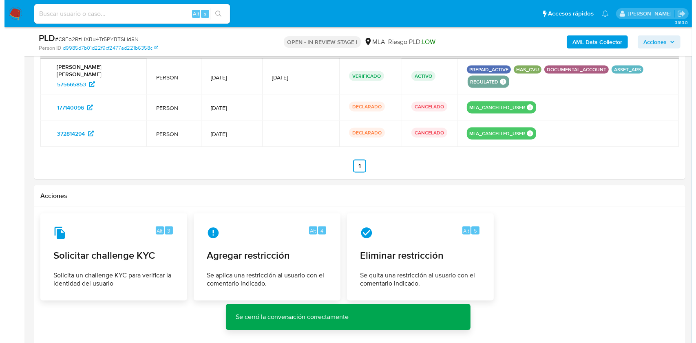
scroll to position [1249, 0]
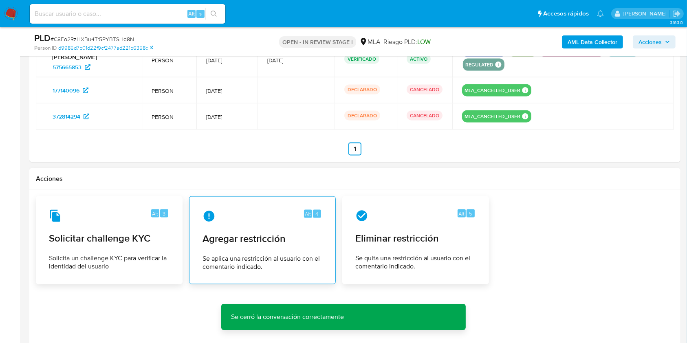
click at [285, 262] on span "Se aplica una restricción al usuario con el comentario indicado." at bounding box center [263, 263] width 120 height 16
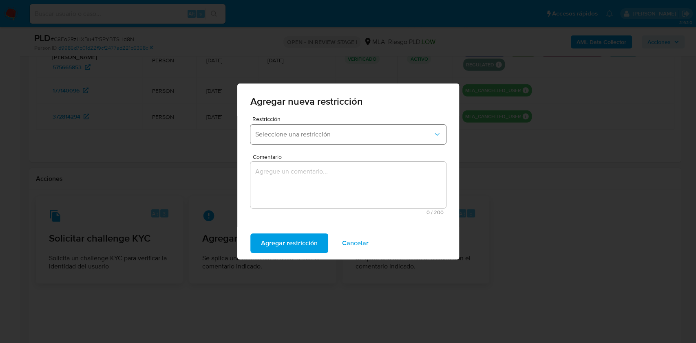
click at [305, 139] on button "Seleccione una restricción" at bounding box center [348, 135] width 196 height 20
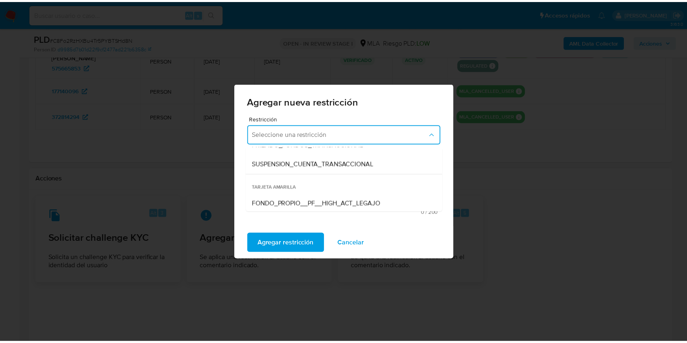
scroll to position [108, 0]
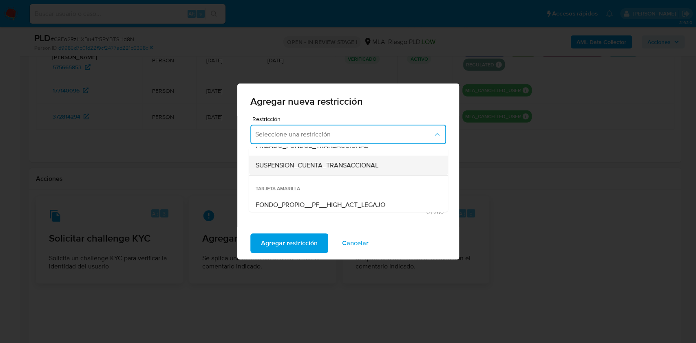
click at [327, 171] on div "SUSPENSION_CUENTA_TRANSACCIONAL" at bounding box center [345, 166] width 181 height 20
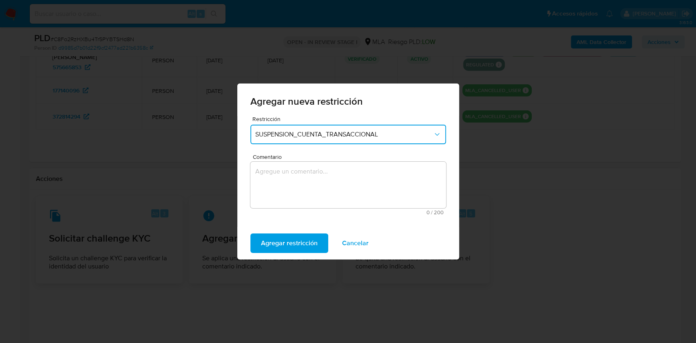
click at [328, 171] on textarea "Comentario" at bounding box center [348, 185] width 196 height 46
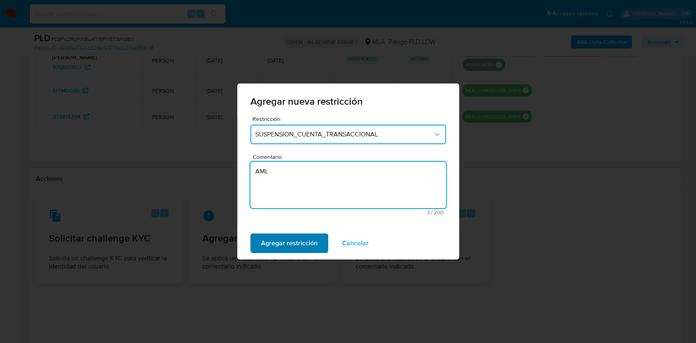
type textarea "AML"
click at [310, 241] on span "Agregar restricción" at bounding box center [289, 243] width 57 height 18
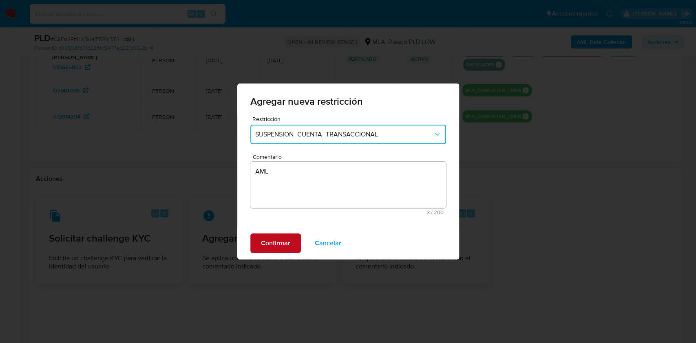
click at [258, 250] on button "Confirmar" at bounding box center [275, 244] width 51 height 20
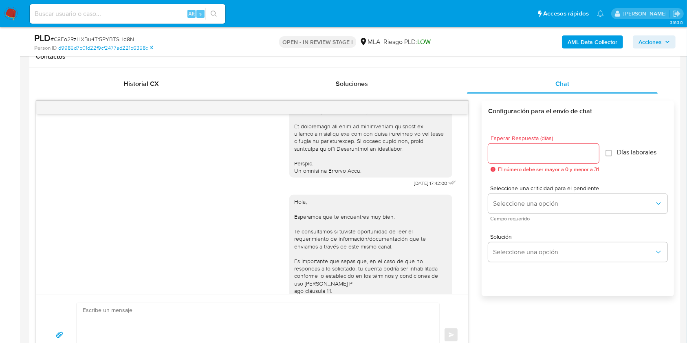
scroll to position [380, 0]
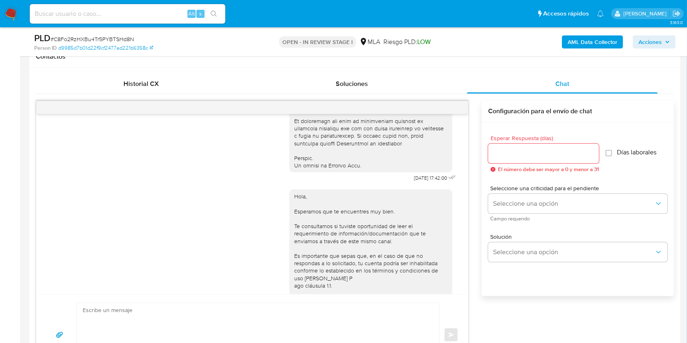
click at [414, 181] on span "18/08/2025 17:42:00" at bounding box center [430, 178] width 33 height 7
drag, startPoint x: 397, startPoint y: 190, endPoint x: 422, endPoint y: 164, distance: 36.6
click at [415, 181] on span "18/08/2025 17:42:00" at bounding box center [430, 178] width 33 height 7
copy span "18/08/2025"
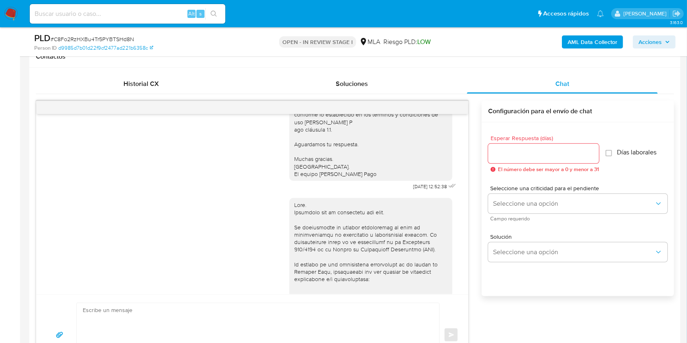
scroll to position [543, 0]
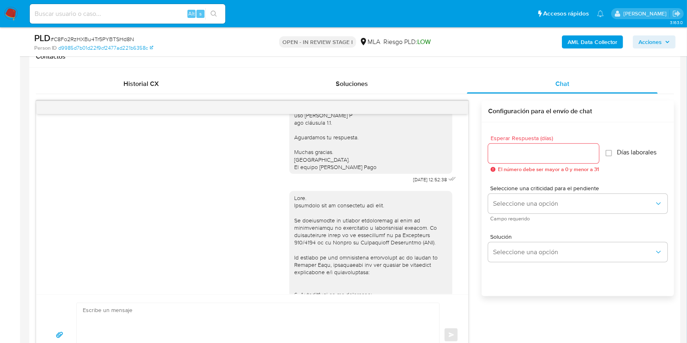
click at [413, 183] on span "22/08/2025 12:52:38" at bounding box center [430, 179] width 34 height 7
drag, startPoint x: 396, startPoint y: 201, endPoint x: 413, endPoint y: 203, distance: 17.2
click at [413, 183] on span "22/08/2025 12:52:38" at bounding box center [430, 179] width 34 height 7
copy span "22/08/2025"
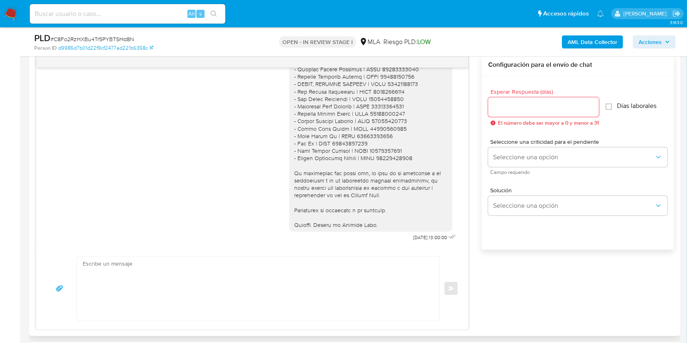
scroll to position [434, 0]
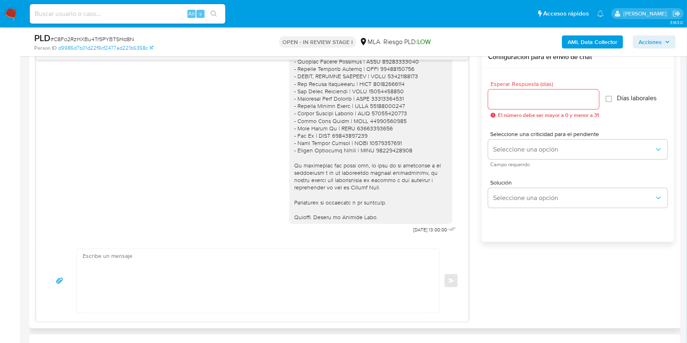
click at [413, 230] on span "29/09/2025 13:00:00" at bounding box center [430, 230] width 34 height 7
drag, startPoint x: 394, startPoint y: 230, endPoint x: 419, endPoint y: 232, distance: 24.5
click at [419, 232] on span "29/09/2025 13:00:00" at bounding box center [430, 230] width 34 height 7
copy span "29/09/2025"
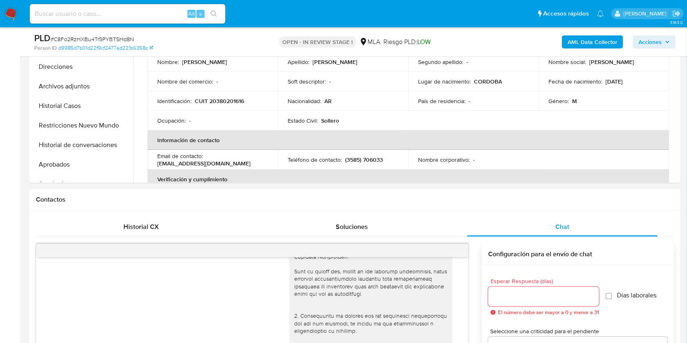
scroll to position [217, 0]
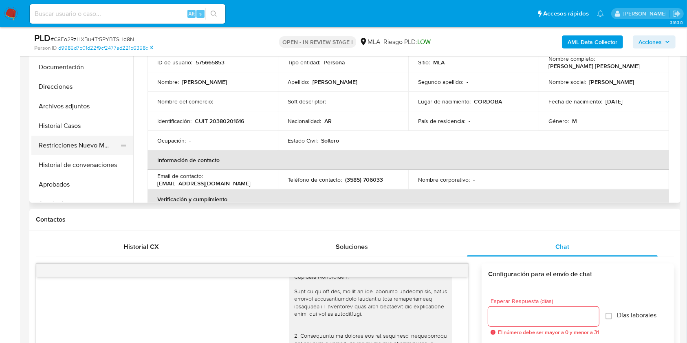
click at [68, 150] on button "Restricciones Nuevo Mundo" at bounding box center [78, 146] width 95 height 20
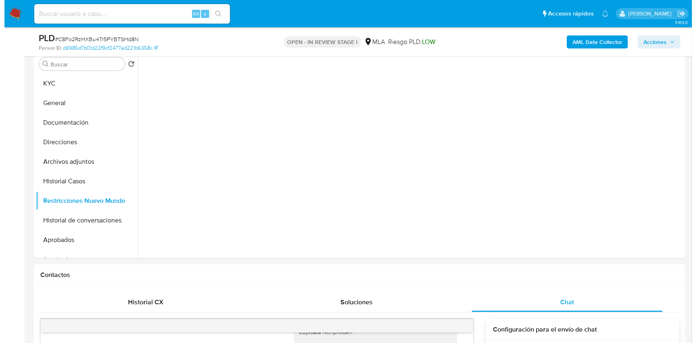
scroll to position [108, 0]
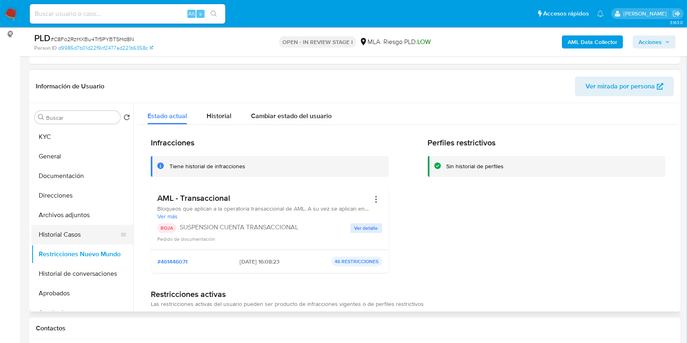
click at [62, 233] on button "Historial Casos" at bounding box center [78, 235] width 95 height 20
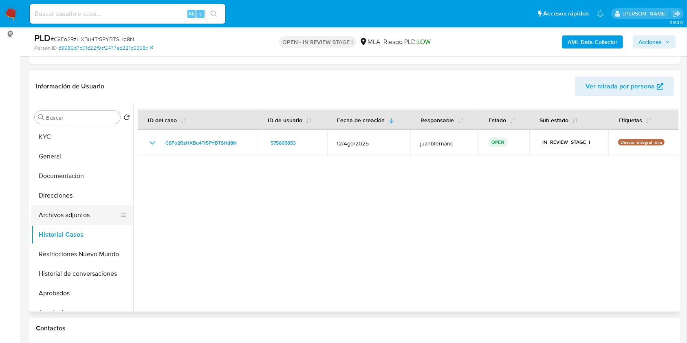
click at [75, 216] on button "Archivos adjuntos" at bounding box center [78, 215] width 95 height 20
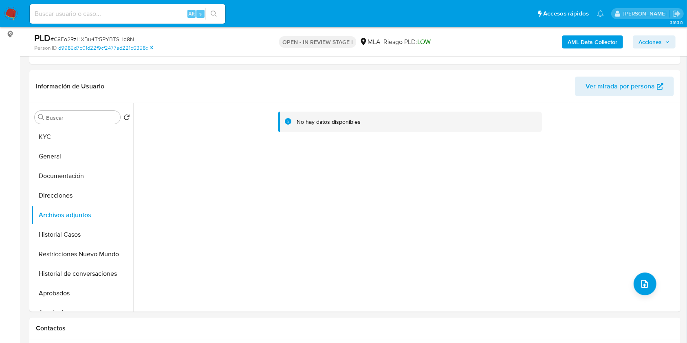
click at [577, 44] on b "AML Data Collector" at bounding box center [593, 41] width 50 height 13
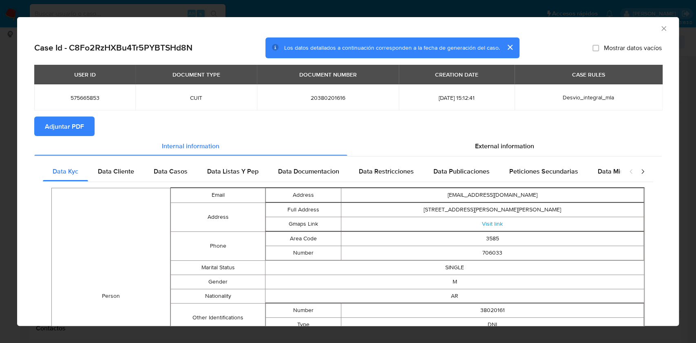
click at [659, 28] on icon "Cerrar ventana" at bounding box center [663, 28] width 8 height 8
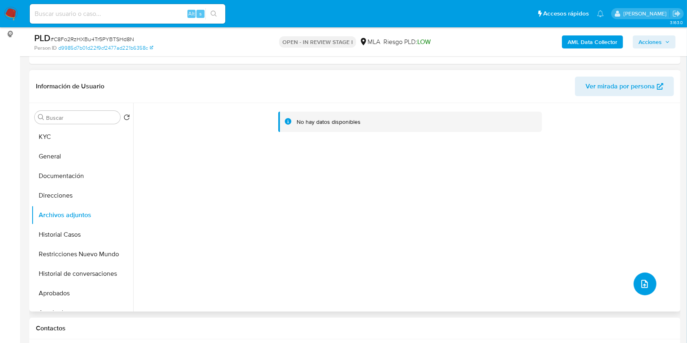
click at [638, 274] on button "upload-file" at bounding box center [645, 284] width 23 height 23
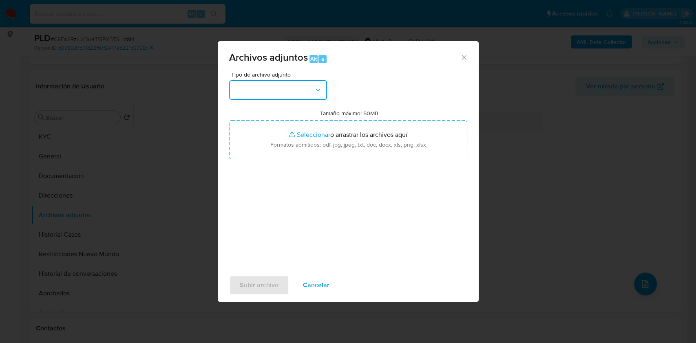
click at [307, 86] on button "button" at bounding box center [278, 90] width 98 height 20
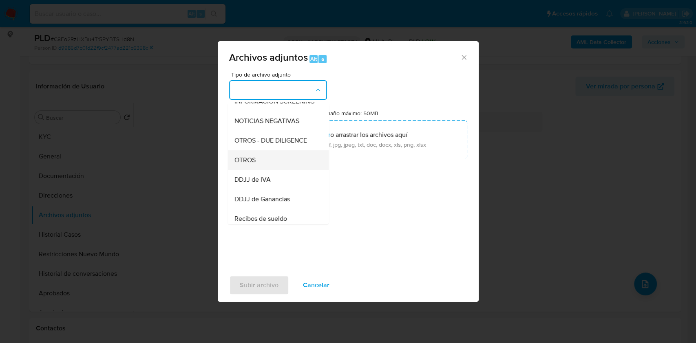
click at [260, 168] on div "OTROS" at bounding box center [275, 160] width 83 height 20
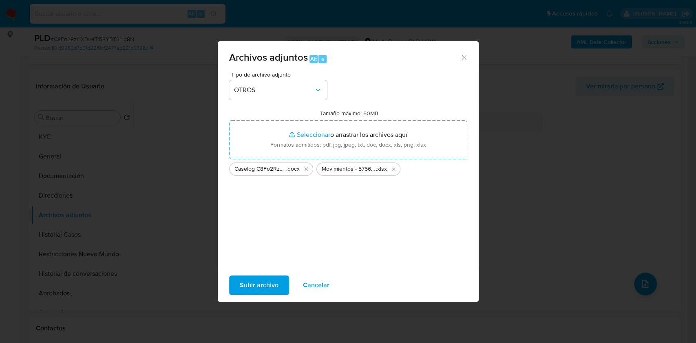
click at [257, 286] on span "Subir archivo" at bounding box center [259, 285] width 39 height 18
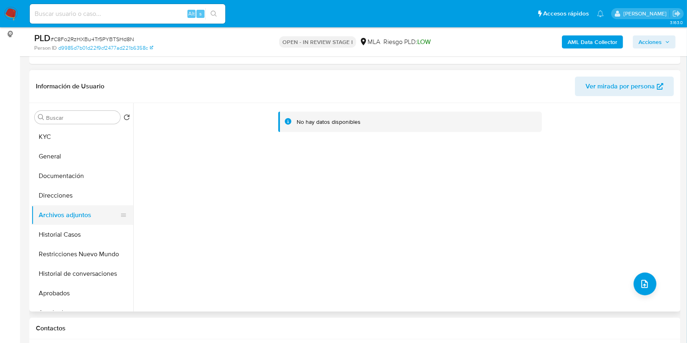
click at [86, 223] on button "Archivos adjuntos" at bounding box center [78, 215] width 95 height 20
click at [81, 227] on button "Historial Casos" at bounding box center [78, 235] width 95 height 20
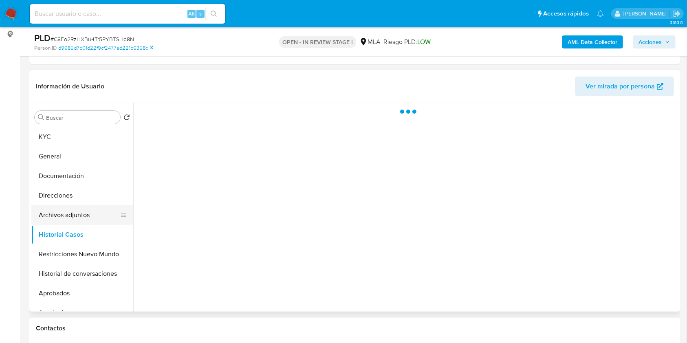
click at [81, 224] on button "Archivos adjuntos" at bounding box center [78, 215] width 95 height 20
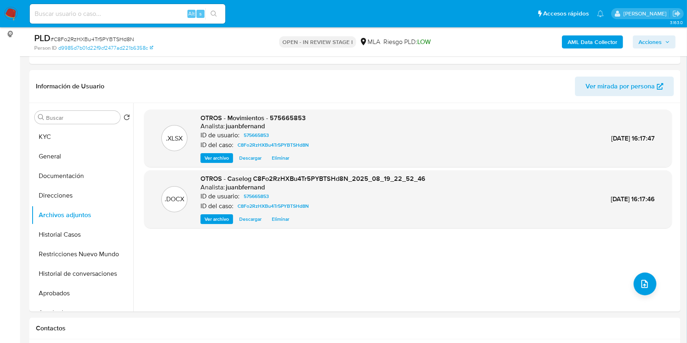
click at [617, 43] on b "AML Data Collector" at bounding box center [593, 41] width 50 height 13
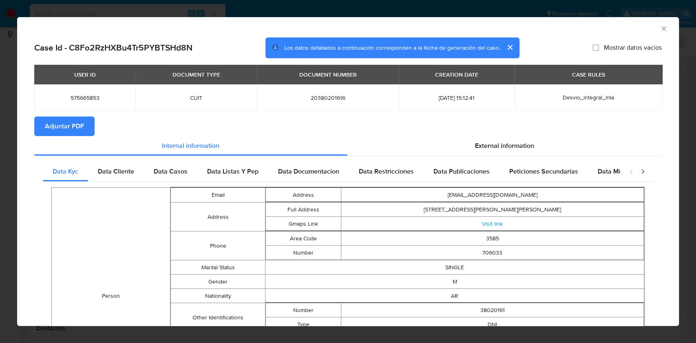
click at [68, 128] on span "Adjuntar PDF" at bounding box center [64, 126] width 39 height 18
click at [659, 28] on icon "Cerrar ventana" at bounding box center [663, 28] width 8 height 8
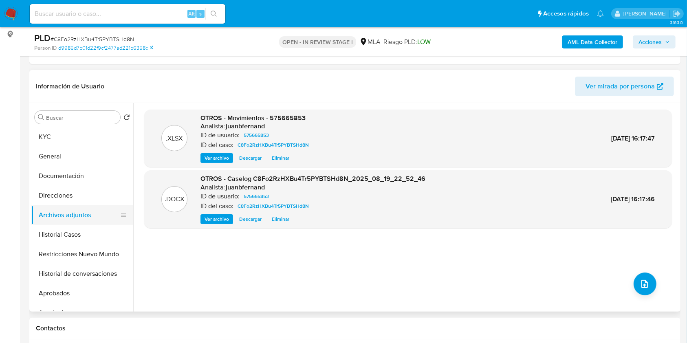
click at [75, 223] on button "Archivos adjuntos" at bounding box center [78, 215] width 95 height 20
click at [69, 225] on button "Historial Casos" at bounding box center [78, 235] width 95 height 20
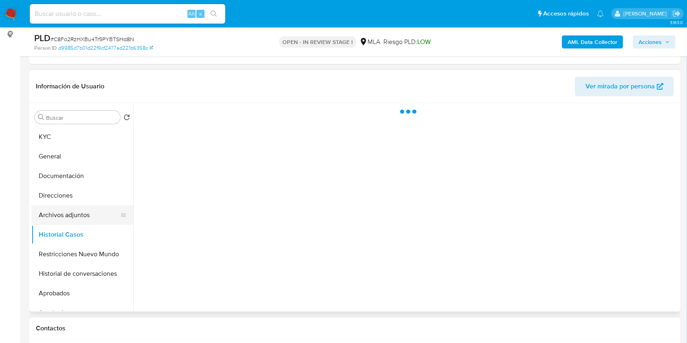
click at [74, 220] on button "Archivos adjuntos" at bounding box center [78, 215] width 95 height 20
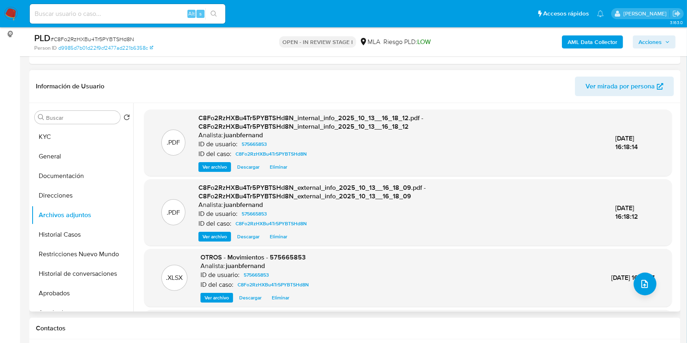
scroll to position [63, 0]
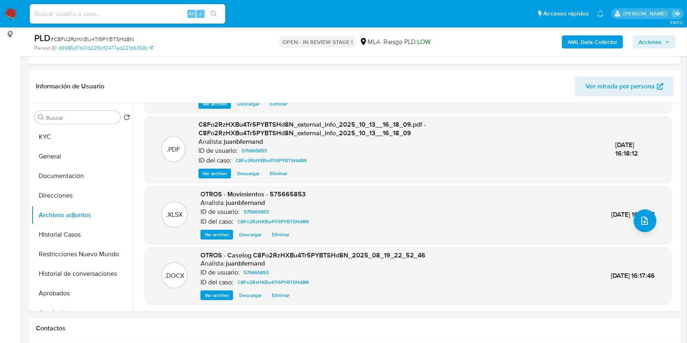
click at [657, 42] on span "Acciones" at bounding box center [650, 41] width 23 height 13
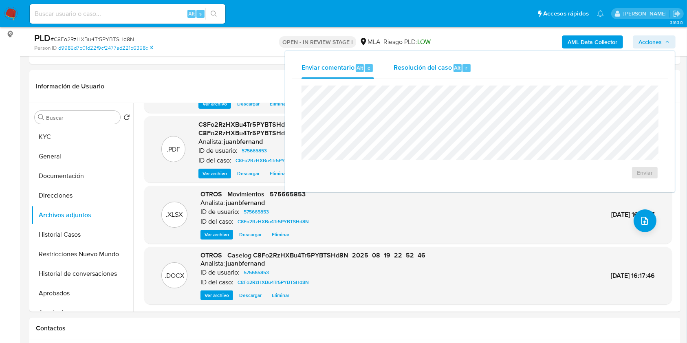
click at [466, 70] on button "Resolución del caso Alt r" at bounding box center [432, 67] width 97 height 21
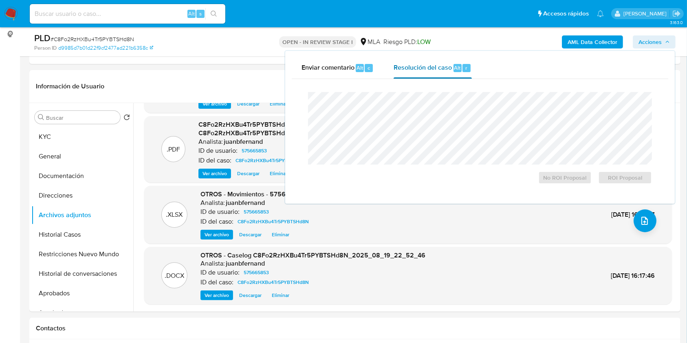
click at [450, 67] on span "Resolución del caso" at bounding box center [423, 67] width 58 height 9
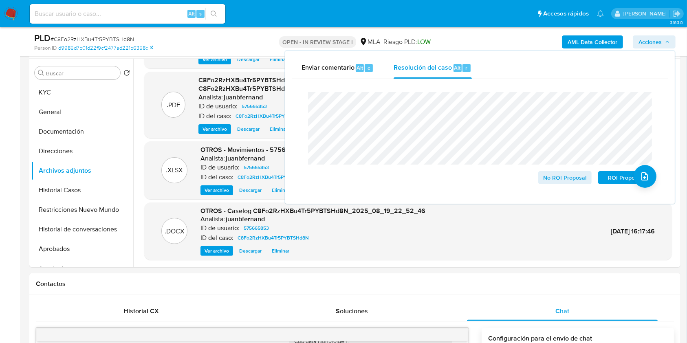
scroll to position [217, 0]
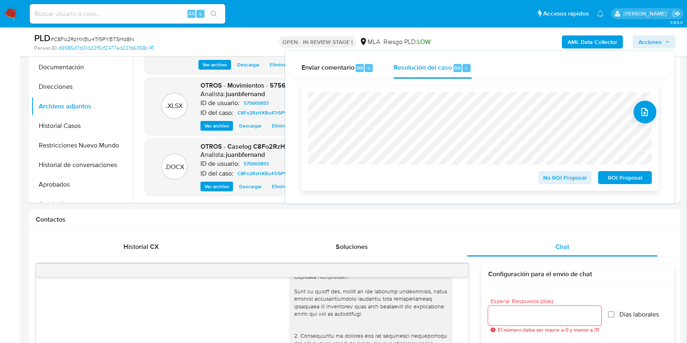
click at [632, 183] on span "ROI Proposal" at bounding box center [625, 177] width 42 height 11
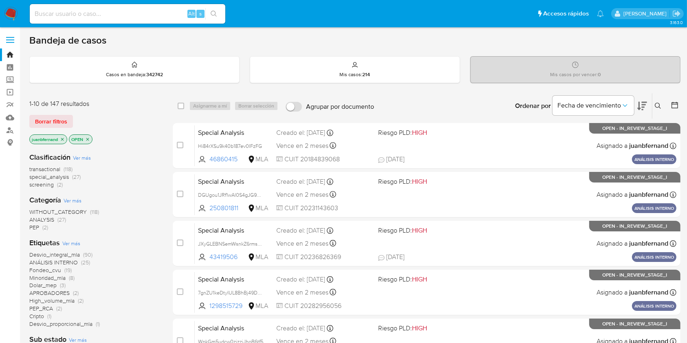
click at [658, 104] on icon at bounding box center [658, 106] width 7 height 7
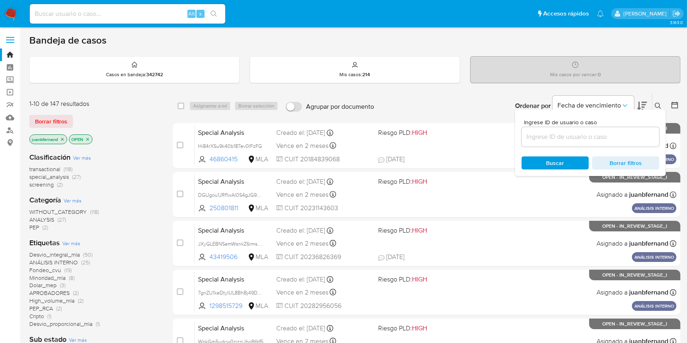
click at [579, 136] on input at bounding box center [591, 137] width 138 height 11
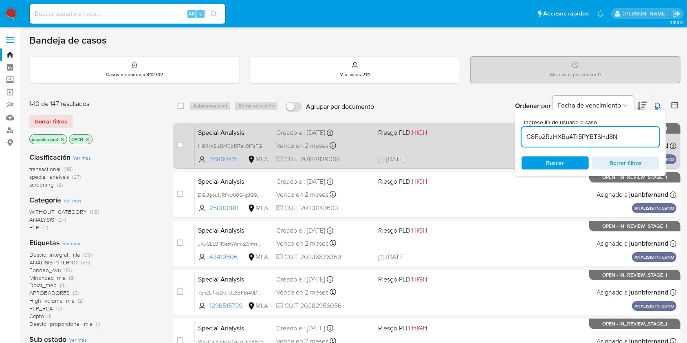
type input "C8Fo2RzHXBu4Tr5PYBTSHd8N"
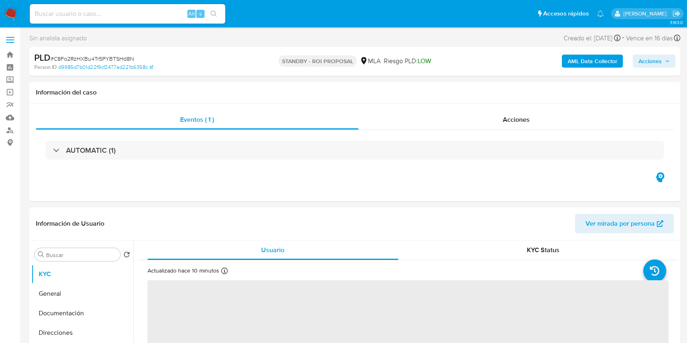
select select "10"
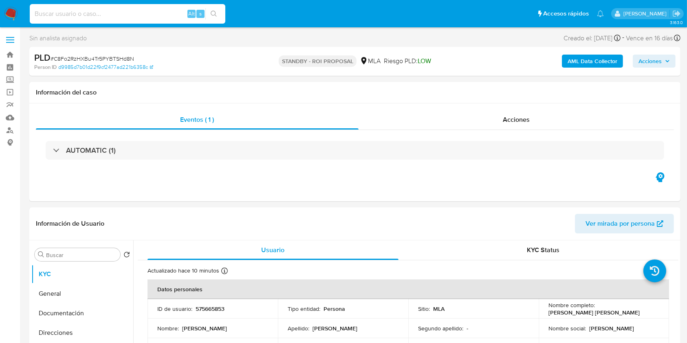
click at [142, 17] on input at bounding box center [128, 14] width 196 height 11
paste input "9AKaBe2wYVVZHOtQAXWQY9ki"
type input "9AKaBe2wYVVZHOtQAXWQY9ki"
click at [222, 20] on div "9AKaBe2wYVVZHOtQAXWQY9ki Alt s" at bounding box center [128, 14] width 196 height 20
click at [221, 18] on button "search-icon" at bounding box center [213, 13] width 17 height 11
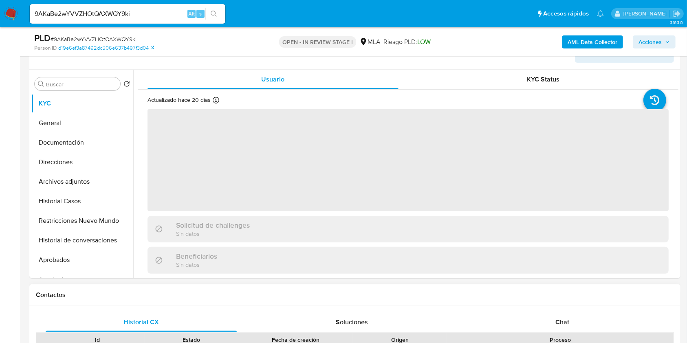
scroll to position [271, 0]
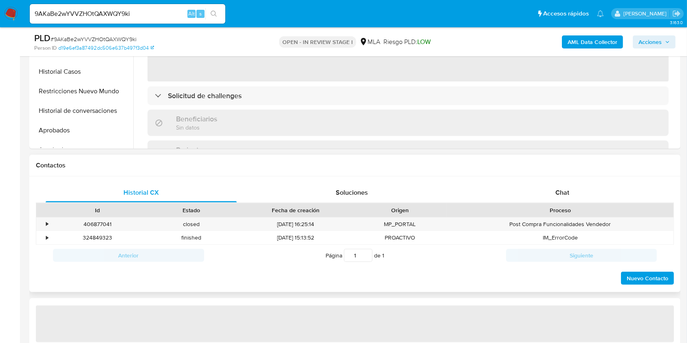
click at [584, 180] on div "Historial CX Soluciones Chat Id Estado Fecha de creación Origen Proceso • 40687…" at bounding box center [354, 234] width 651 height 116
click at [575, 195] on div "Chat" at bounding box center [562, 193] width 191 height 20
select select "10"
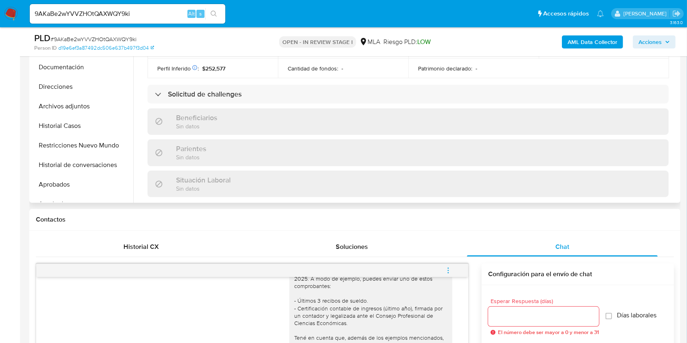
scroll to position [421, 0]
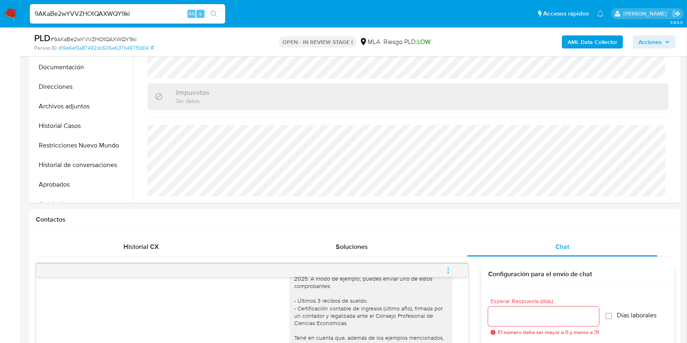
drag, startPoint x: 86, startPoint y: 117, endPoint x: 20, endPoint y: 126, distance: 67.4
click at [86, 118] on button "Historial Casos" at bounding box center [82, 126] width 102 height 20
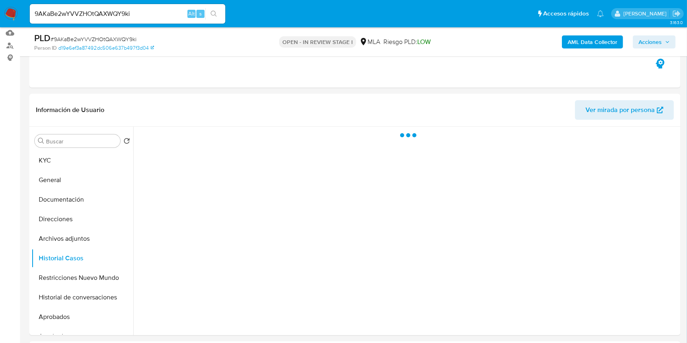
scroll to position [54, 0]
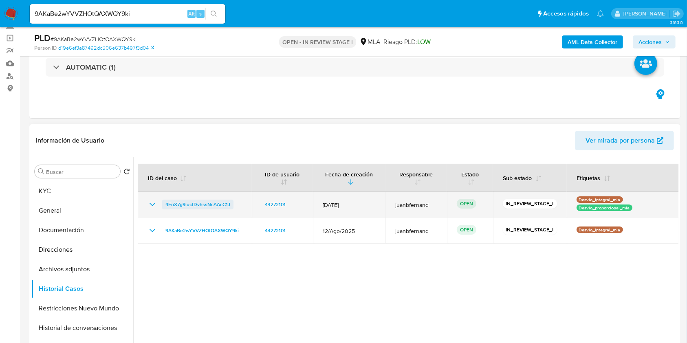
click at [189, 202] on span "4FnX7g9lucfDvhssNcAAcC1J" at bounding box center [197, 205] width 65 height 10
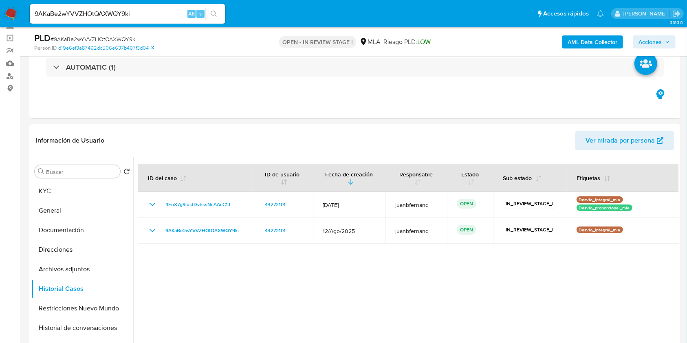
click at [129, 38] on span "# 9AKaBe2wYVVZHOtQAXWQY9ki" at bounding box center [94, 39] width 86 height 8
copy span "9AKaBe2wYVVZHOtQAXWQY9ki"
click at [88, 250] on button "Direcciones" at bounding box center [78, 250] width 95 height 20
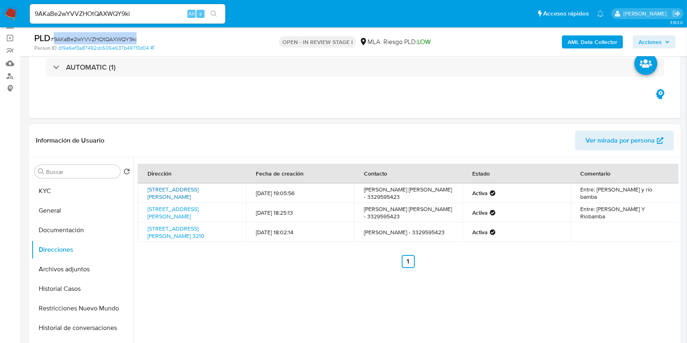
click at [186, 191] on link "[STREET_ADDRESS][PERSON_NAME]" at bounding box center [173, 192] width 51 height 15
click at [194, 236] on link "[STREET_ADDRESS][PERSON_NAME] 3210" at bounding box center [176, 232] width 57 height 15
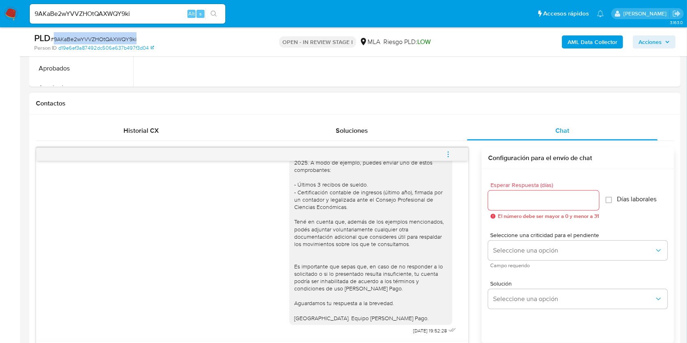
scroll to position [434, 0]
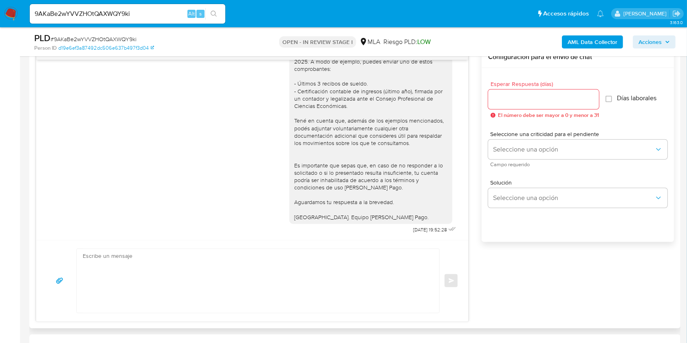
click at [363, 215] on div "Hola. Muchas gracias por tu respuesta. No obstante, es necesario que adjuntes d…" at bounding box center [370, 121] width 153 height 200
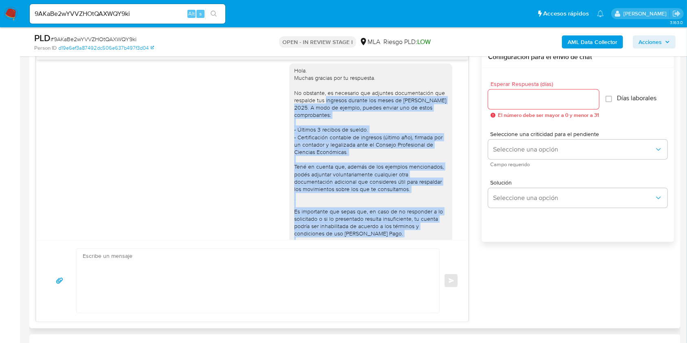
scroll to position [483, 0]
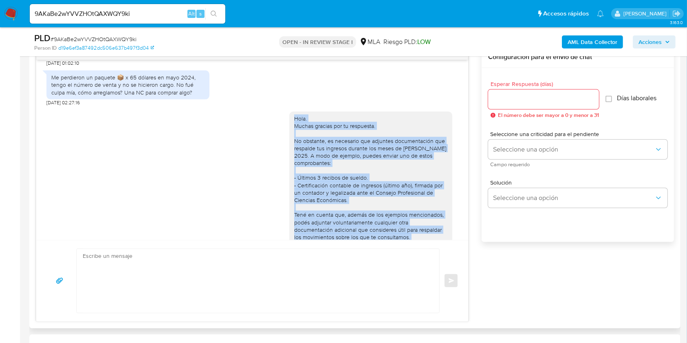
drag, startPoint x: 363, startPoint y: 215, endPoint x: 288, endPoint y: 135, distance: 109.8
click at [294, 135] on div "Hola. Muchas gracias por tu respuesta. No obstante, es necesario que adjuntes d…" at bounding box center [370, 215] width 153 height 200
copy div "Hola. Muchas gracias por tu respuesta. No obstante, es necesario que adjuntes d…"
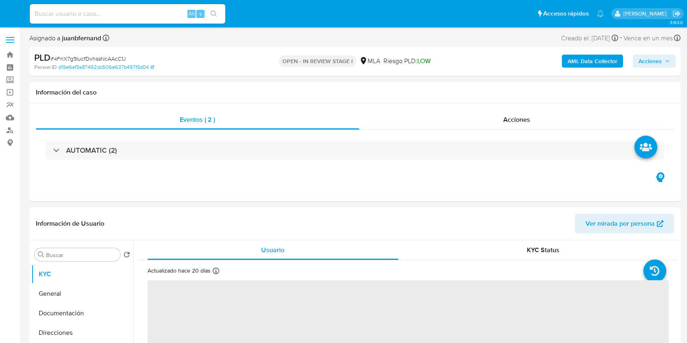
select select "10"
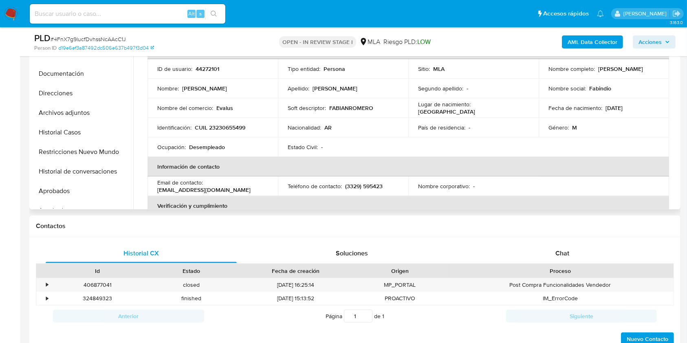
scroll to position [271, 0]
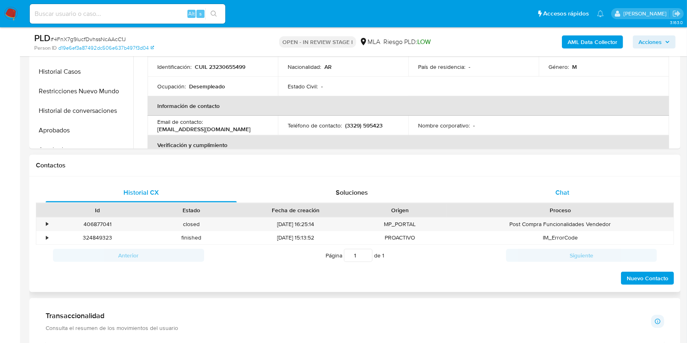
click at [519, 193] on div "Chat" at bounding box center [562, 193] width 191 height 20
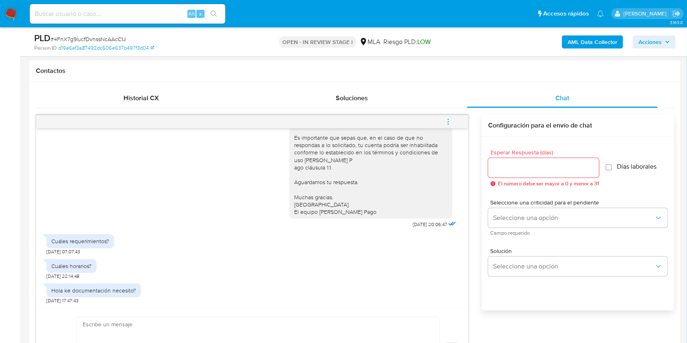
scroll to position [489, 0]
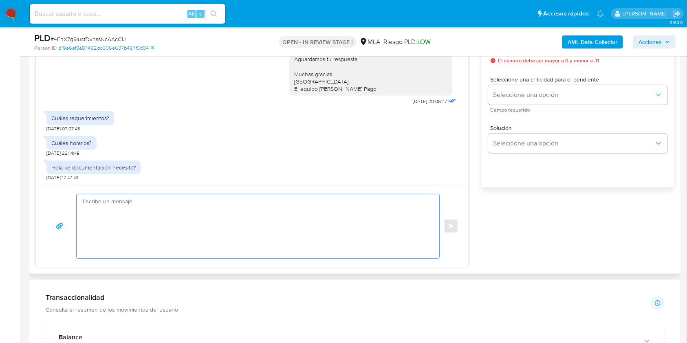
click at [117, 244] on textarea at bounding box center [256, 226] width 346 height 64
paste textarea "Hola. Muchas gracias por tu respuesta. No obstante, es necesario que adjuntes d…"
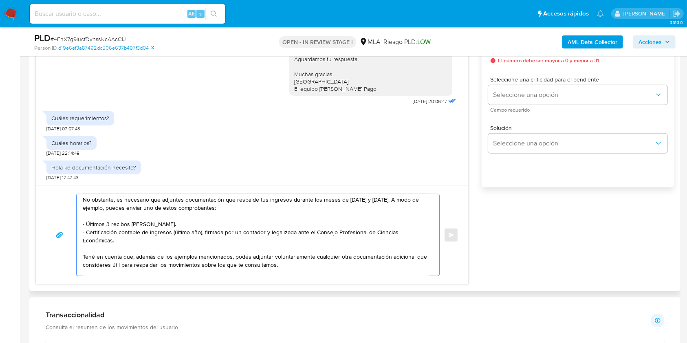
scroll to position [0, 0]
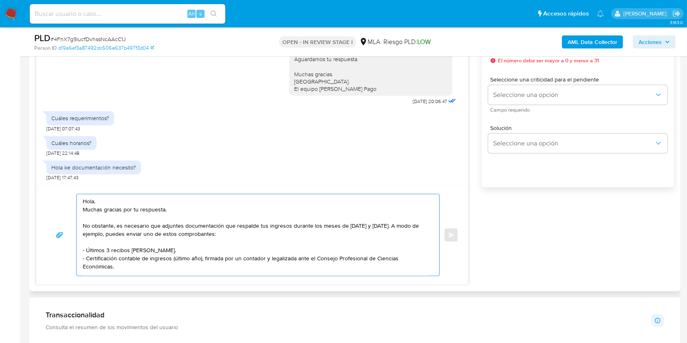
drag, startPoint x: 119, startPoint y: 226, endPoint x: 75, endPoint y: 229, distance: 43.7
click at [75, 229] on div "Hola. Muchas gracias por tu respuesta. No obstante, es necesario que adjuntes d…" at bounding box center [252, 235] width 412 height 82
click at [313, 234] on textarea "Hola. Muchas gracias por tu respuesta. Es necesario que adjuntes documentación …" at bounding box center [256, 235] width 346 height 82
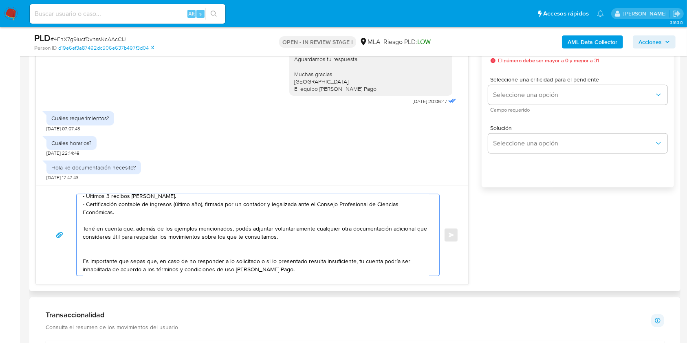
scroll to position [91, 0]
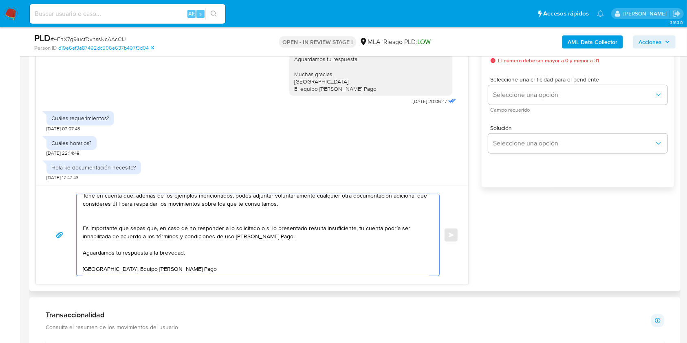
click at [208, 252] on textarea "Hola. Muchas gracias por tu respuesta. Es necesario que adjuntes documentación …" at bounding box center [256, 235] width 346 height 82
click at [203, 266] on textarea "Hola. Muchas gracias por tu respuesta. Es necesario que adjuntes documentación …" at bounding box center [256, 235] width 346 height 82
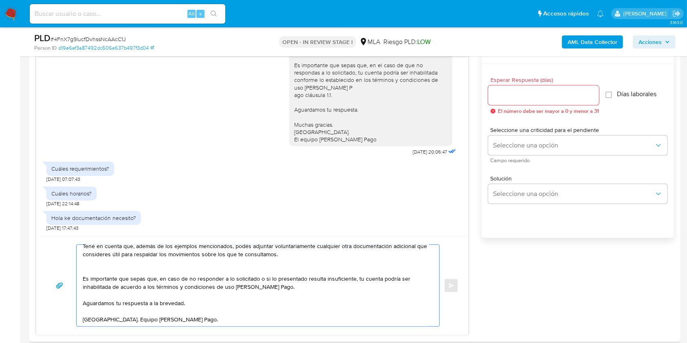
scroll to position [434, 0]
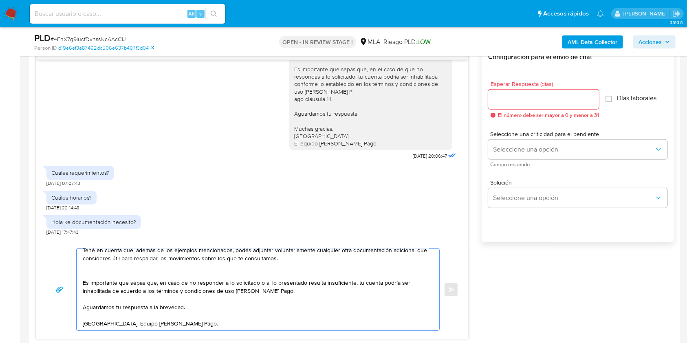
type textarea "Hola. Muchas gracias por tu respuesta. Es necesario que adjuntes documentación …"
click at [524, 98] on input "Esperar Respuesta (días)" at bounding box center [543, 99] width 111 height 11
type input "1"
click at [500, 137] on span "Seleccione una criticidad para el pendiente" at bounding box center [579, 134] width 179 height 6
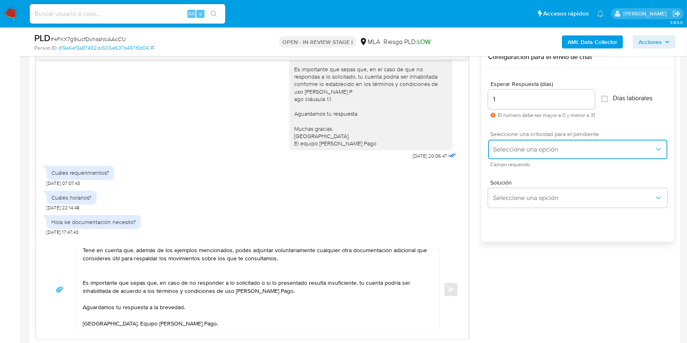
click at [507, 152] on span "Seleccione una opción" at bounding box center [573, 149] width 161 height 8
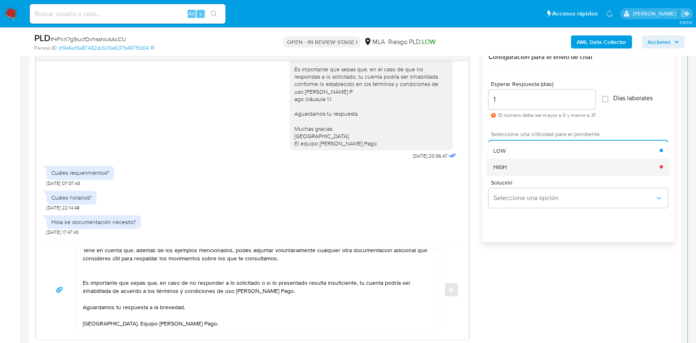
click at [507, 173] on div "HIGH" at bounding box center [576, 167] width 166 height 16
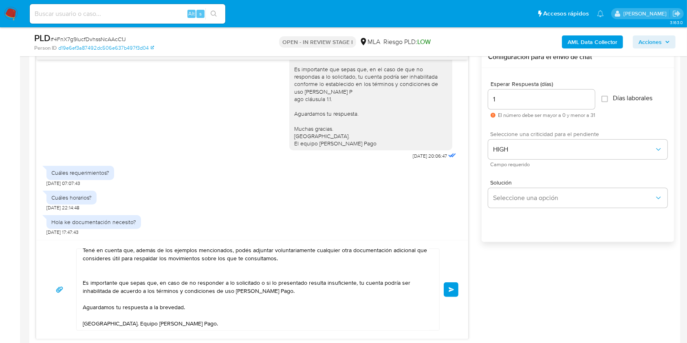
drag, startPoint x: 452, startPoint y: 290, endPoint x: 420, endPoint y: 247, distance: 53.1
click at [451, 290] on span "Enviar" at bounding box center [452, 289] width 6 height 5
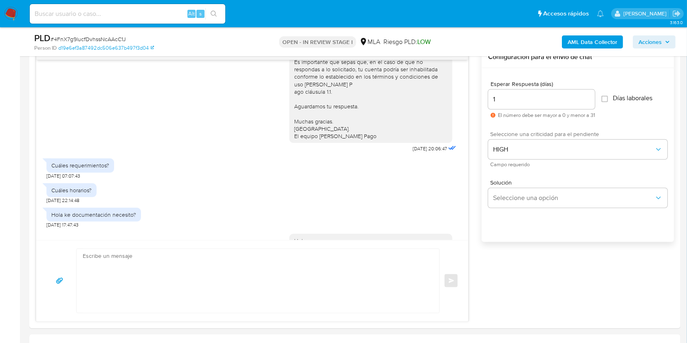
scroll to position [290, 0]
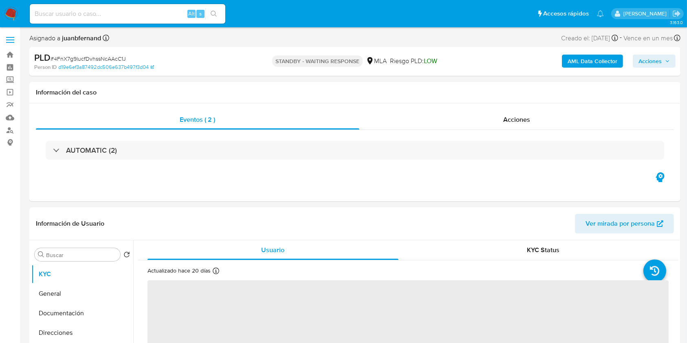
select select "10"
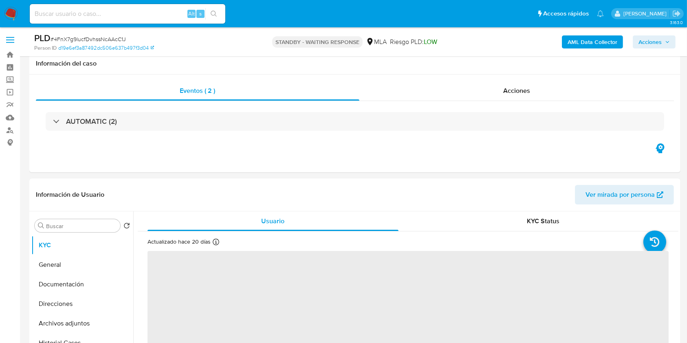
scroll to position [108, 0]
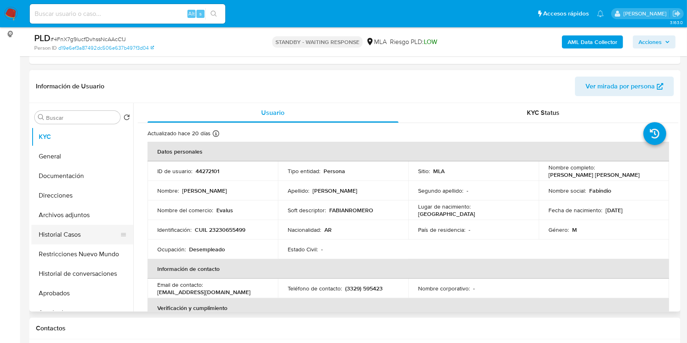
click at [77, 240] on button "Historial Casos" at bounding box center [78, 235] width 95 height 20
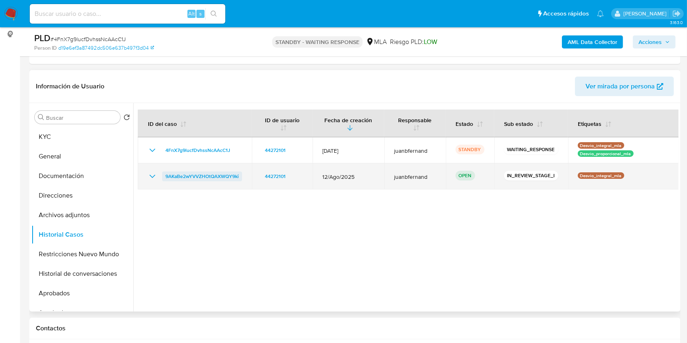
click at [193, 175] on span "9AKaBe2wYVVZHOtQAXWQY9ki" at bounding box center [201, 177] width 73 height 10
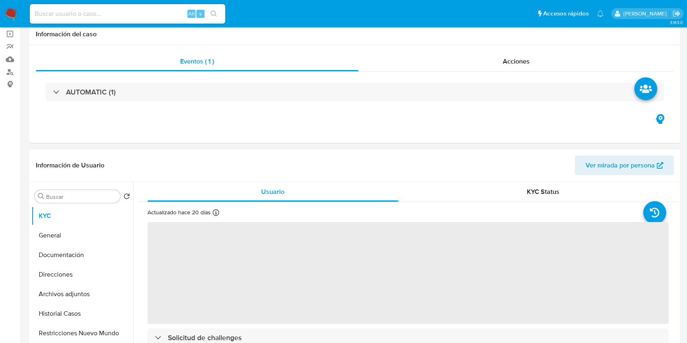
select select "10"
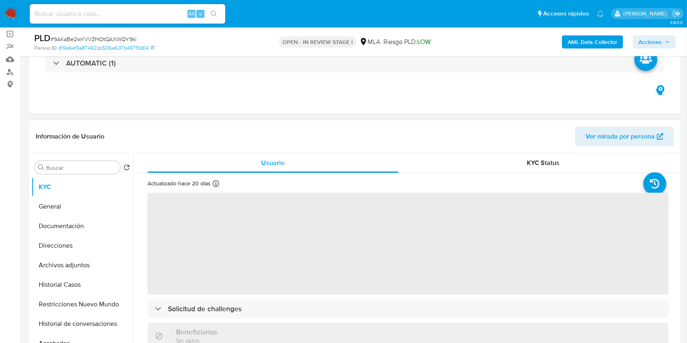
scroll to position [271, 0]
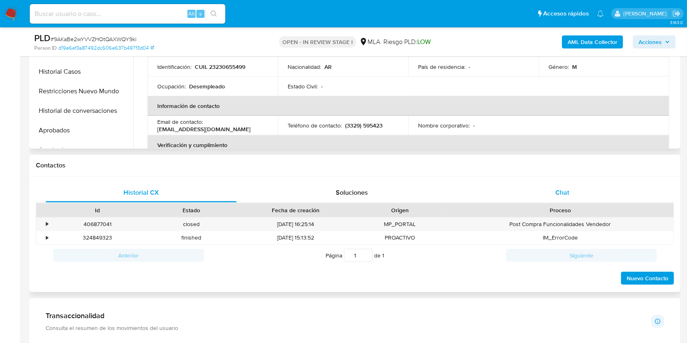
click at [580, 187] on div "Chat" at bounding box center [562, 193] width 191 height 20
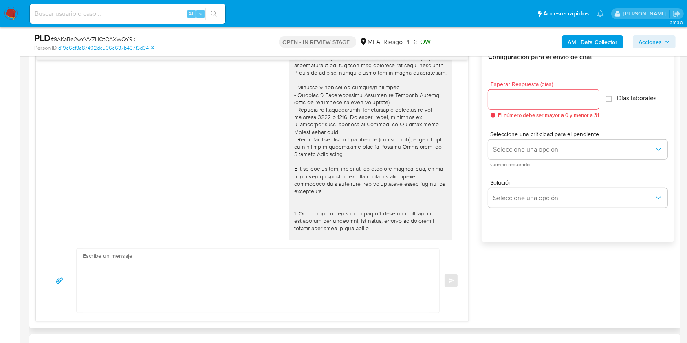
scroll to position [326, 0]
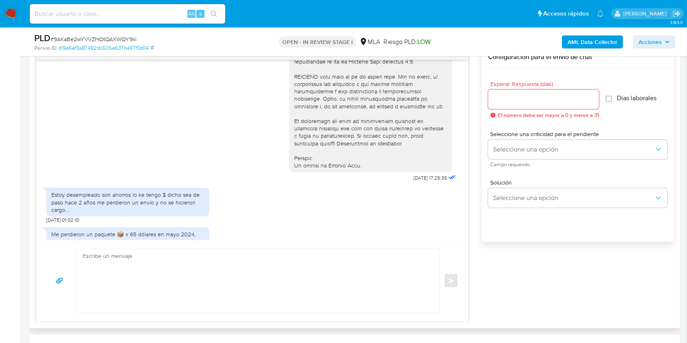
click at [46, 236] on div "[DATE] 17:25:35 Estoy desempleado son ahorros lo ke tengo $ dicho sea de paso […" at bounding box center [252, 150] width 432 height 180
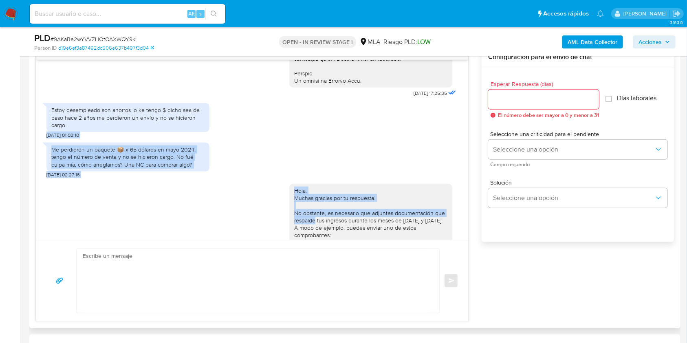
drag, startPoint x: 46, startPoint y: 236, endPoint x: 60, endPoint y: 220, distance: 21.9
click at [59, 228] on div "18/08/2025 17:25:35 Estoy desempleado son ahorros lo ke tengo $ dicho sea de pa…" at bounding box center [252, 150] width 432 height 180
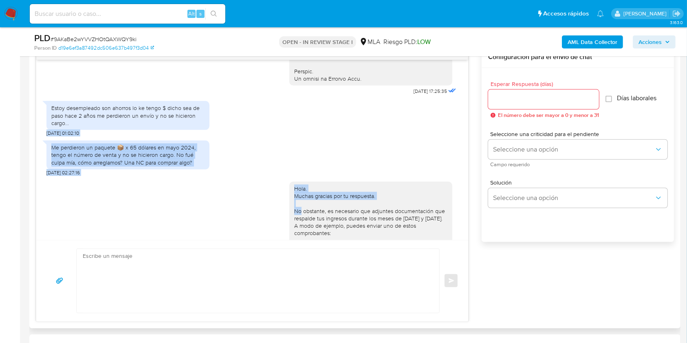
click at [61, 137] on span "19/08/2025 01:02:10" at bounding box center [62, 133] width 33 height 7
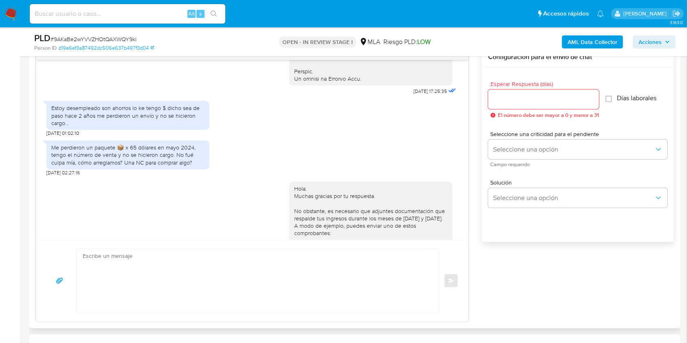
click at [64, 137] on span "19/08/2025 01:02:10" at bounding box center [62, 133] width 33 height 7
drag, startPoint x: 64, startPoint y: 146, endPoint x: 42, endPoint y: 148, distance: 22.5
click at [42, 148] on div "18/08/2025 17:25:35 Estoy desempleado son ahorros lo ke tengo $ dicho sea de pa…" at bounding box center [252, 150] width 432 height 180
copy span "19/08/2025"
click at [53, 122] on div "Estoy desempleado son ahorros lo ke tengo $ dicho sea de paso hace 2 años me pe…" at bounding box center [127, 115] width 153 height 22
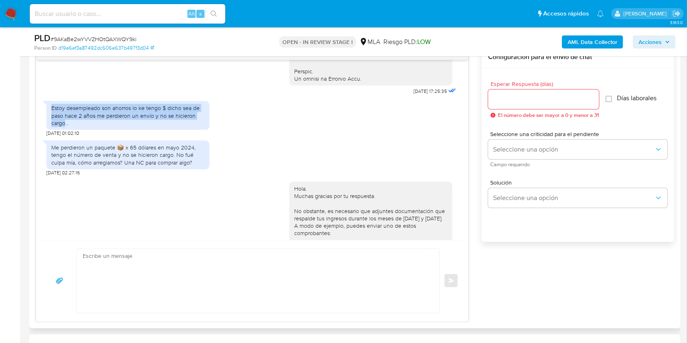
drag, startPoint x: 53, startPoint y: 122, endPoint x: 61, endPoint y: 139, distance: 18.0
click at [61, 127] on div "Estoy desempleado son ahorros lo ke tengo $ dicho sea de paso hace 2 años me pe…" at bounding box center [127, 115] width 153 height 22
click at [127, 127] on div "Estoy desempleado son ahorros lo ke tengo $ dicho sea de paso hace 2 años me pe…" at bounding box center [127, 115] width 153 height 22
click at [54, 123] on div "Estoy desempleado son ahorros lo ke tengo $ dicho sea de paso hace 2 años me pe…" at bounding box center [127, 115] width 153 height 22
drag, startPoint x: 54, startPoint y: 123, endPoint x: 156, endPoint y: 122, distance: 102.7
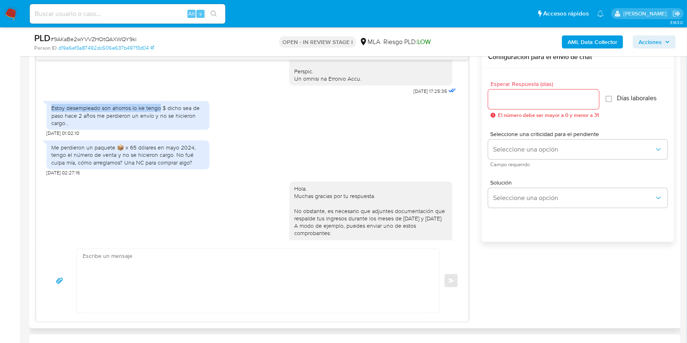
click at [156, 122] on div "Estoy desempleado son ahorros lo ke tengo $ dicho sea de paso hace 2 años me pe…" at bounding box center [127, 115] width 153 height 22
copy div "Estoy desempleado son ahorros lo ke tengo"
click at [139, 15] on input at bounding box center [128, 14] width 196 height 11
paste input "oEI75keIj45i5WtXZXwn5RvG"
type input "oEI75keIj45i5WtXZXwn5RvG"
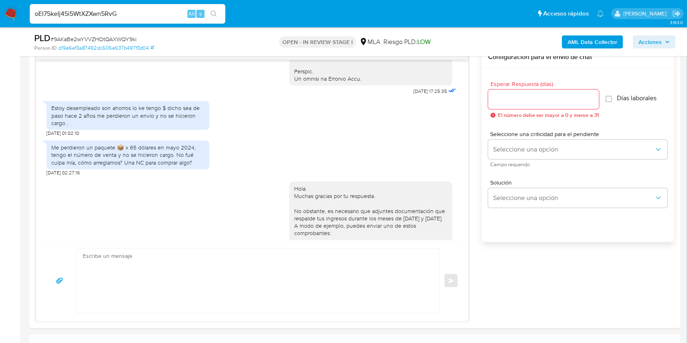
click at [216, 13] on icon "search-icon" at bounding box center [214, 14] width 7 height 7
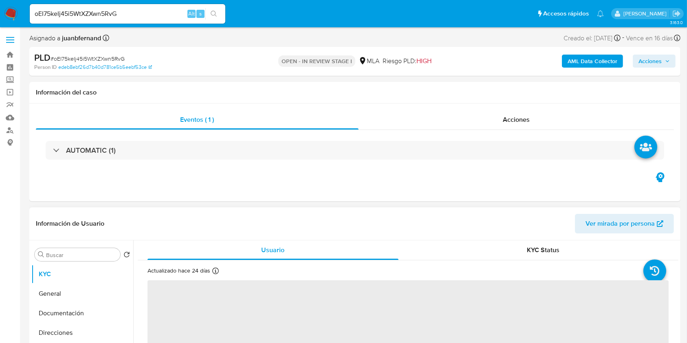
select select "10"
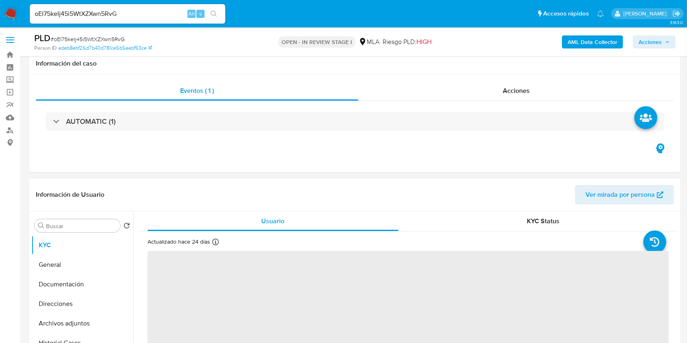
scroll to position [380, 0]
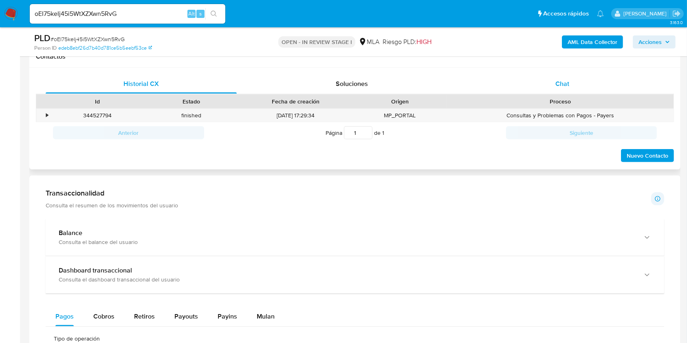
click at [539, 78] on div "Chat" at bounding box center [562, 84] width 191 height 20
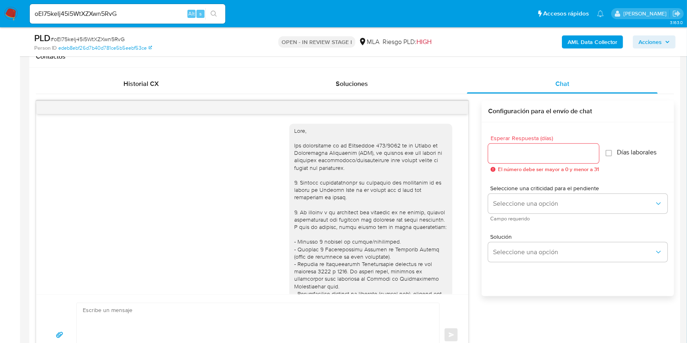
scroll to position [1836, 0]
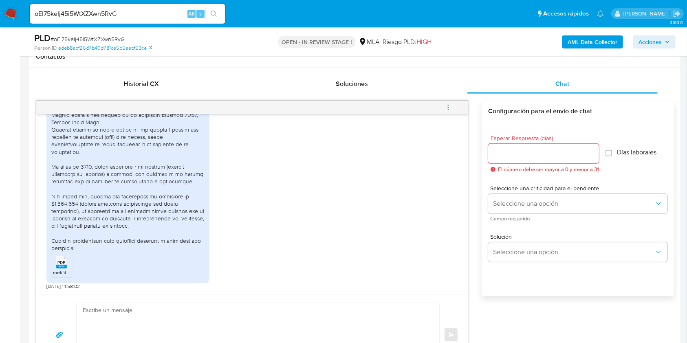
click at [65, 268] on rect at bounding box center [61, 267] width 11 height 4
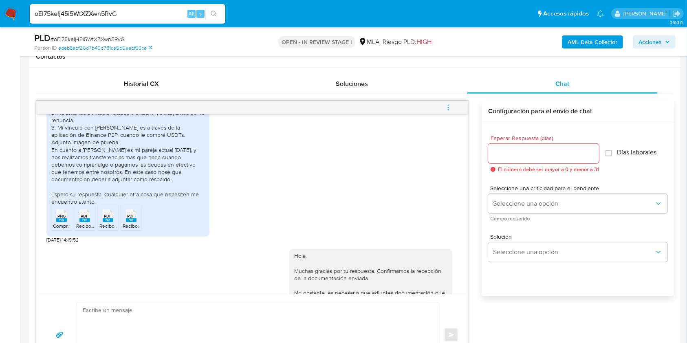
scroll to position [1075, 0]
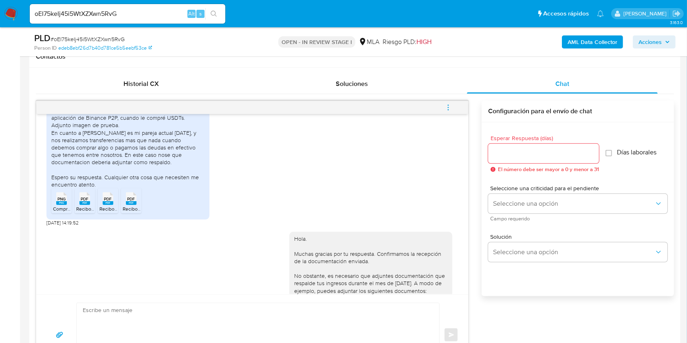
click at [48, 226] on span "[DATE] 14:19:52" at bounding box center [62, 223] width 32 height 7
click at [59, 226] on span "[DATE] 14:19:52" at bounding box center [62, 223] width 32 height 7
copy span "03/10/2025"
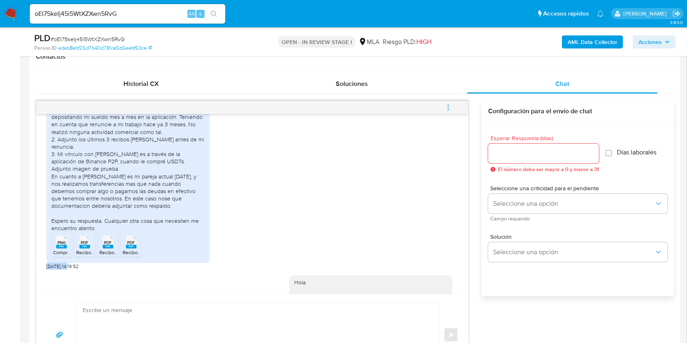
scroll to position [1032, 0]
click at [51, 132] on div "Buenos días, paso a responder punto por punto 1. Utilizo mi cuenta para resguar…" at bounding box center [127, 164] width 153 height 133
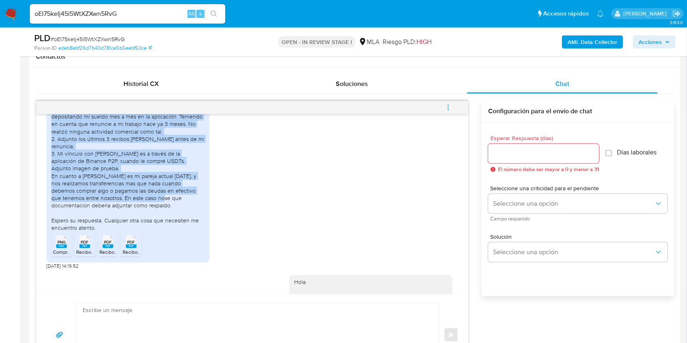
drag, startPoint x: 51, startPoint y: 132, endPoint x: 112, endPoint y: 220, distance: 106.9
click at [112, 220] on div "Buenos días, paso a responder punto por punto 1. Utilizo mi cuenta para resguar…" at bounding box center [127, 164] width 153 height 133
copy div "1. Utilizo mi cuenta para resguardar mi dinero más que nada, depositando mi sue…"
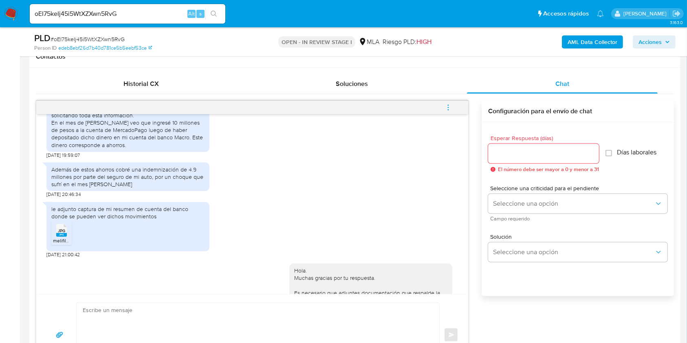
scroll to position [1412, 0]
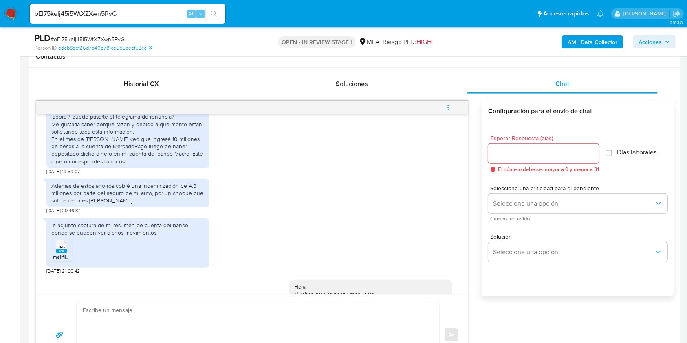
click at [54, 161] on div "No entiendo, de donde debo obtener el acuerdo por cese laboral? puedo pasarte e…" at bounding box center [127, 135] width 153 height 59
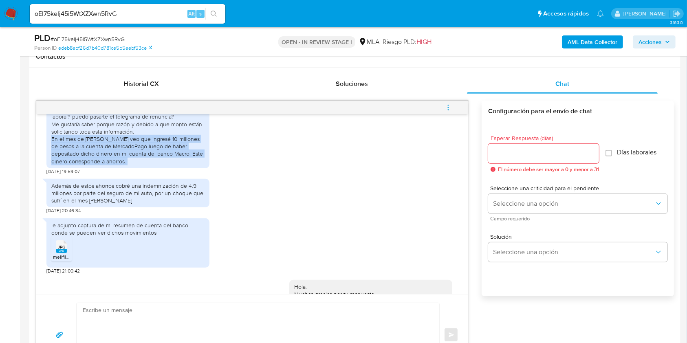
drag, startPoint x: 54, startPoint y: 161, endPoint x: 165, endPoint y: 182, distance: 113.7
click at [165, 165] on div "No entiendo, de donde debo obtener el acuerdo por cese laboral? puedo pasarte e…" at bounding box center [127, 135] width 153 height 59
copy div "En el mes de Julio veo que ingresé 10 millones de pesos a la cuenta de MercadoP…"
click at [57, 205] on div "Además de estos ahorros cobré una indemnización de 4.9 millones por parte del s…" at bounding box center [127, 193] width 153 height 22
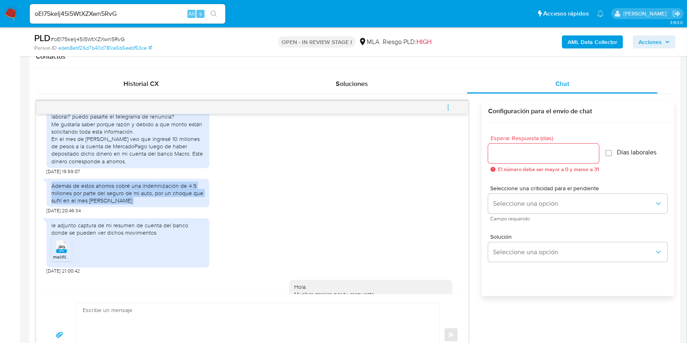
drag, startPoint x: 57, startPoint y: 207, endPoint x: 166, endPoint y: 220, distance: 109.2
click at [166, 205] on div "Además de estos ahorros cobré una indemnización de 4.9 millones por parte del s…" at bounding box center [127, 193] width 153 height 22
copy div "Además de estos ahorros cobré una indemnización de 4.9 millones por parte del s…"
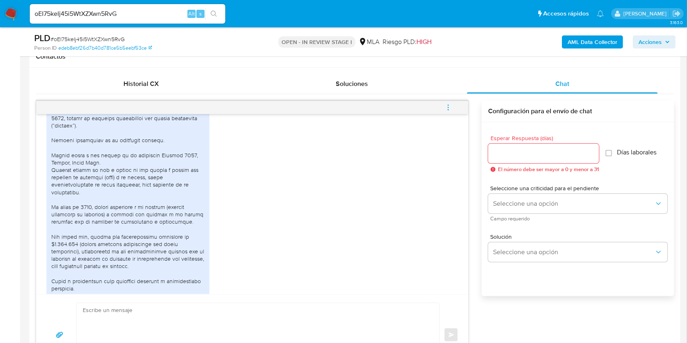
scroll to position [1836, 0]
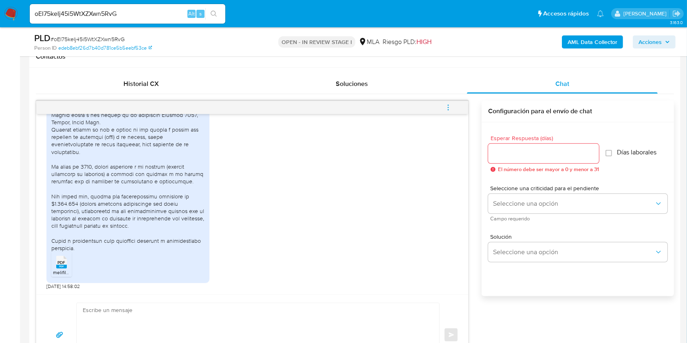
click at [49, 289] on span "09/10/2025 14:58:02" at bounding box center [62, 286] width 33 height 7
drag, startPoint x: 49, startPoint y: 289, endPoint x: 60, endPoint y: 289, distance: 11.0
click at [60, 289] on span "09/10/2025 14:58:02" at bounding box center [62, 286] width 33 height 7
copy span "[DATE]"
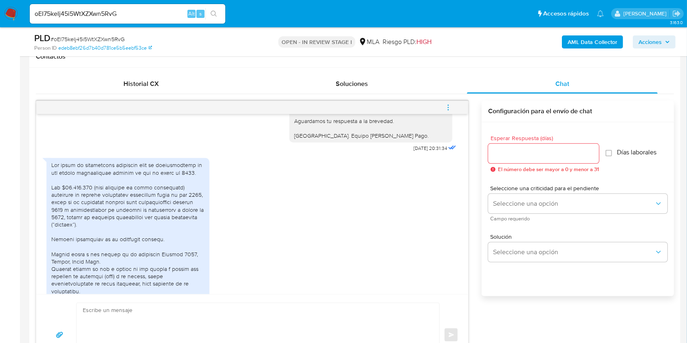
scroll to position [1727, 0]
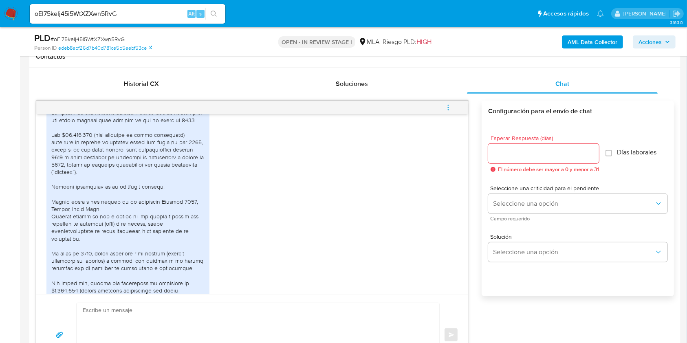
click at [53, 156] on div at bounding box center [127, 224] width 153 height 230
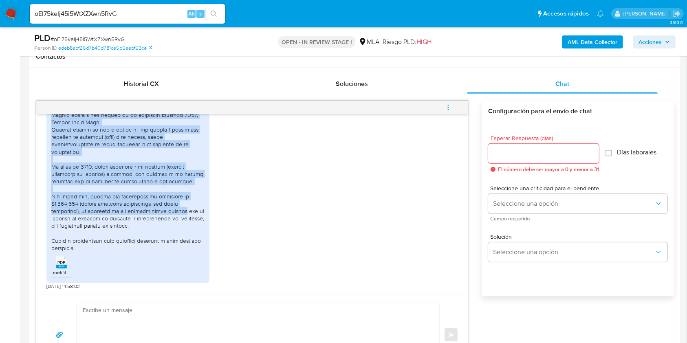
scroll to position [1836, 0]
drag, startPoint x: 53, startPoint y: 156, endPoint x: 183, endPoint y: 222, distance: 145.1
click at [183, 222] on div at bounding box center [127, 137] width 153 height 230
copy div "Los $10.000.000 (diez millones de pesos argentinos) provienen de ahorros person…"
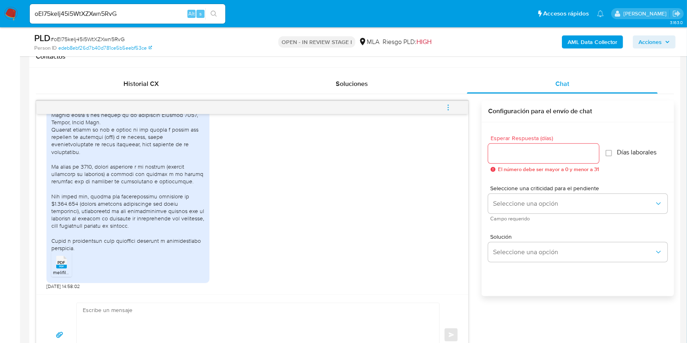
click at [89, 314] on textarea at bounding box center [256, 335] width 346 height 64
click at [133, 11] on input "oEI75keIj45i5WtXZXwn5RvG" at bounding box center [128, 14] width 196 height 11
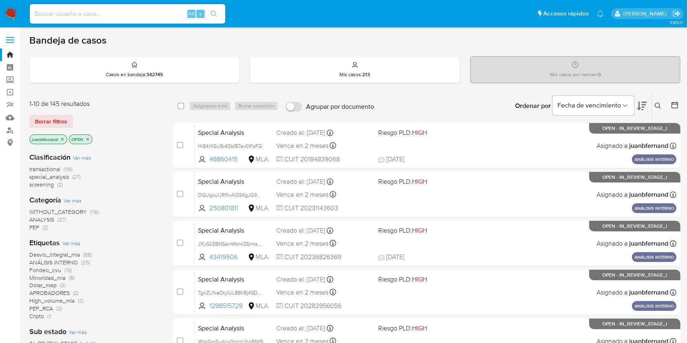
click at [177, 11] on input at bounding box center [128, 14] width 196 height 11
paste input "9SZh53k3MRIDW2gULyrcLnrw"
type input "9SZh53k3MRIDW2gULyrcLnrw"
click at [221, 11] on button "search-icon" at bounding box center [213, 13] width 17 height 11
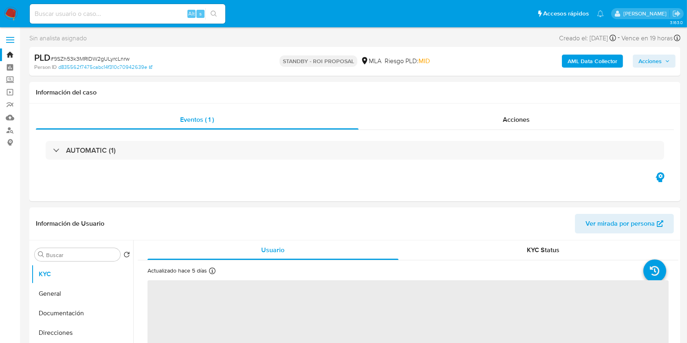
select select "10"
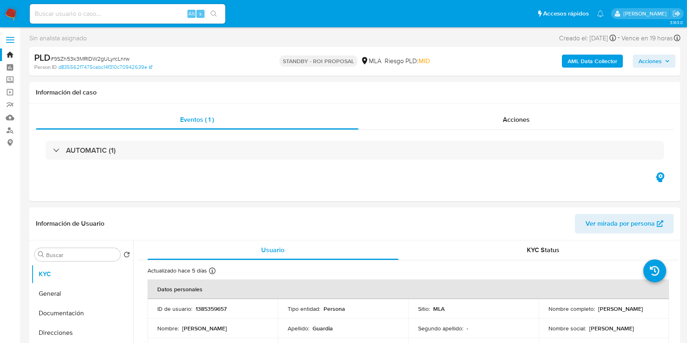
click at [129, 15] on input at bounding box center [128, 14] width 196 height 11
paste input "9SZh53k3MRIDW2gULyrcLnrw"
type input "9SZh53k3MRIDW2gULyrcLnrw"
click at [207, 14] on button "search-icon" at bounding box center [213, 13] width 17 height 11
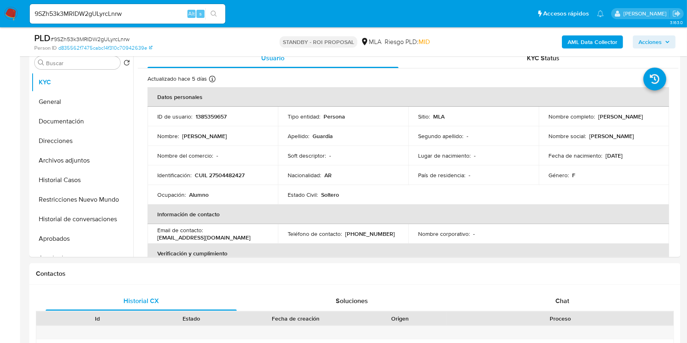
scroll to position [271, 0]
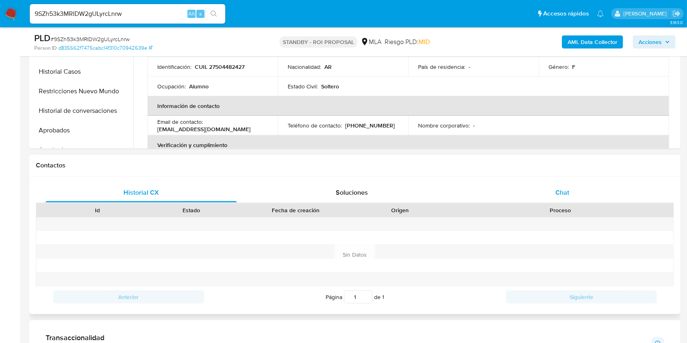
click at [544, 188] on div "Chat" at bounding box center [562, 193] width 191 height 20
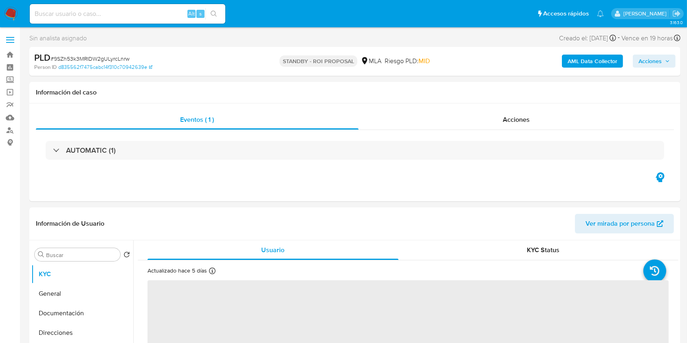
select select "10"
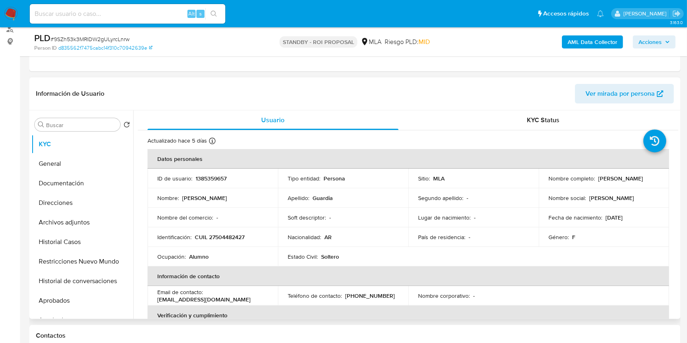
scroll to position [217, 0]
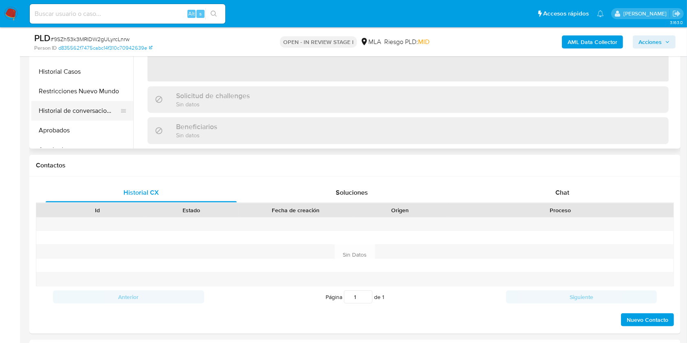
select select "10"
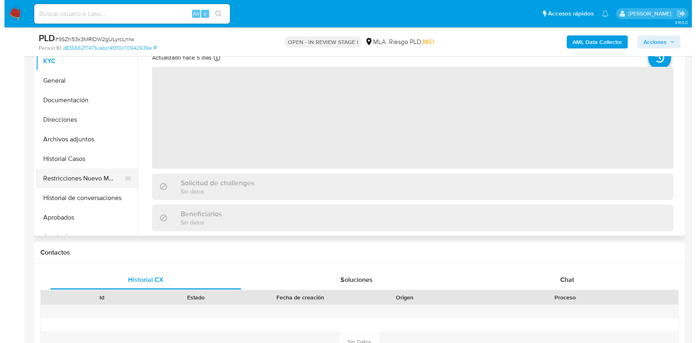
scroll to position [163, 0]
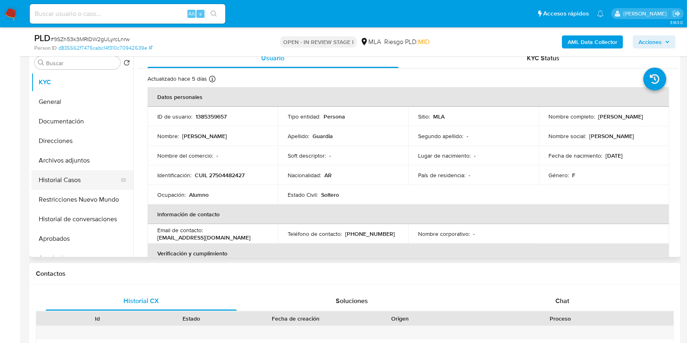
click at [77, 187] on button "Historial Casos" at bounding box center [78, 180] width 95 height 20
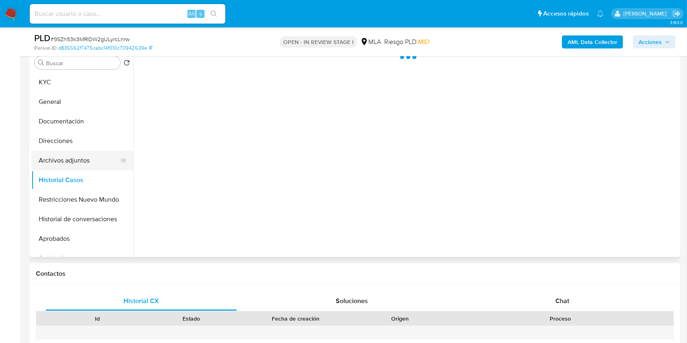
click at [68, 160] on button "Archivos adjuntos" at bounding box center [78, 161] width 95 height 20
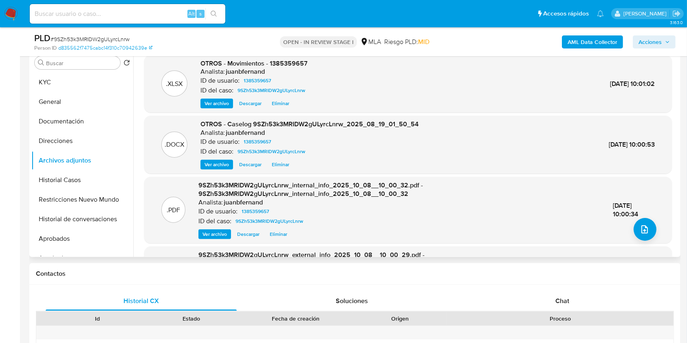
click at [278, 159] on div "OTROS - Caselog 9SZh53k3MRIDW2gULyrcLnrw_2025_08_19_01_50_54 Analista: juanbfer…" at bounding box center [309, 145] width 218 height 50
click at [278, 162] on span "Eliminar" at bounding box center [281, 165] width 18 height 8
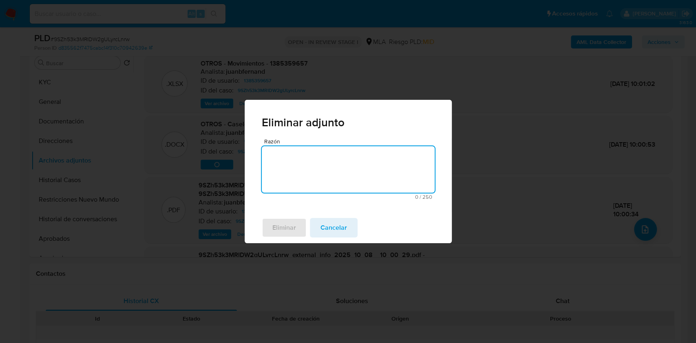
click at [297, 160] on textarea "Razón" at bounding box center [348, 169] width 173 height 46
type textarea "Se adjunta V2"
click at [286, 221] on span "Eliminar" at bounding box center [284, 228] width 24 height 18
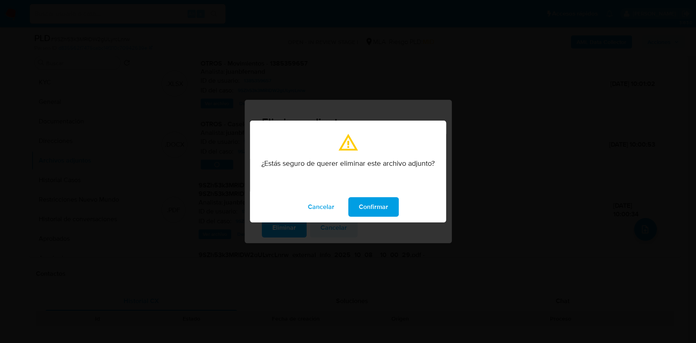
click at [362, 203] on span "Confirmar" at bounding box center [373, 207] width 29 height 18
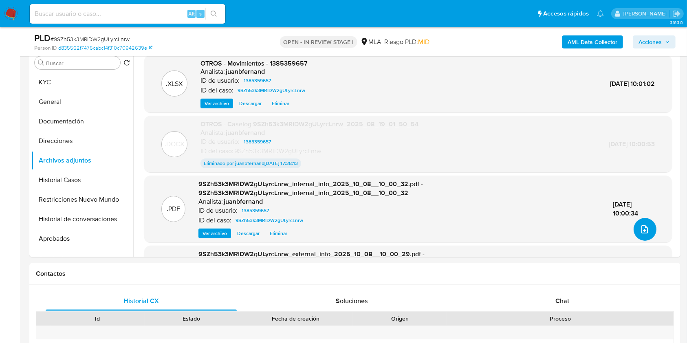
click at [642, 231] on icon "upload-file" at bounding box center [645, 230] width 10 height 10
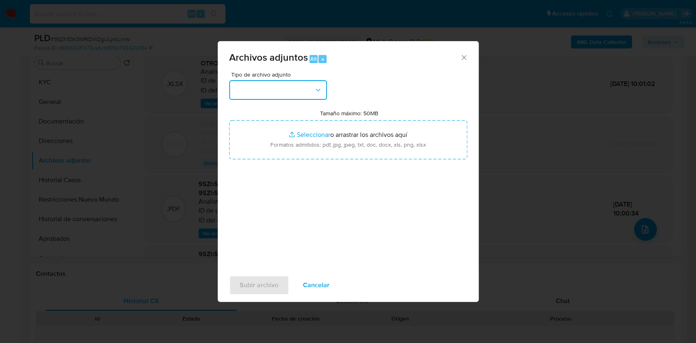
click at [283, 86] on button "button" at bounding box center [278, 90] width 98 height 20
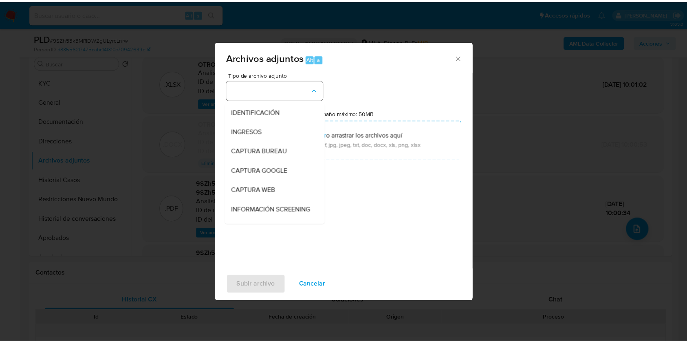
scroll to position [108, 0]
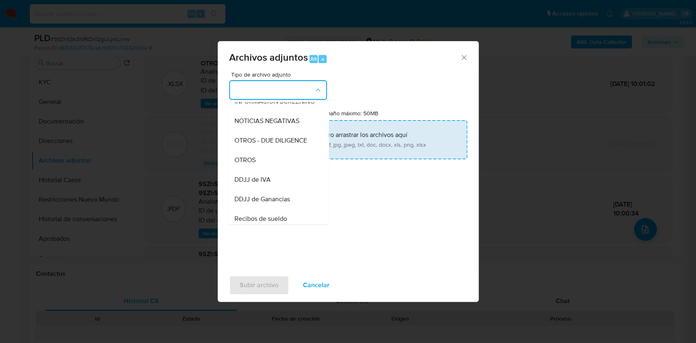
click at [251, 162] on div "OTROS" at bounding box center [275, 160] width 83 height 20
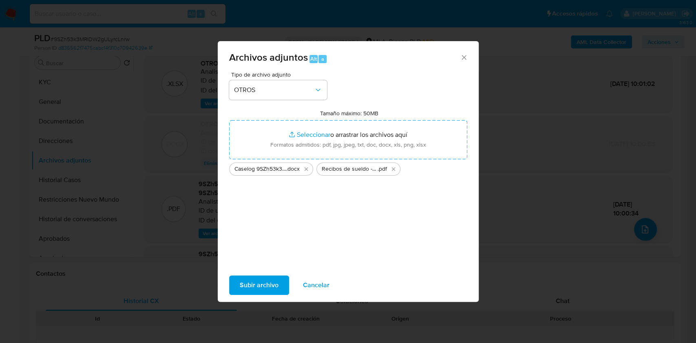
click at [254, 281] on span "Subir archivo" at bounding box center [259, 285] width 39 height 18
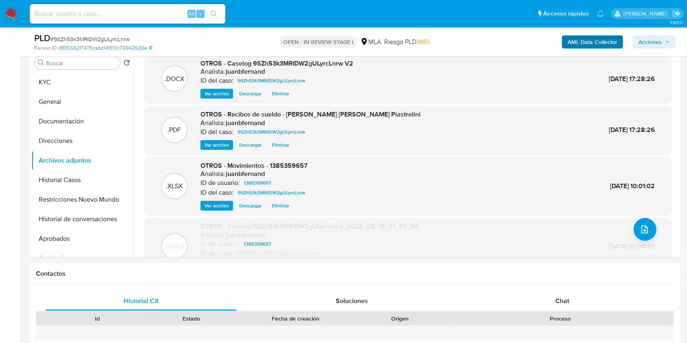
drag, startPoint x: 649, startPoint y: 37, endPoint x: 616, endPoint y: 47, distance: 34.2
click at [649, 37] on span "Acciones" at bounding box center [650, 41] width 23 height 13
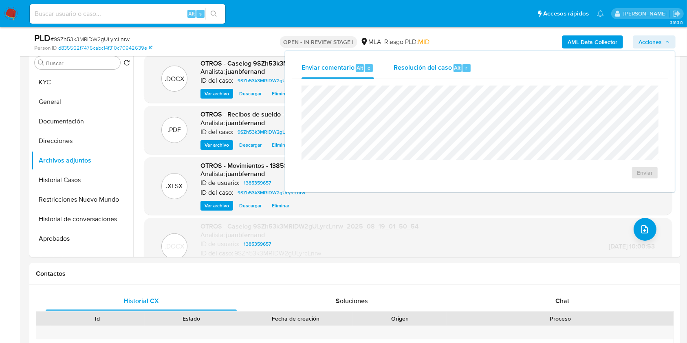
click at [463, 71] on div "r" at bounding box center [467, 68] width 8 height 8
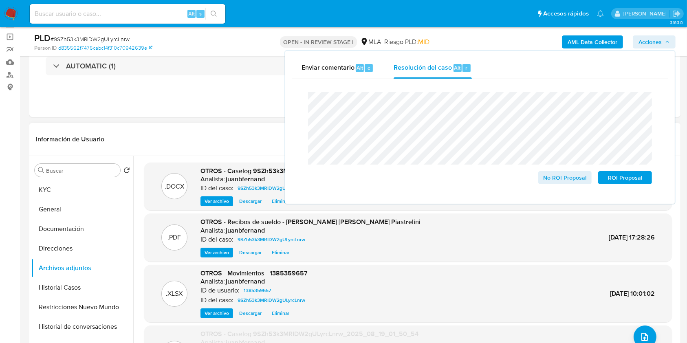
scroll to position [54, 0]
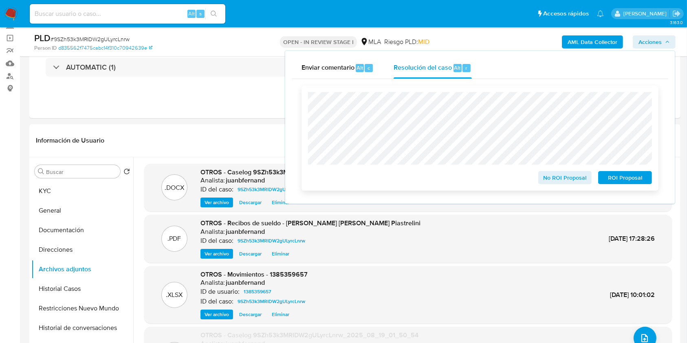
click at [612, 176] on span "ROI Proposal" at bounding box center [625, 177] width 42 height 11
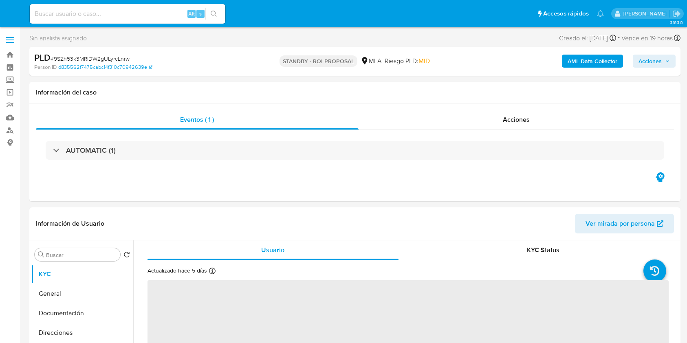
select select "10"
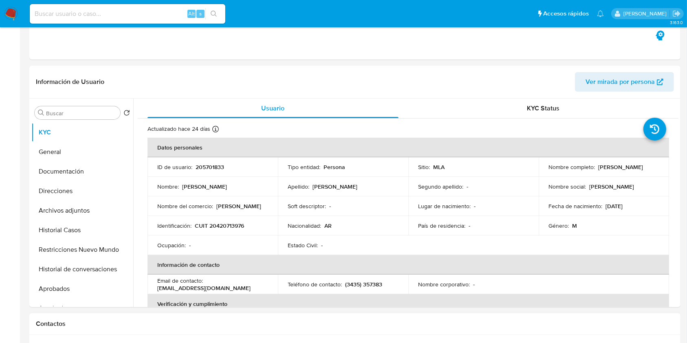
scroll to position [326, 0]
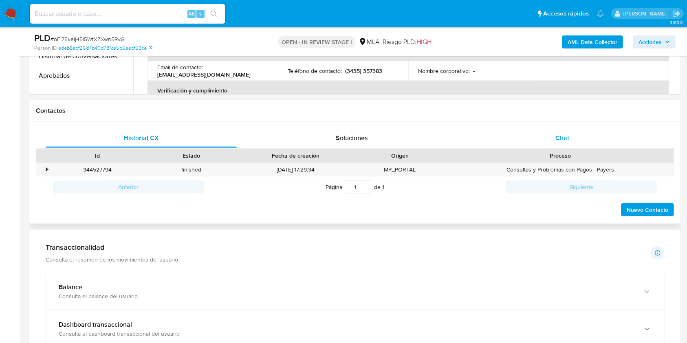
click at [564, 139] on span "Chat" at bounding box center [562, 137] width 14 height 9
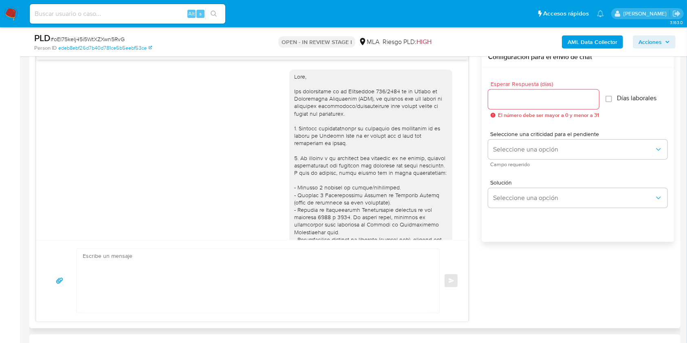
scroll to position [1836, 0]
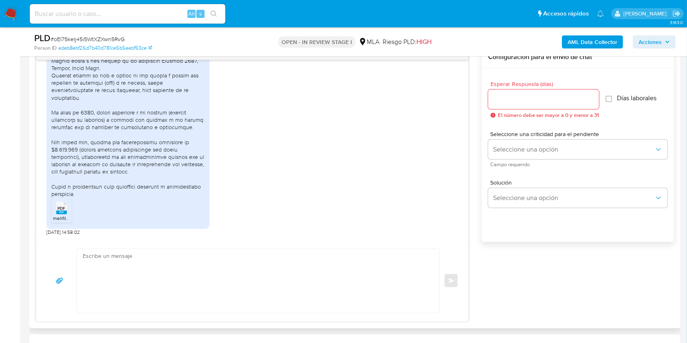
click at [175, 264] on textarea at bounding box center [256, 281] width 346 height 64
paste textarea "Hola. ¡Muchas gracias por tu respuesta! Confirmamos la recepción de la document…"
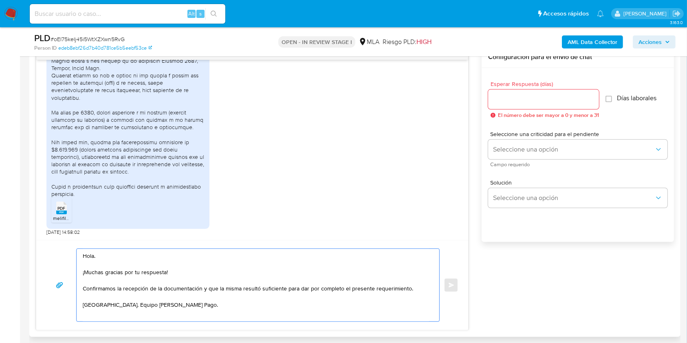
type textarea "Hola. ¡Muchas gracias por tu respuesta! Confirmamos la recepción de la document…"
click at [538, 99] on input "Esperar Respuesta (días)" at bounding box center [543, 99] width 111 height 11
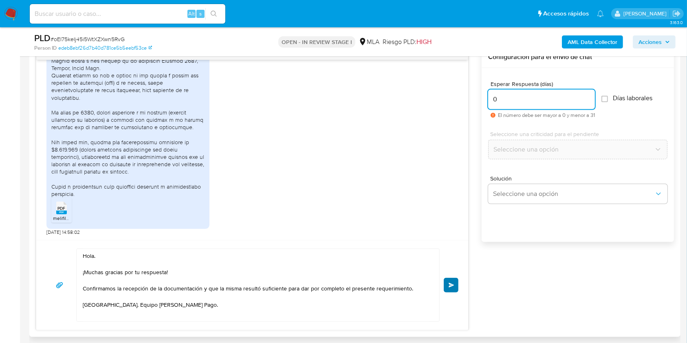
type input "0"
click at [456, 291] on button "Enviar" at bounding box center [451, 285] width 15 height 15
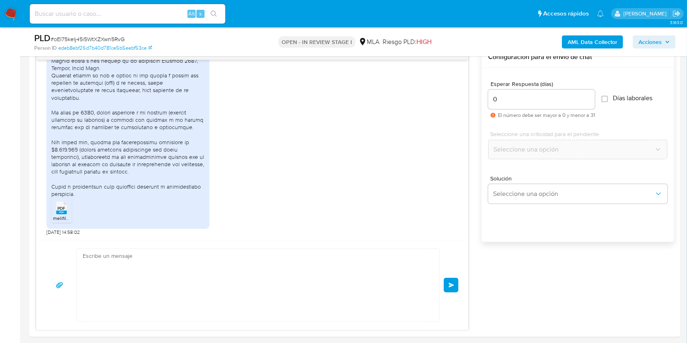
scroll to position [1927, 0]
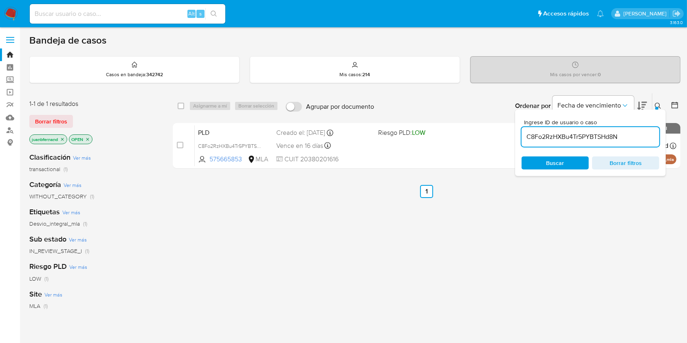
click at [632, 136] on input "C8Fo2RzHXBu4Tr5PYBTSHd8N" at bounding box center [591, 137] width 138 height 11
paste input "oEI75keIj45i5WtXZXwn5RvG"
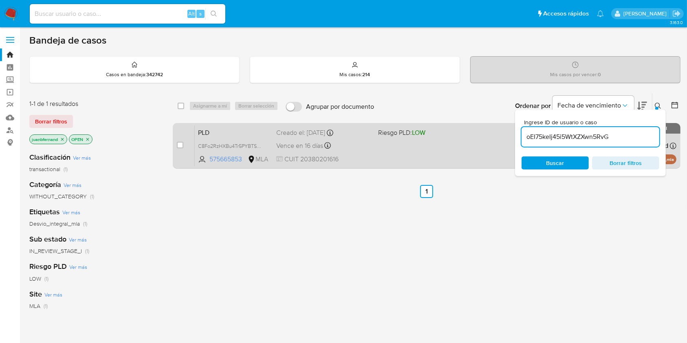
type input "oEI75keIj45i5WtXZXwn5RvG"
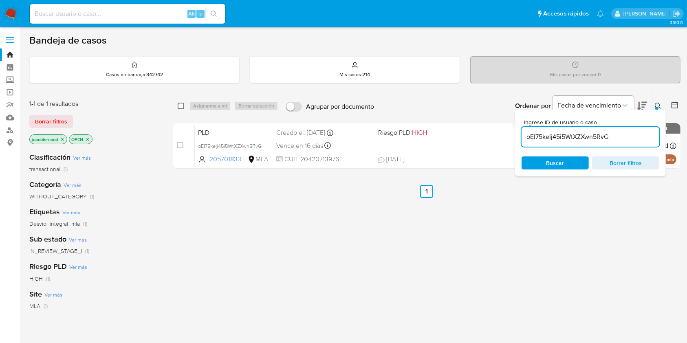
click at [183, 104] on input "checkbox" at bounding box center [181, 106] width 7 height 7
checkbox input "true"
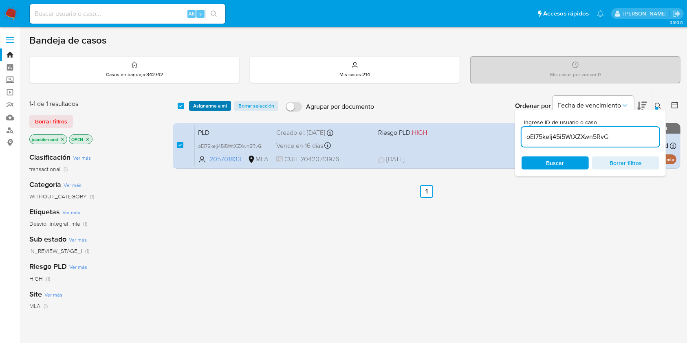
click at [198, 102] on span "Asignarme a mí" at bounding box center [210, 106] width 34 height 8
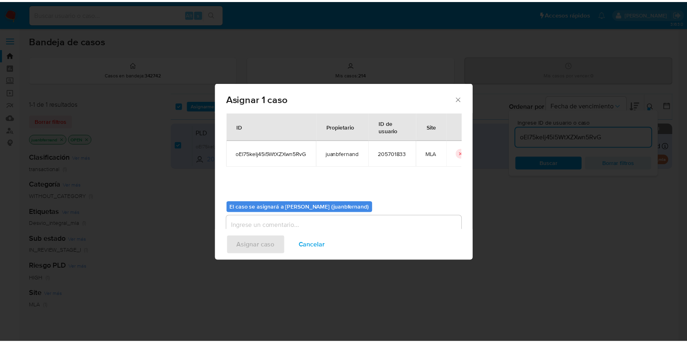
scroll to position [42, 0]
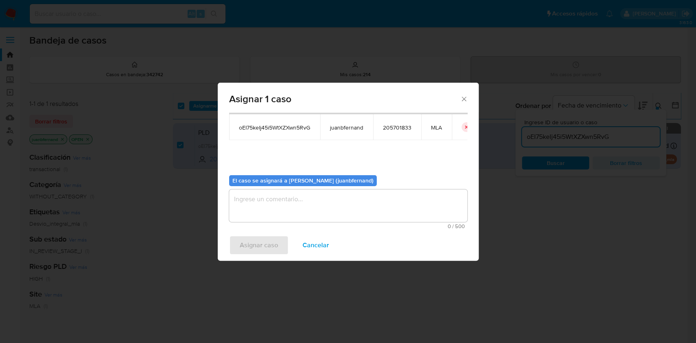
click at [276, 203] on textarea "assign-modal" at bounding box center [348, 205] width 238 height 33
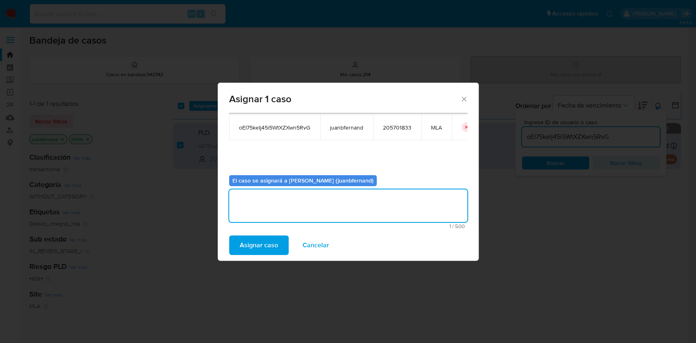
click at [251, 245] on span "Asignar caso" at bounding box center [259, 245] width 38 height 18
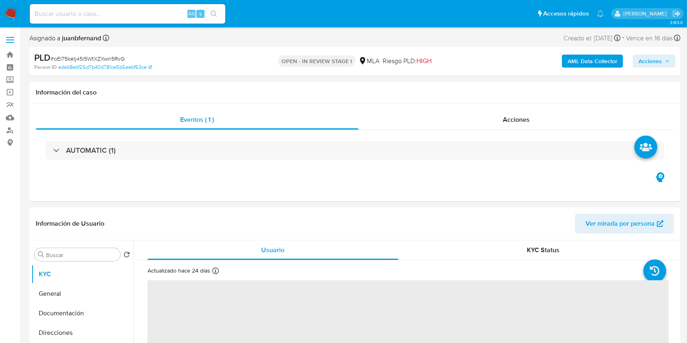
select select "10"
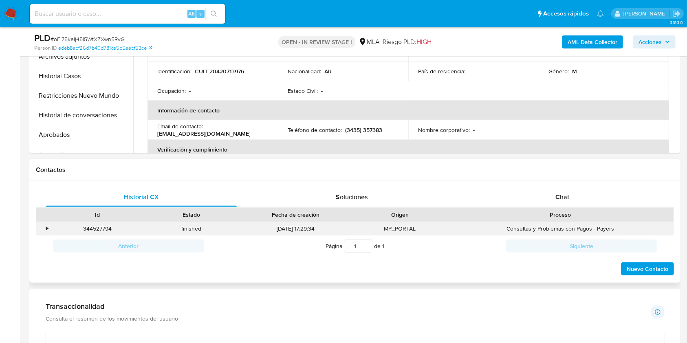
scroll to position [271, 0]
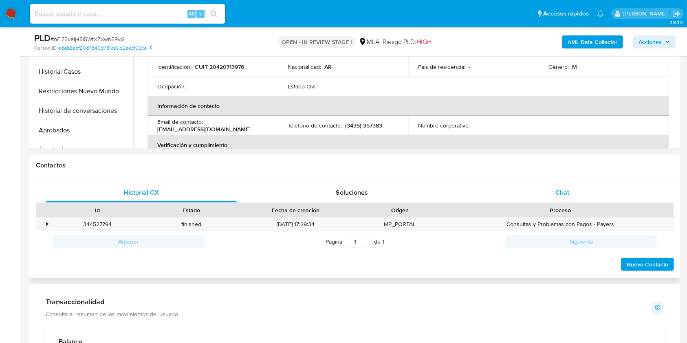
click at [590, 200] on div "Chat" at bounding box center [562, 193] width 191 height 20
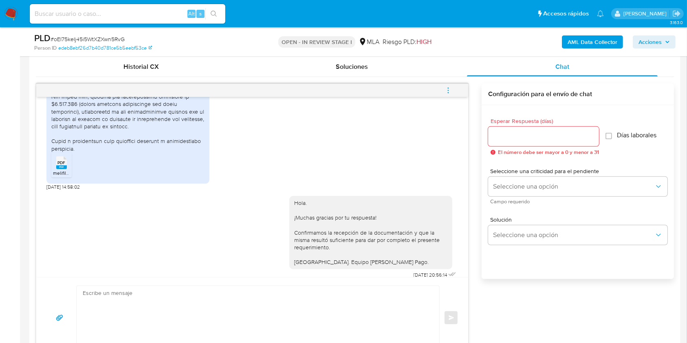
scroll to position [380, 0]
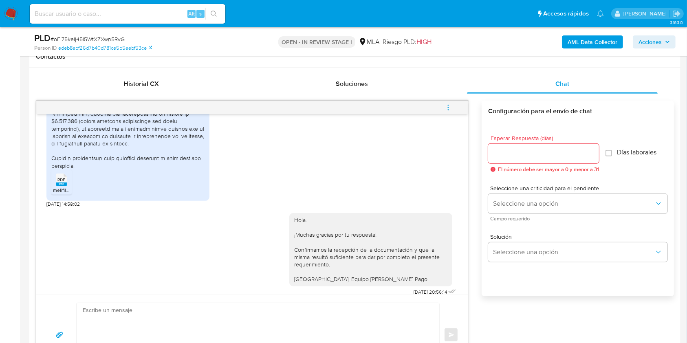
click at [443, 106] on button "menu-action" at bounding box center [448, 108] width 27 height 20
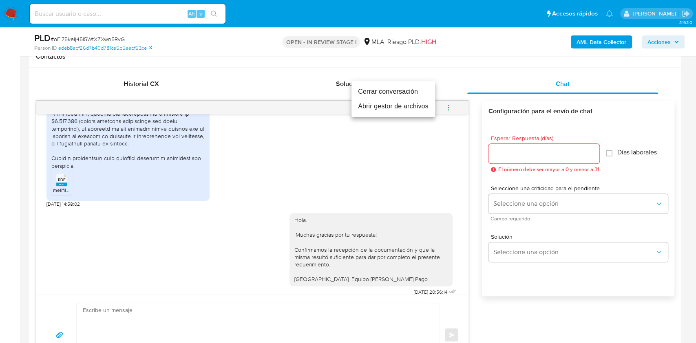
click at [359, 83] on ul "Cerrar conversación Abrir gestor de archivos" at bounding box center [393, 99] width 84 height 36
click at [362, 90] on li "Cerrar conversación" at bounding box center [393, 91] width 84 height 15
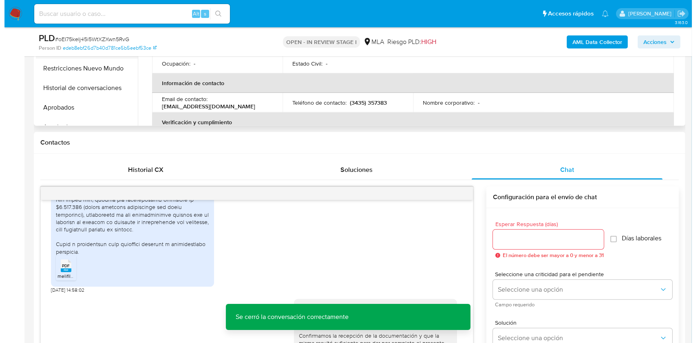
scroll to position [163, 0]
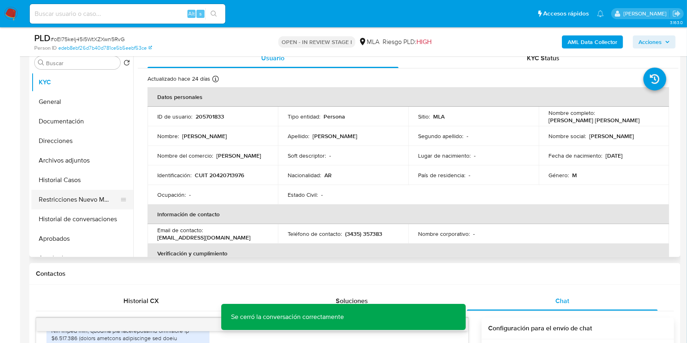
click at [72, 194] on button "Restricciones Nuevo Mundo" at bounding box center [78, 200] width 95 height 20
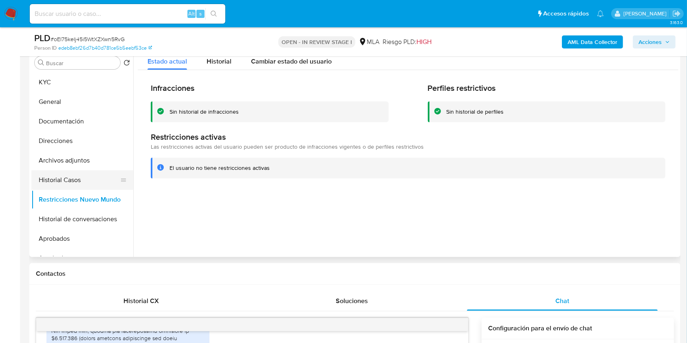
click at [62, 186] on button "Historial Casos" at bounding box center [78, 180] width 95 height 20
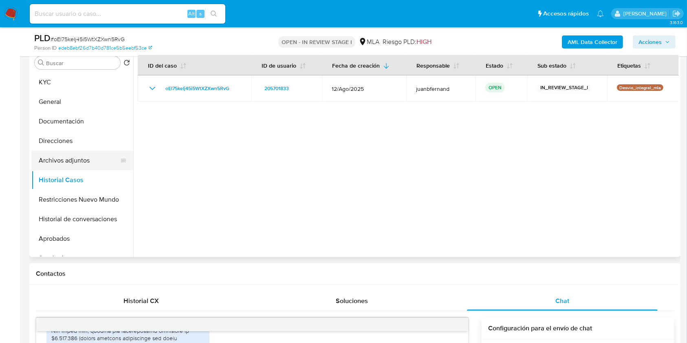
click at [64, 161] on button "Archivos adjuntos" at bounding box center [78, 161] width 95 height 20
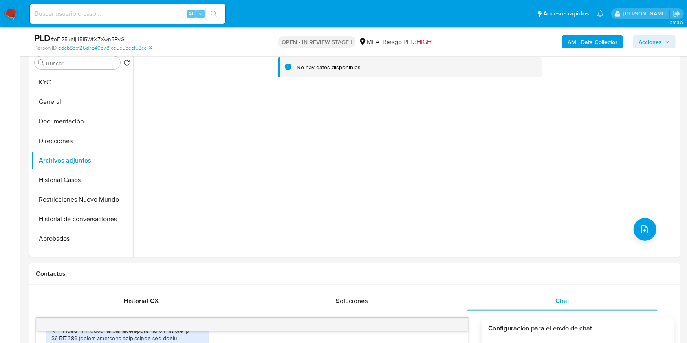
click at [588, 44] on b "AML Data Collector" at bounding box center [593, 41] width 50 height 13
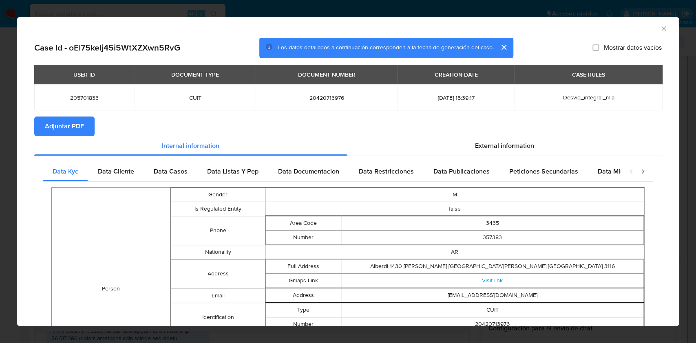
click at [79, 119] on span "Adjuntar PDF" at bounding box center [64, 126] width 39 height 18
click at [659, 28] on icon "Cerrar ventana" at bounding box center [663, 28] width 8 height 8
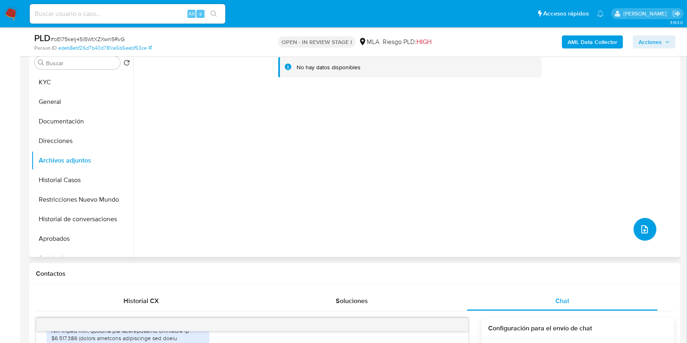
click at [642, 230] on icon "upload-file" at bounding box center [645, 230] width 10 height 10
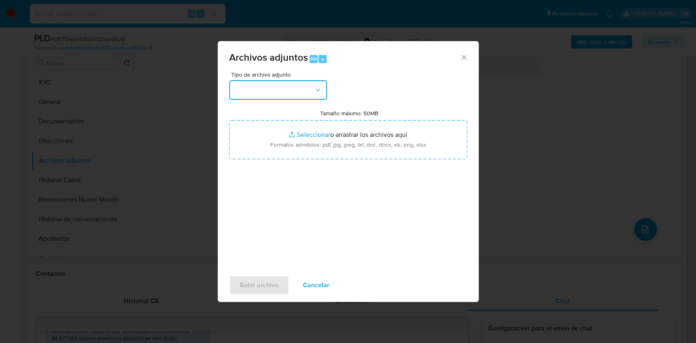
click at [302, 87] on button "button" at bounding box center [278, 90] width 98 height 20
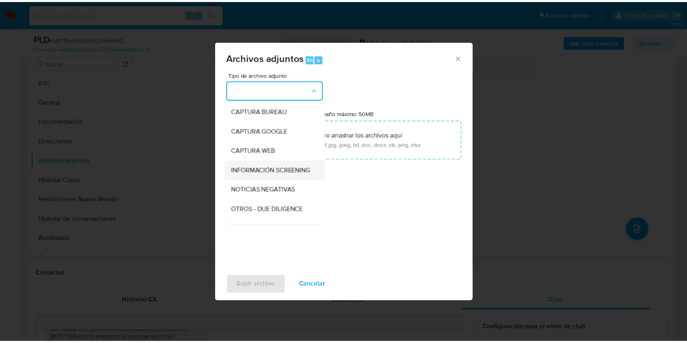
scroll to position [54, 0]
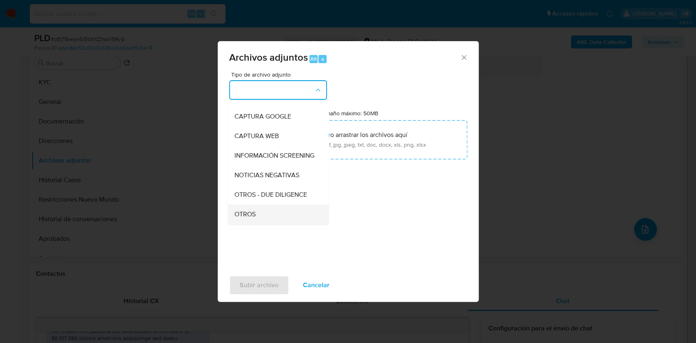
click at [255, 219] on div "OTROS" at bounding box center [275, 215] width 83 height 20
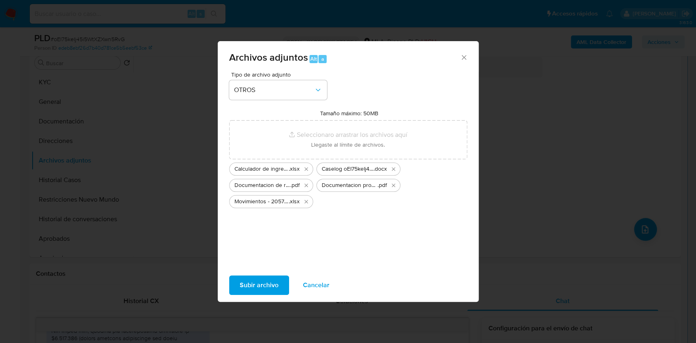
click at [280, 285] on button "Subir archivo" at bounding box center [259, 285] width 60 height 20
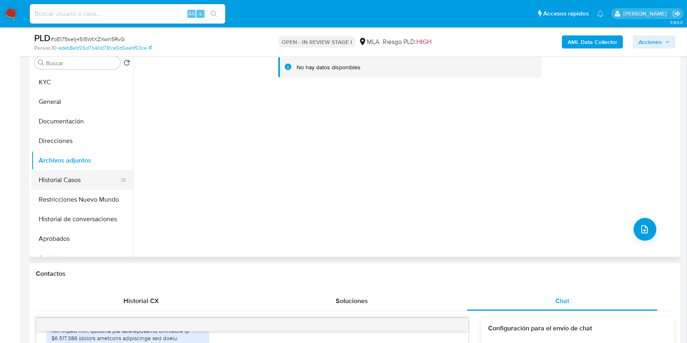
click at [75, 176] on button "Historial Casos" at bounding box center [78, 180] width 95 height 20
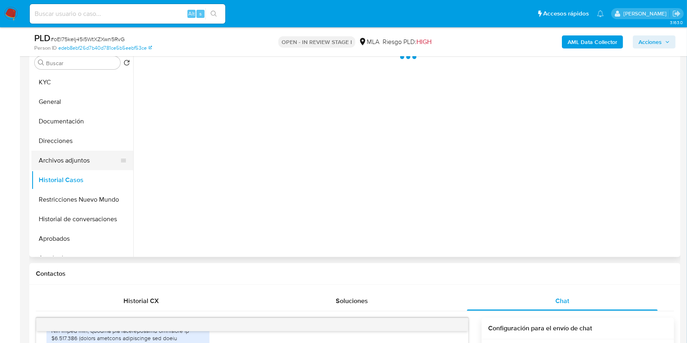
click at [72, 157] on button "Archivos adjuntos" at bounding box center [78, 161] width 95 height 20
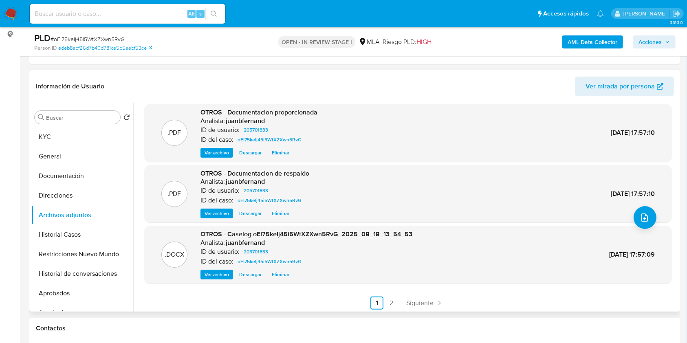
scroll to position [68, 0]
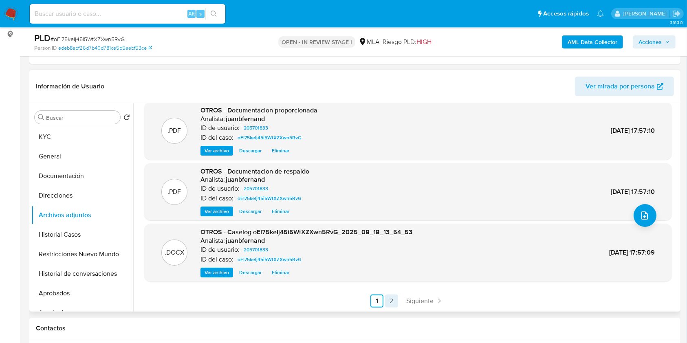
click at [396, 297] on link "2" at bounding box center [391, 301] width 13 height 13
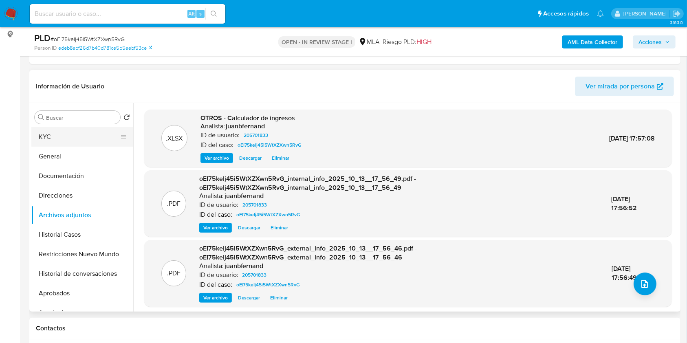
click at [81, 136] on button "KYC" at bounding box center [78, 137] width 95 height 20
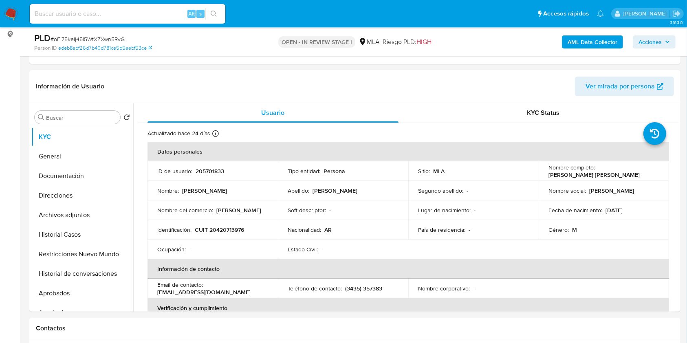
click at [657, 40] on span "Acciones" at bounding box center [650, 41] width 23 height 13
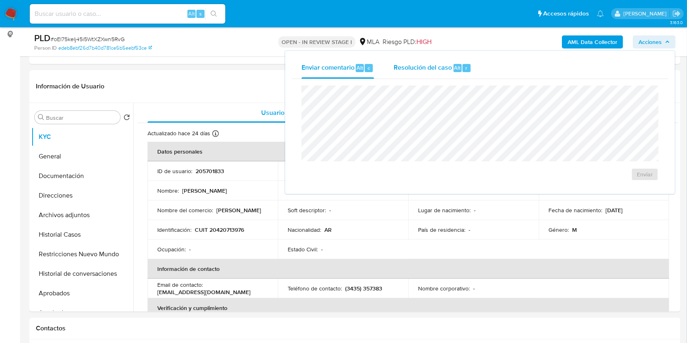
click at [470, 73] on div "Resolución del caso Alt r" at bounding box center [433, 67] width 78 height 21
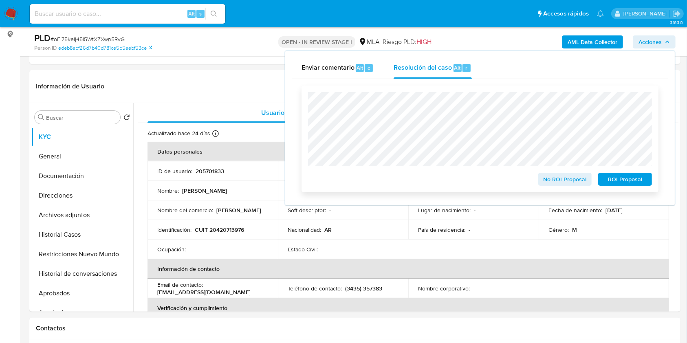
click at [577, 181] on span "No ROI Proposal" at bounding box center [565, 179] width 42 height 11
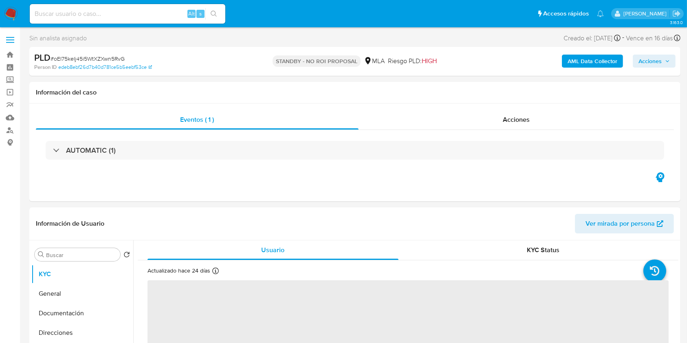
select select "10"
